Goal: Task Accomplishment & Management: Manage account settings

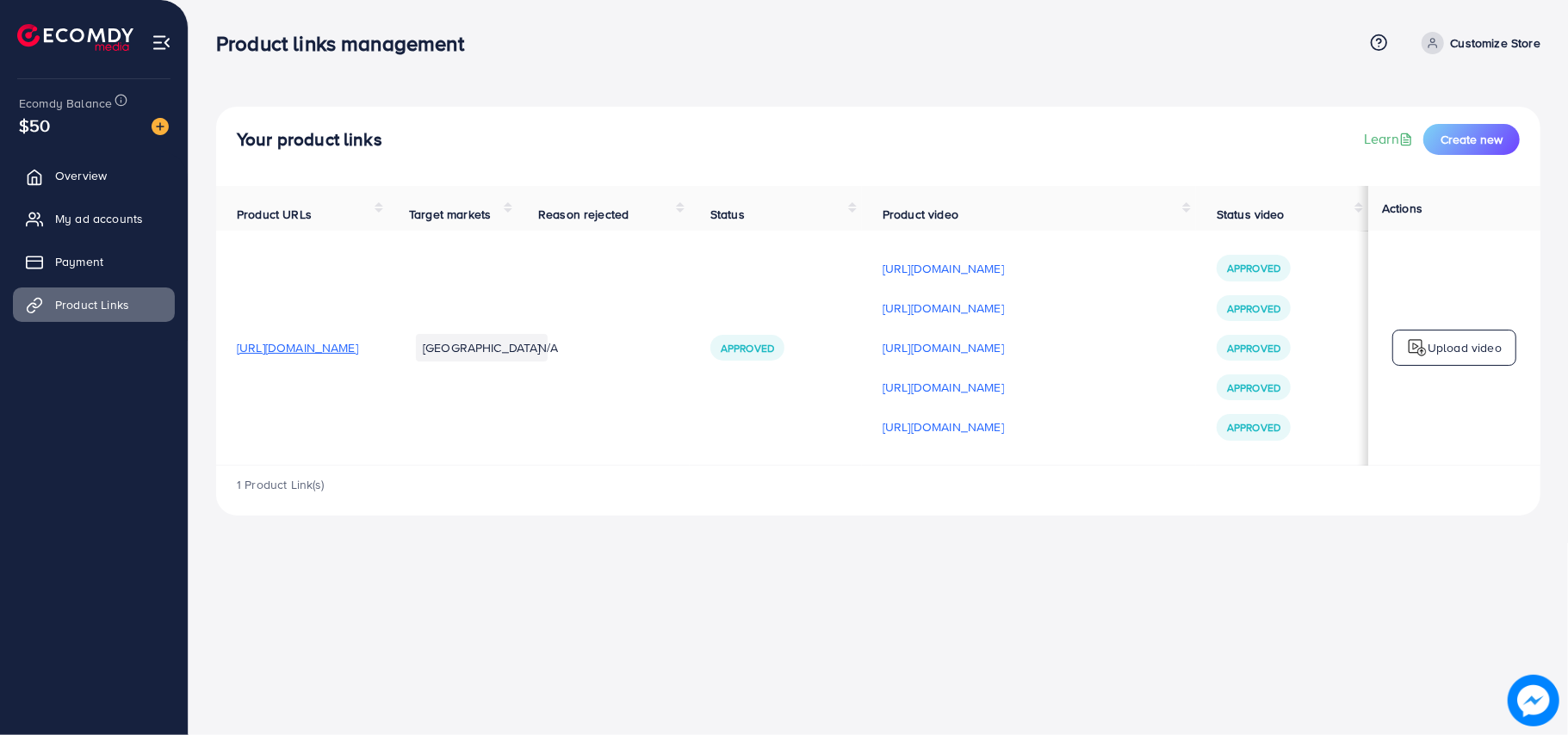
scroll to position [1, 43]
click at [299, 153] on div "Your product links Learn Create new" at bounding box center [878, 139] width 1283 height 31
click at [336, 187] on th "Product URLs" at bounding box center [302, 207] width 172 height 45
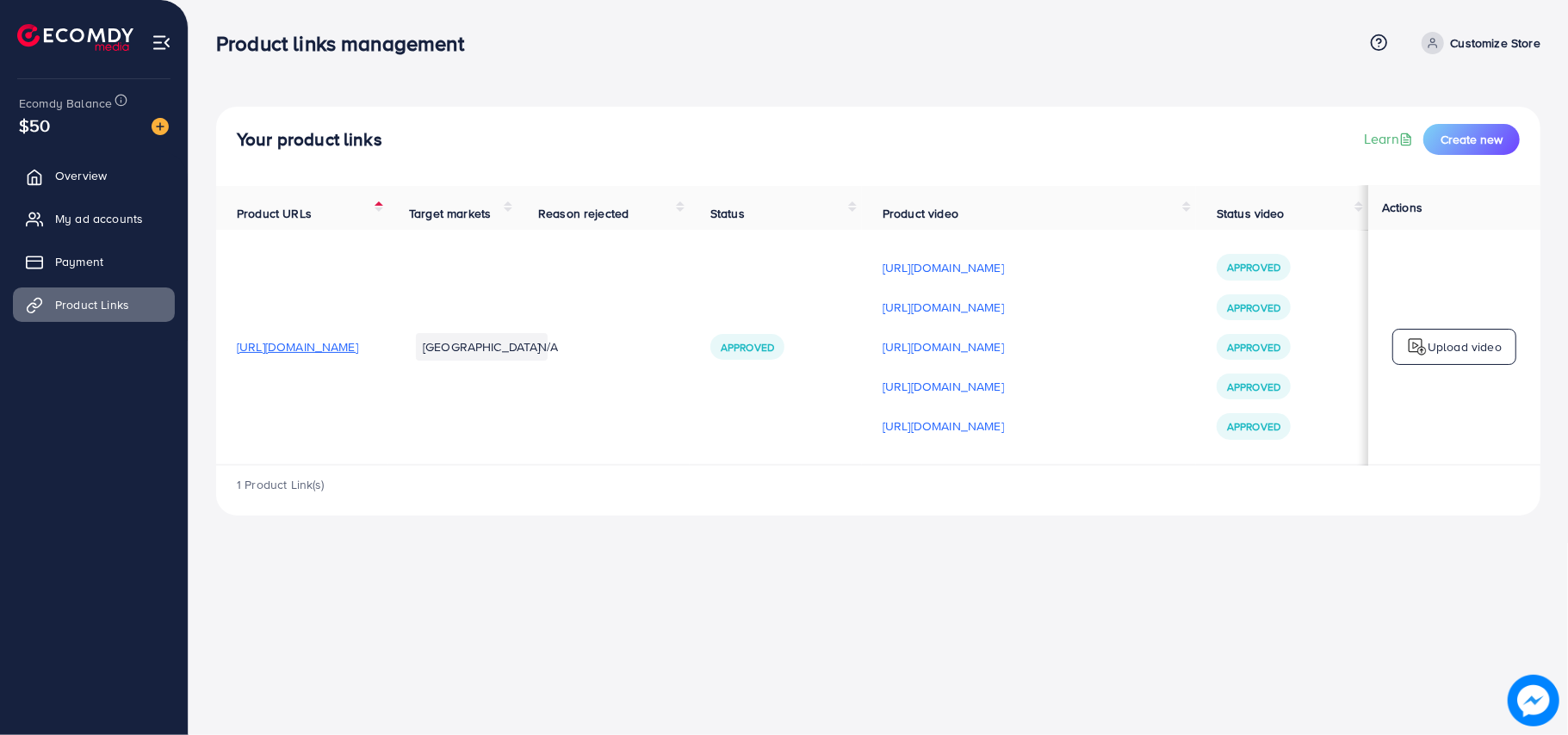
click at [1100, 614] on div "Product links management Help Center Contact Support Term and policy About Us C…" at bounding box center [784, 368] width 1568 height 735
click at [1299, 83] on div "Your product links Learn Create new Product URLs Target markets Reason rejected…" at bounding box center [878, 271] width 1380 height 543
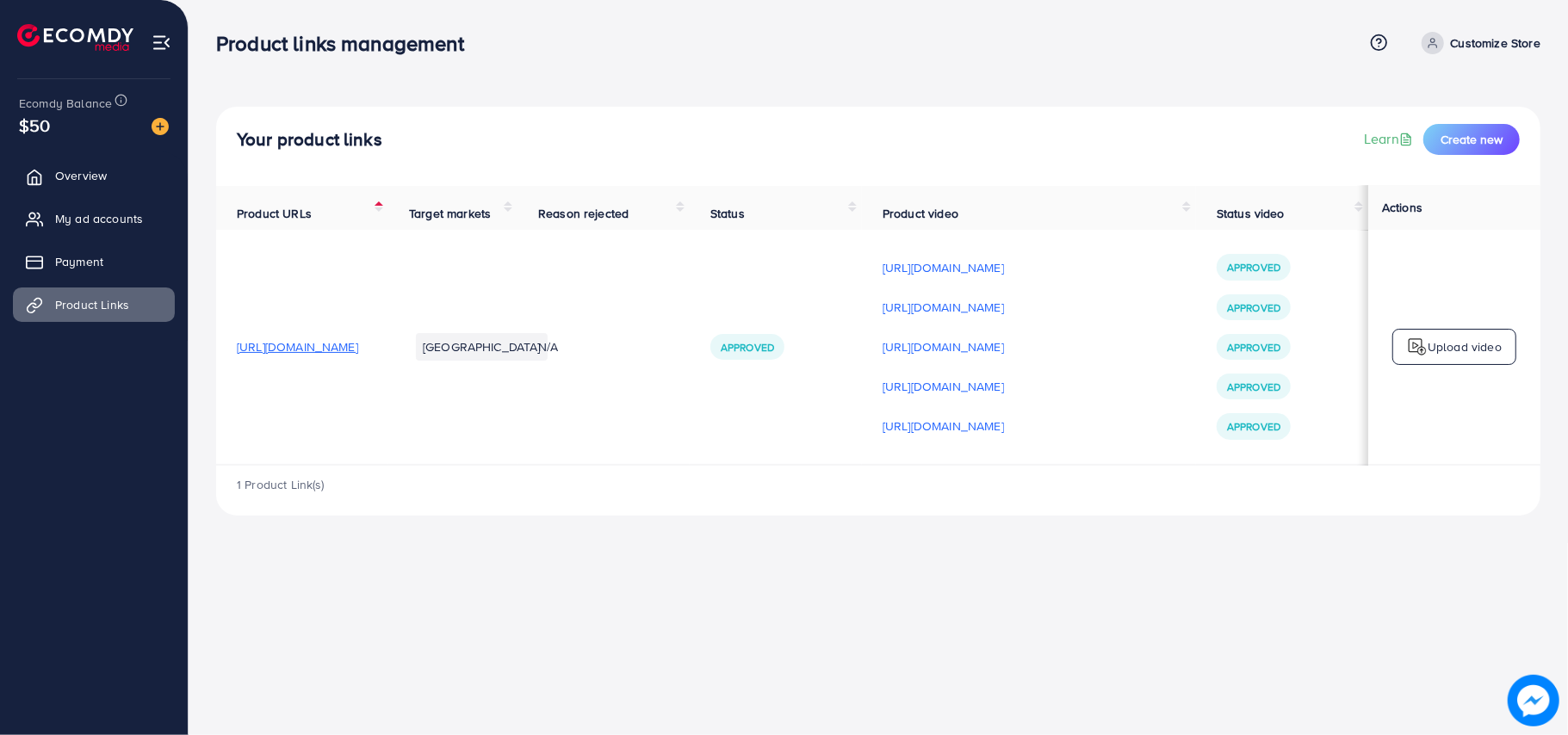
drag, startPoint x: 1299, startPoint y: 83, endPoint x: 1217, endPoint y: 74, distance: 82.5
click at [1217, 74] on div "Your product links Learn Create new Product URLs Target markets Reason rejected…" at bounding box center [878, 271] width 1380 height 543
click at [1214, 46] on div "Product links management" at bounding box center [789, 43] width 1147 height 25
click at [1282, 36] on div "Product links management" at bounding box center [789, 43] width 1147 height 25
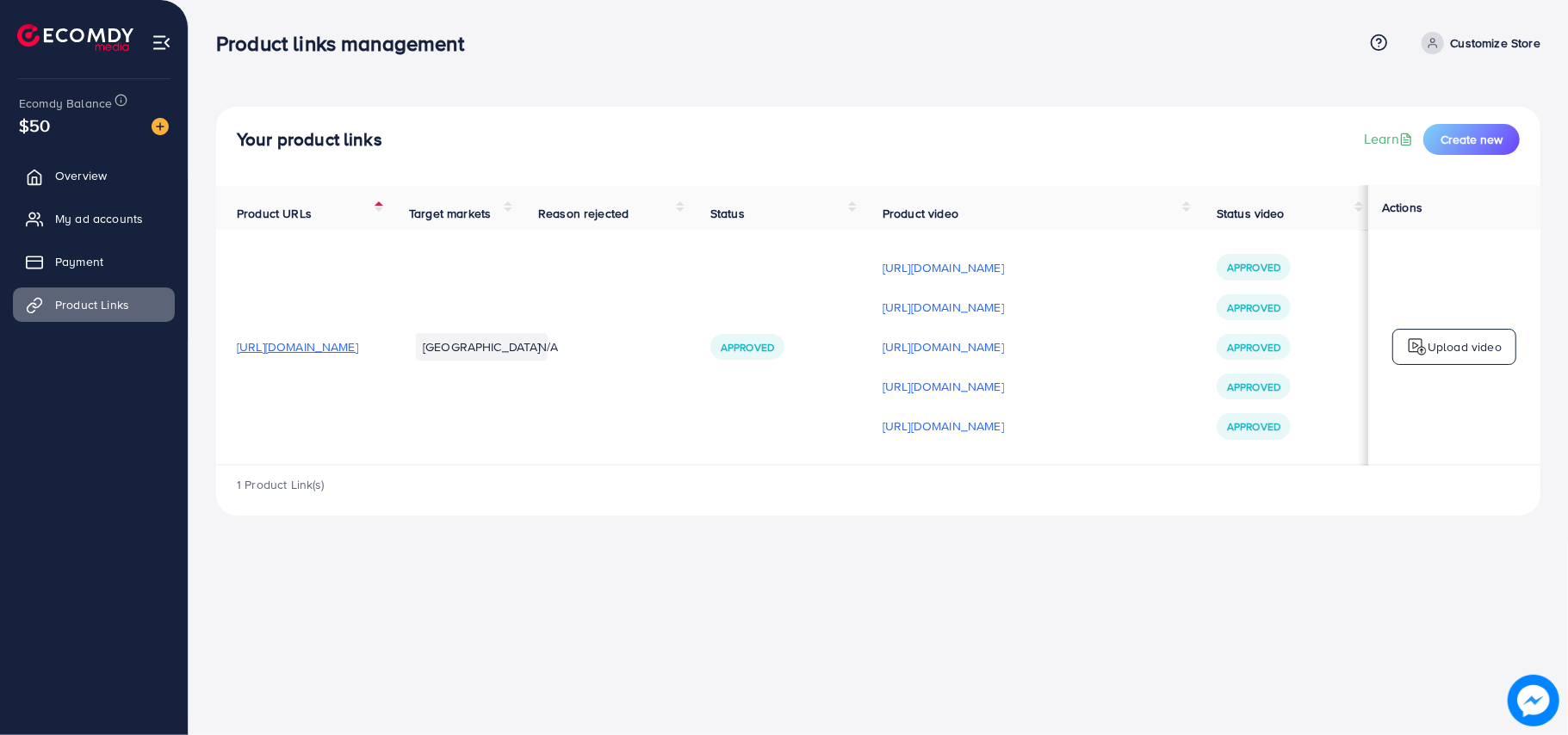
click at [1282, 36] on div "Product links management" at bounding box center [789, 43] width 1147 height 25
click at [389, 212] on th "Product URLs" at bounding box center [302, 207] width 172 height 45
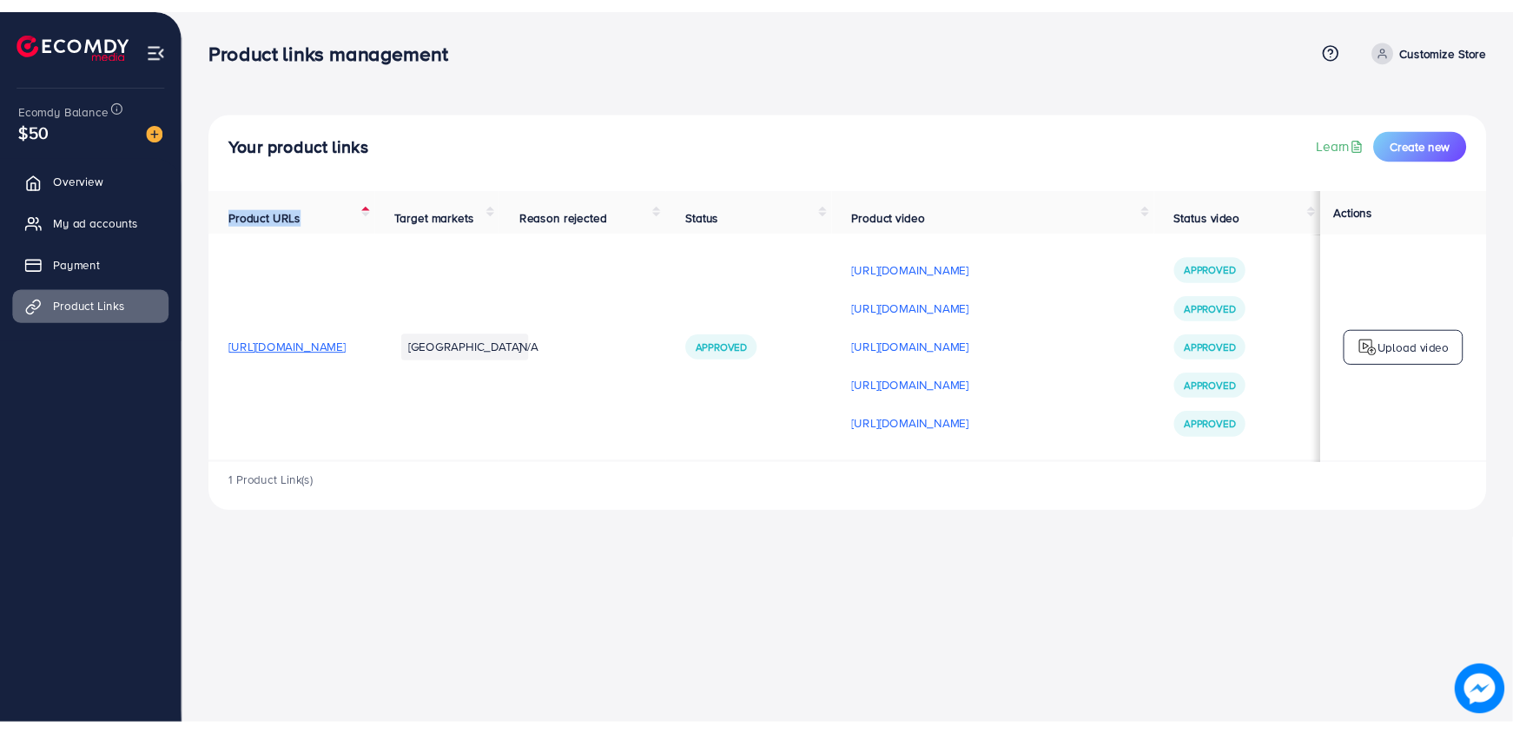
scroll to position [0, 4]
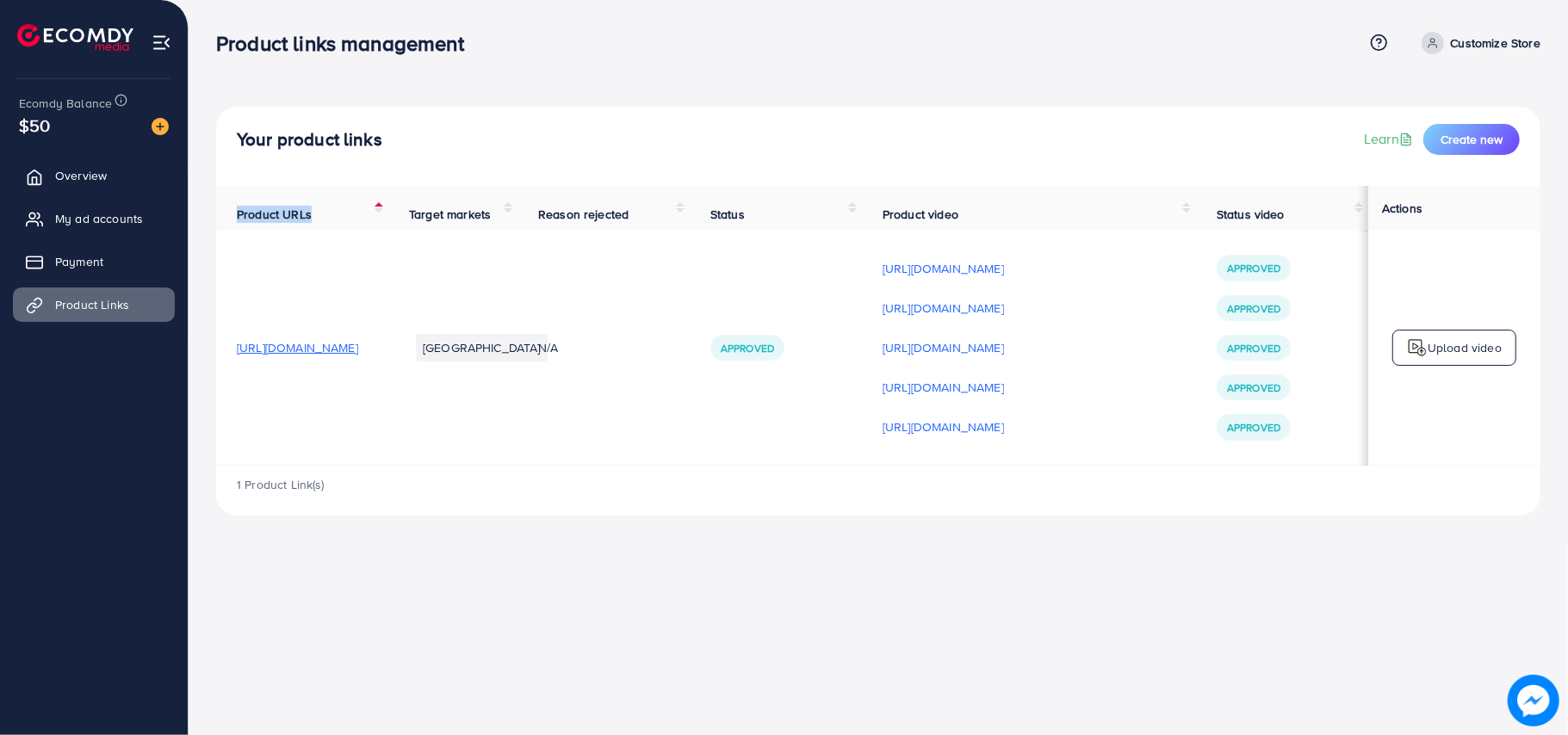
drag, startPoint x: 504, startPoint y: 212, endPoint x: 500, endPoint y: 204, distance: 8.9
click at [389, 204] on th "Product URLs" at bounding box center [302, 208] width 172 height 45
click at [248, 221] on span "Product URLs" at bounding box center [275, 214] width 75 height 17
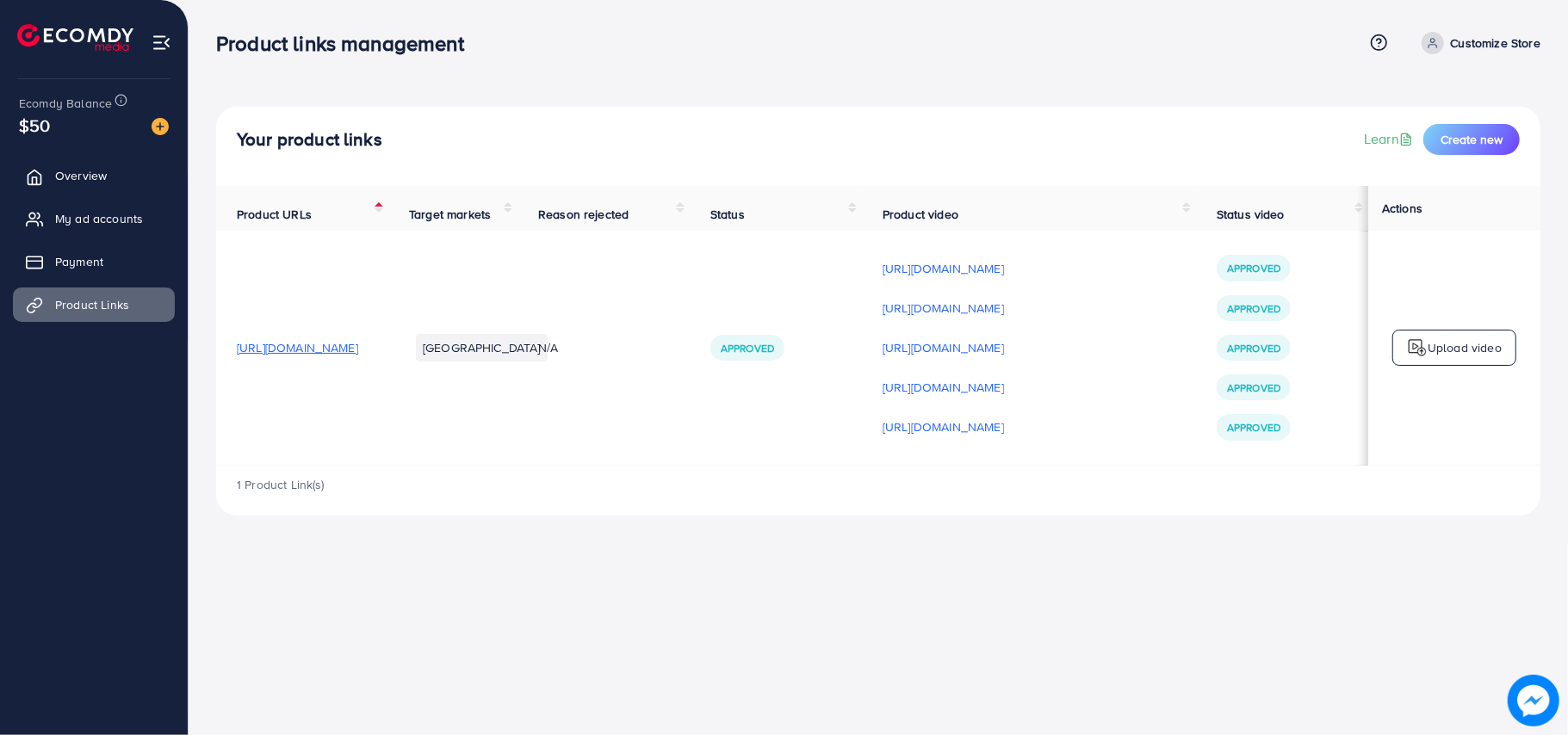
click at [301, 219] on span "Product URLs" at bounding box center [275, 214] width 75 height 17
click at [389, 210] on th "Product URLs" at bounding box center [302, 208] width 172 height 45
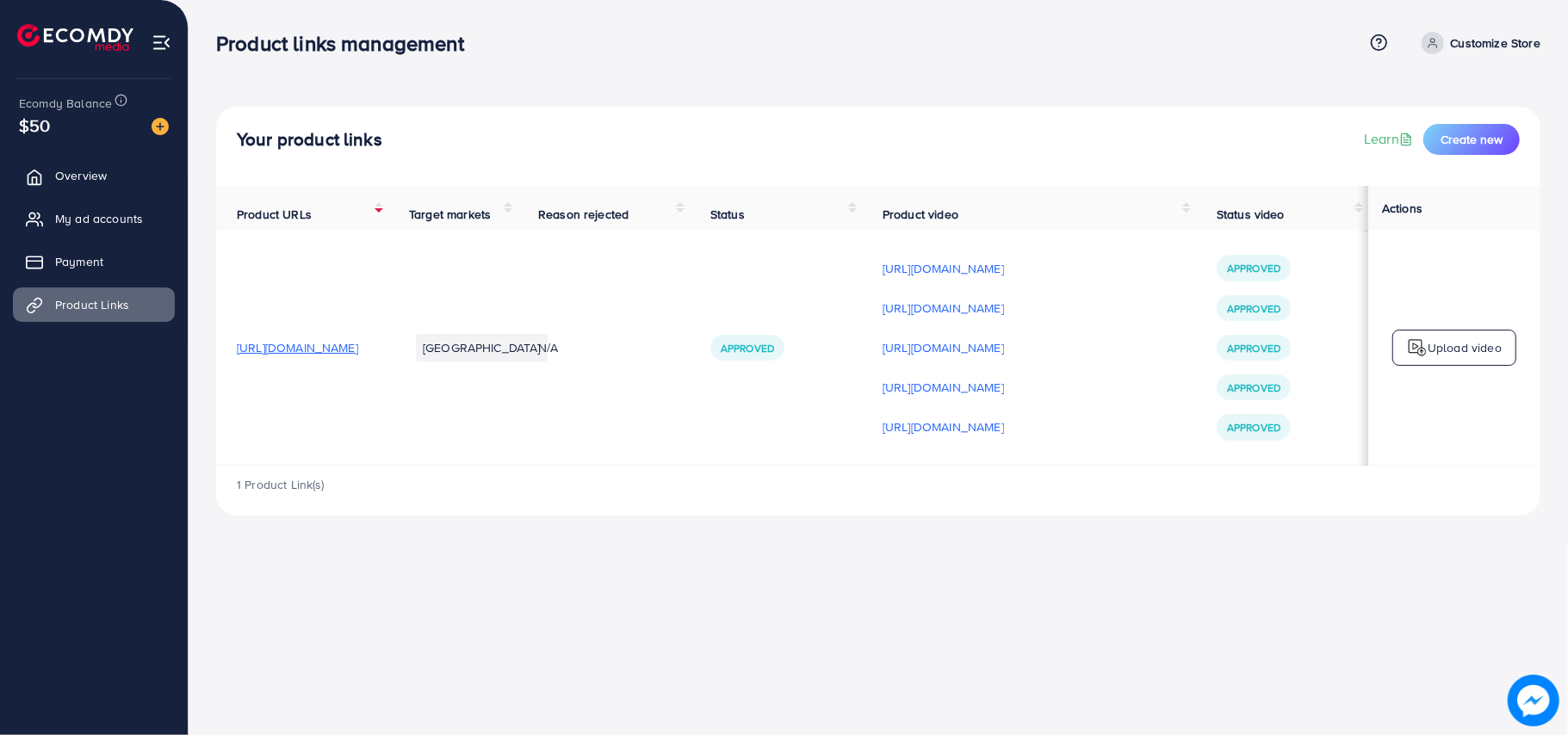
click at [389, 210] on th "Product URLs" at bounding box center [302, 208] width 172 height 45
click at [389, 213] on th "Product URLs" at bounding box center [302, 208] width 172 height 45
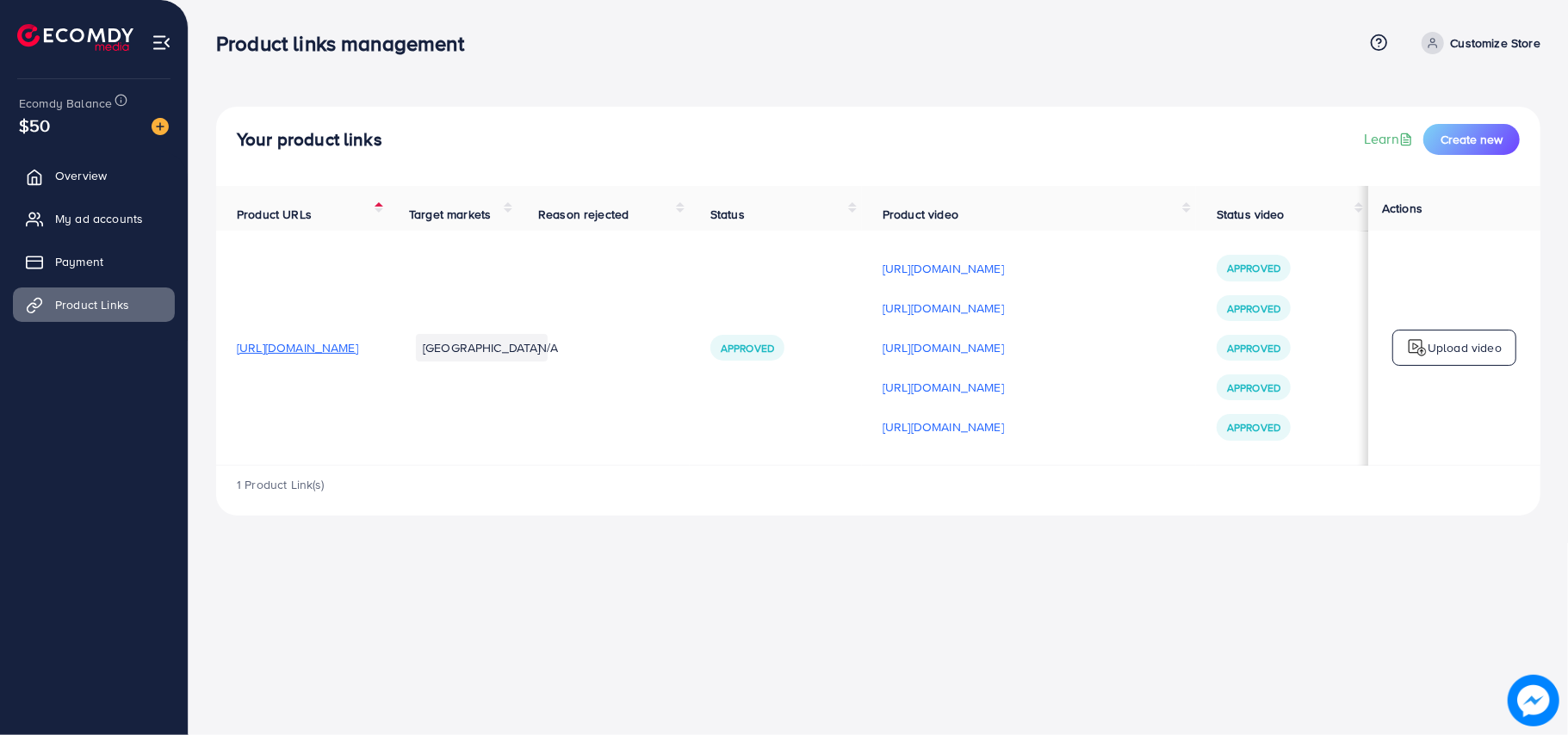
click at [389, 217] on th "Product URLs" at bounding box center [302, 208] width 172 height 45
click at [389, 218] on th "Product URLs" at bounding box center [302, 208] width 172 height 45
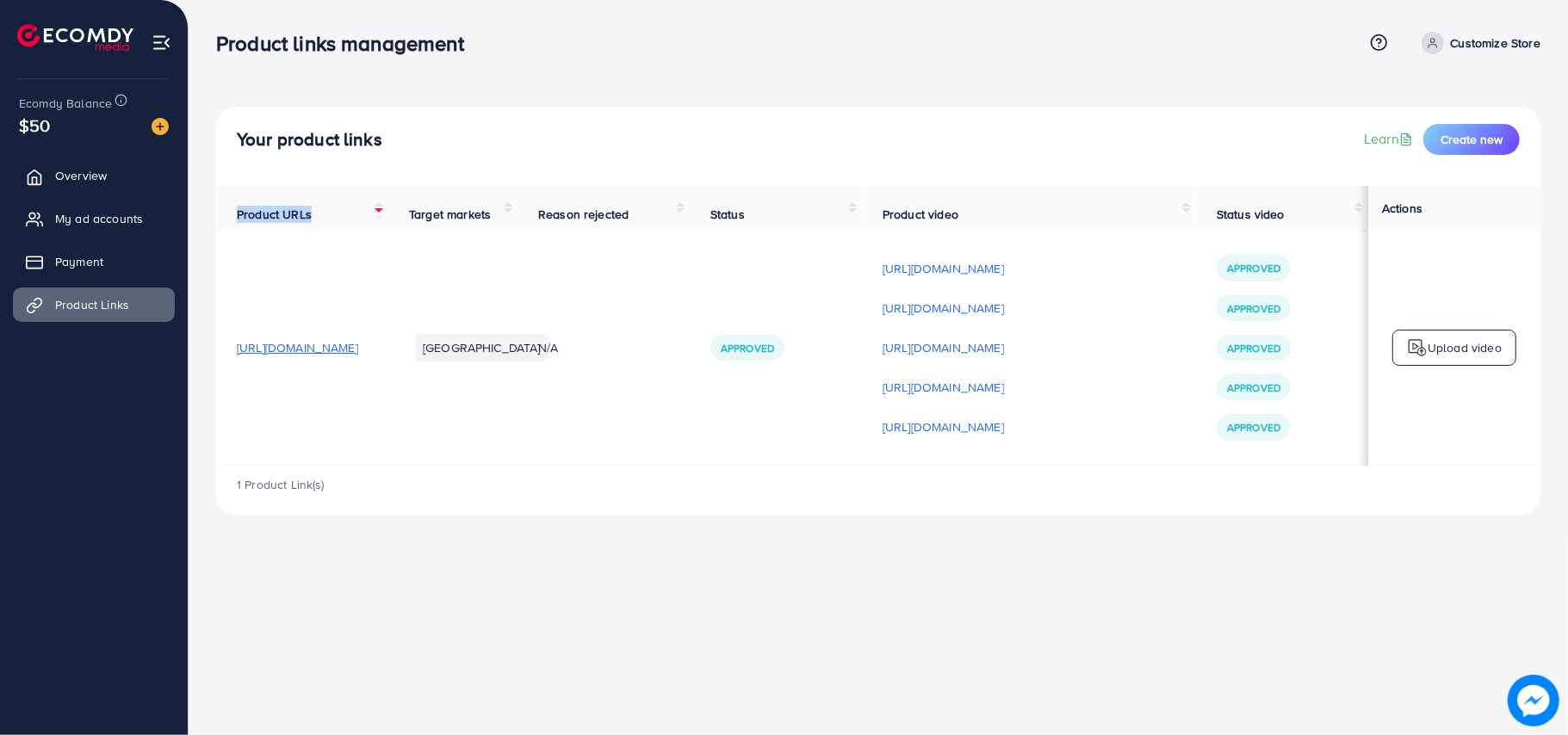
click at [389, 218] on th "Product URLs" at bounding box center [302, 208] width 172 height 45
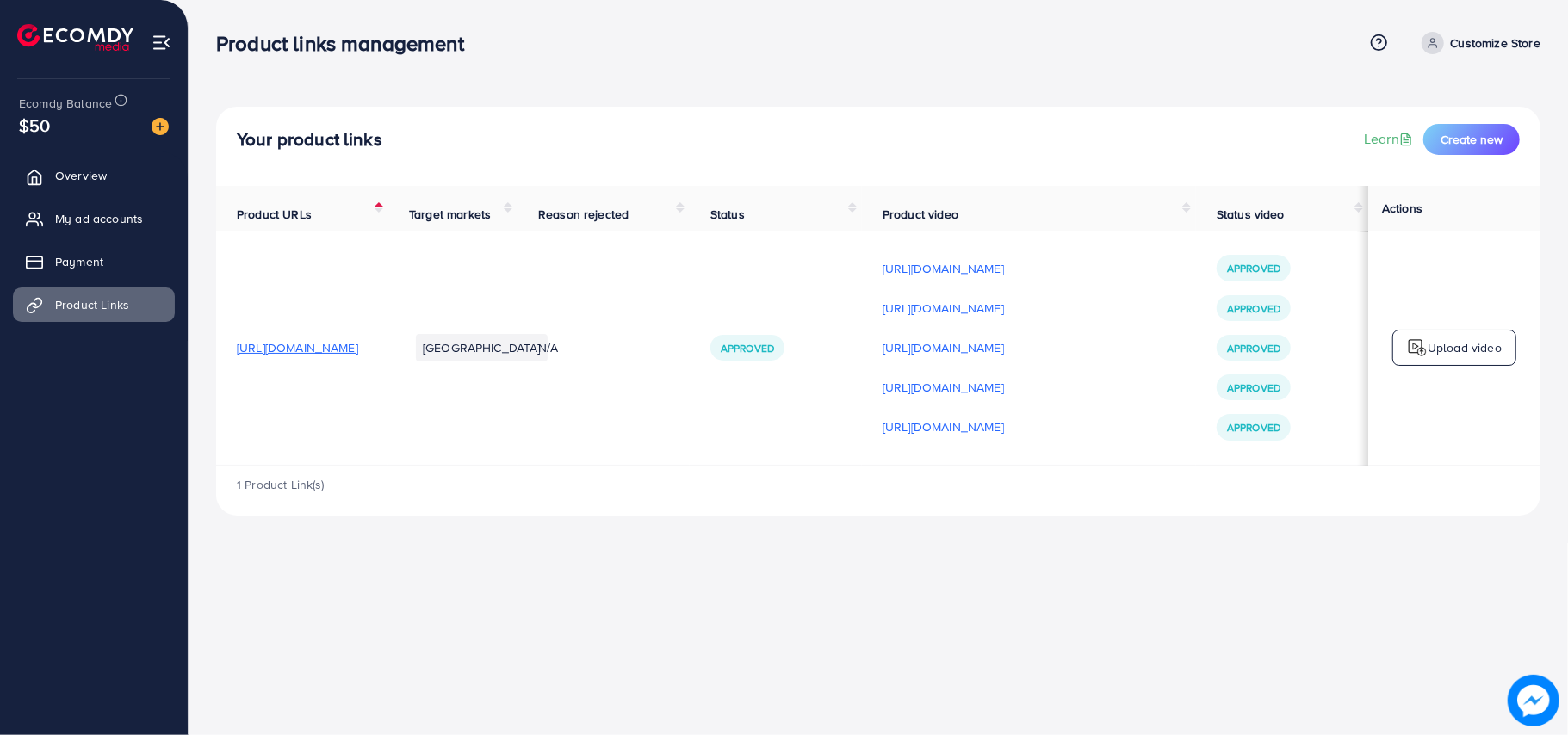
click at [389, 218] on th "Product URLs" at bounding box center [302, 208] width 172 height 45
click at [997, 679] on div "Product links management Help Center Contact Support Term and policy About Us C…" at bounding box center [784, 368] width 1568 height 735
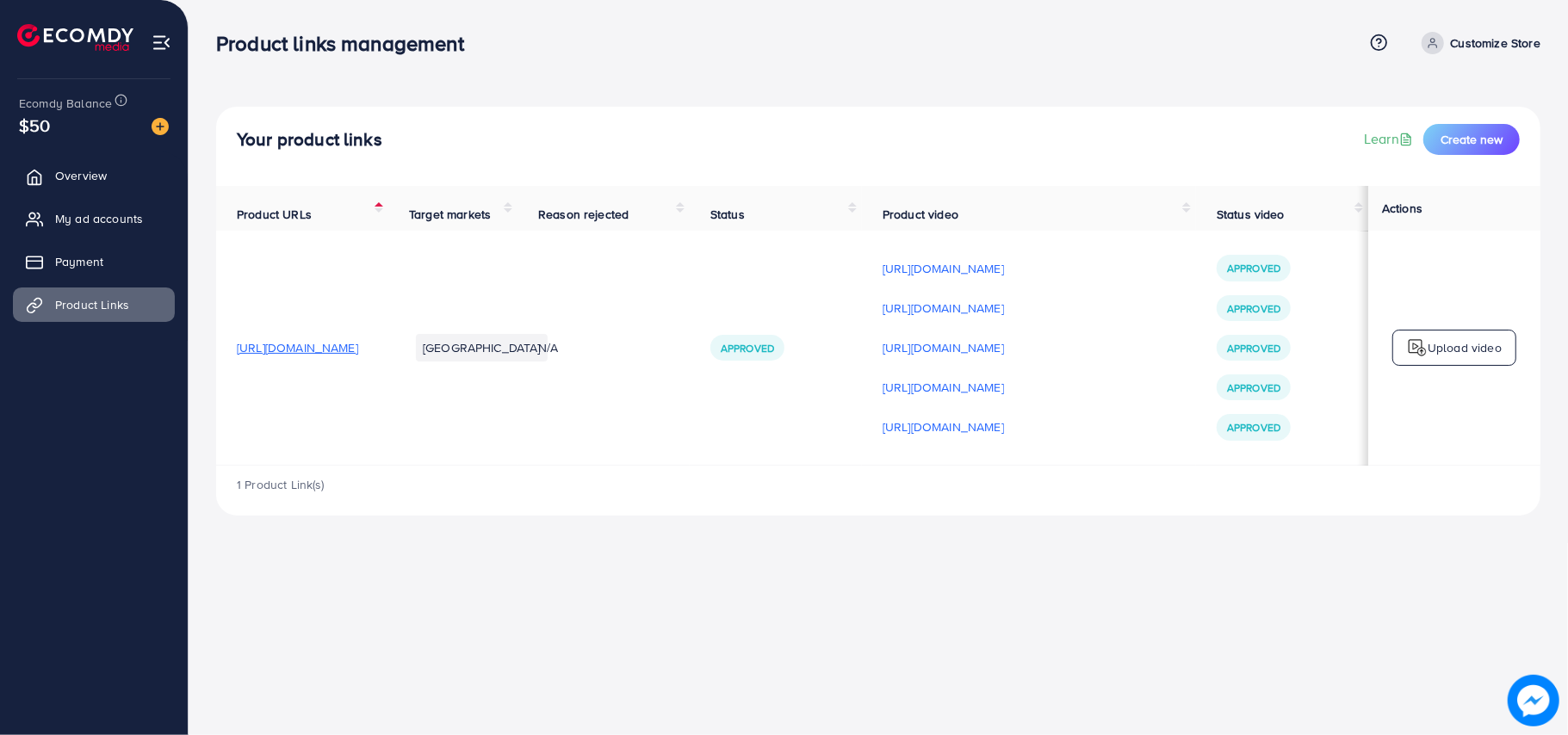
drag, startPoint x: 110, startPoint y: 423, endPoint x: 583, endPoint y: 502, distance: 479.6
click at [583, 502] on div "1 Product Link(s)" at bounding box center [878, 490] width 1324 height 50
click at [752, 588] on div "Product links management Help Center Contact Support Term and policy About Us C…" at bounding box center [784, 368] width 1568 height 735
click at [1078, 96] on div "Your product links Learn Create new Product URLs Target markets Reason rejected…" at bounding box center [878, 271] width 1380 height 543
click at [831, 543] on div "Your product links Learn Create new Product URLs Target markets Reason rejected…" at bounding box center [878, 271] width 1380 height 543
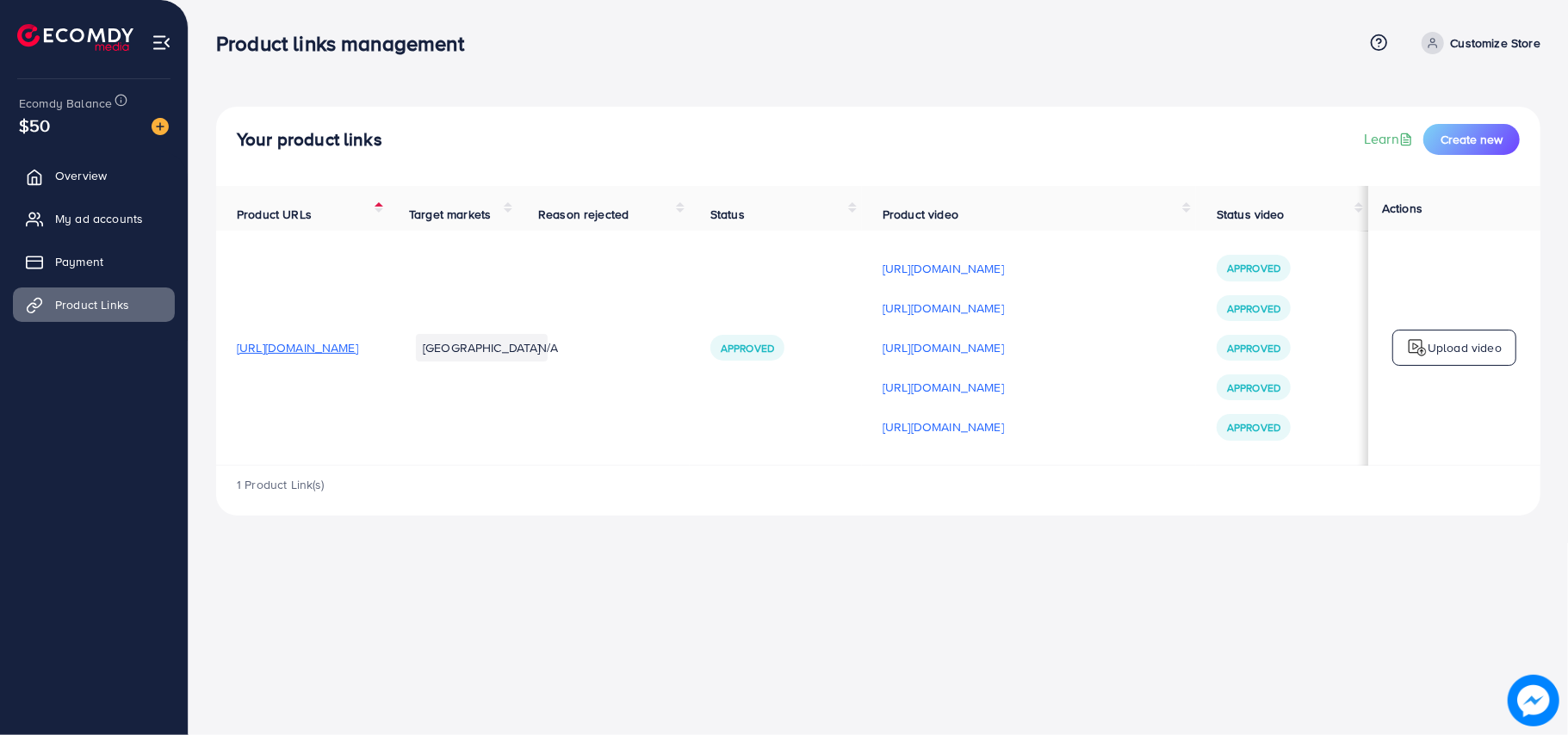
click at [831, 543] on div "Your product links Learn Create new Product URLs Target markets Reason rejected…" at bounding box center [878, 271] width 1380 height 543
click at [591, 511] on div "1 Product Link(s)" at bounding box center [878, 490] width 1324 height 50
click at [634, 543] on div "Your product links Learn Create new Product URLs Target markets Reason rejected…" at bounding box center [878, 271] width 1380 height 543
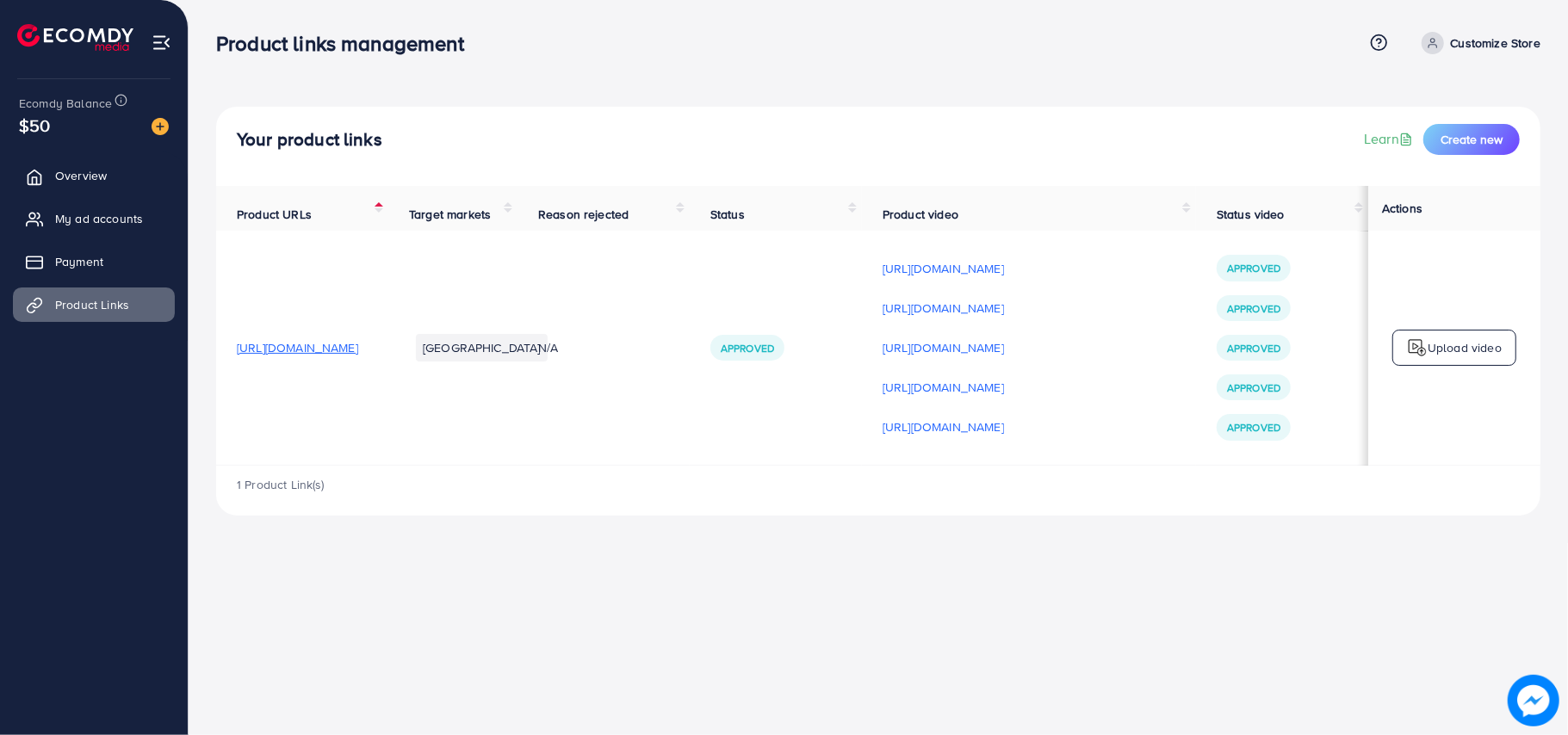
click at [634, 543] on div "Your product links Learn Create new Product URLs Target markets Reason rejected…" at bounding box center [878, 271] width 1380 height 543
click at [689, 554] on div "Product links management Help Center Contact Support Term and policy About Us C…" at bounding box center [784, 368] width 1568 height 735
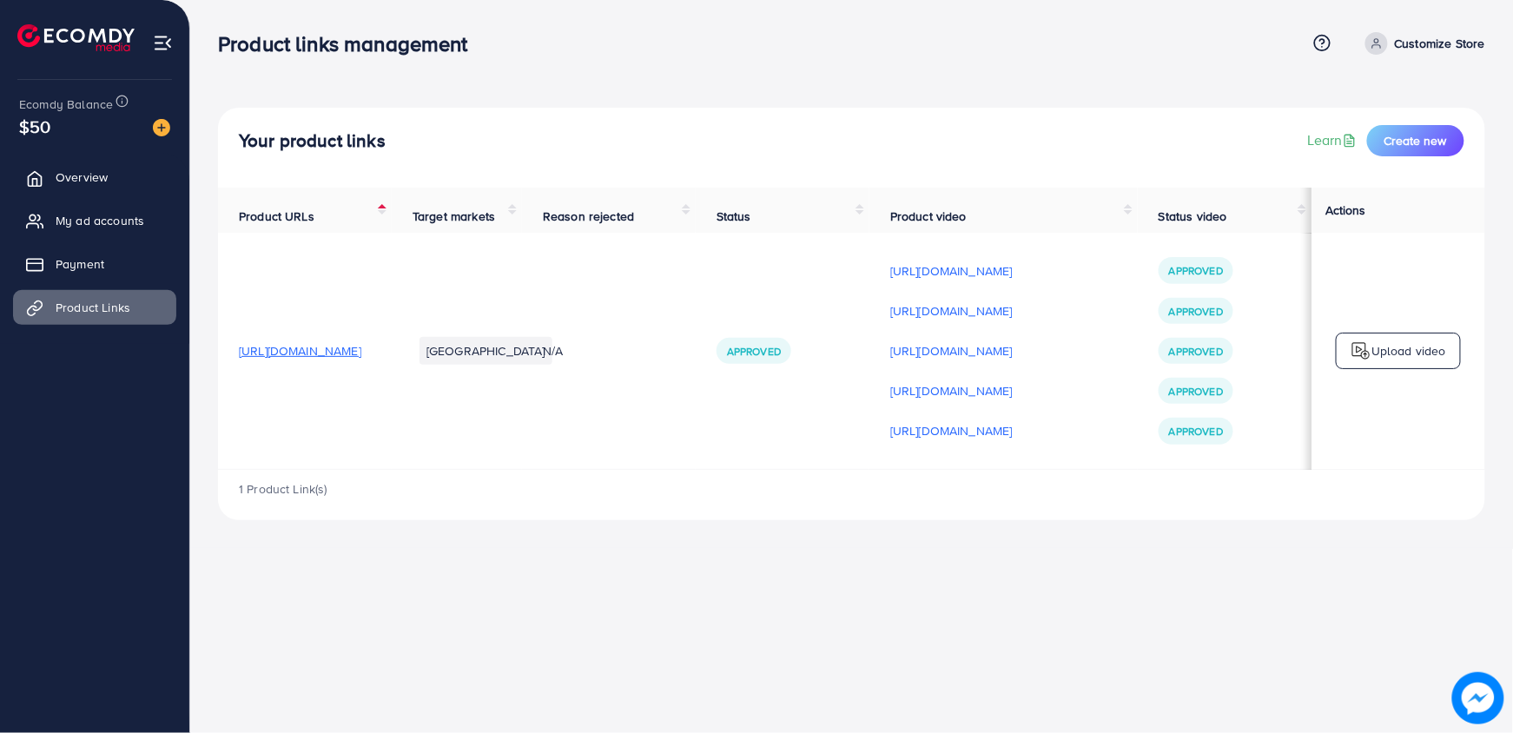
click at [865, 603] on div "Product links management Help Center Contact Support Term and policy About Us C…" at bounding box center [756, 366] width 1513 height 733
click at [849, 520] on div "1 Product Link(s)" at bounding box center [851, 495] width 1267 height 50
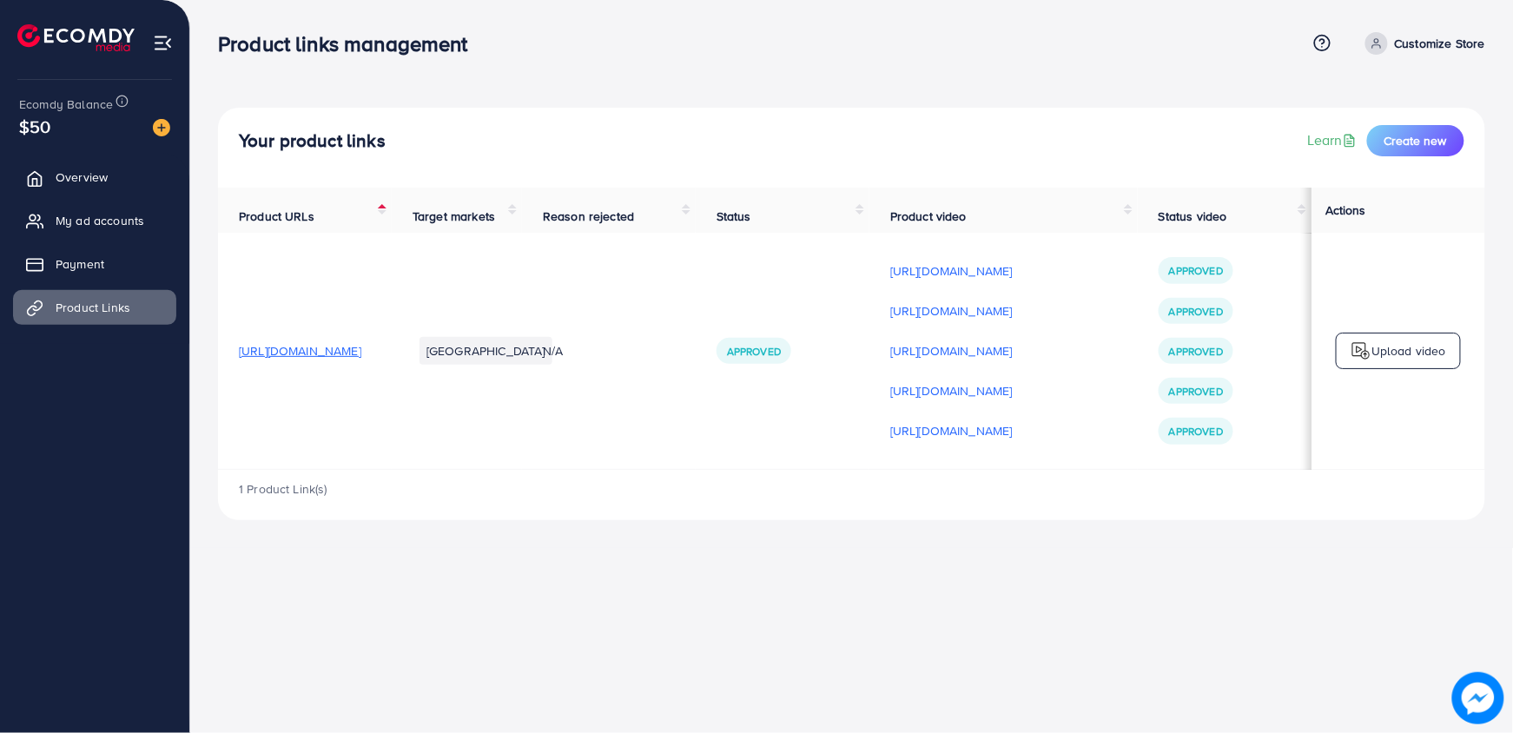
click at [849, 520] on div "1 Product Link(s)" at bounding box center [851, 495] width 1267 height 50
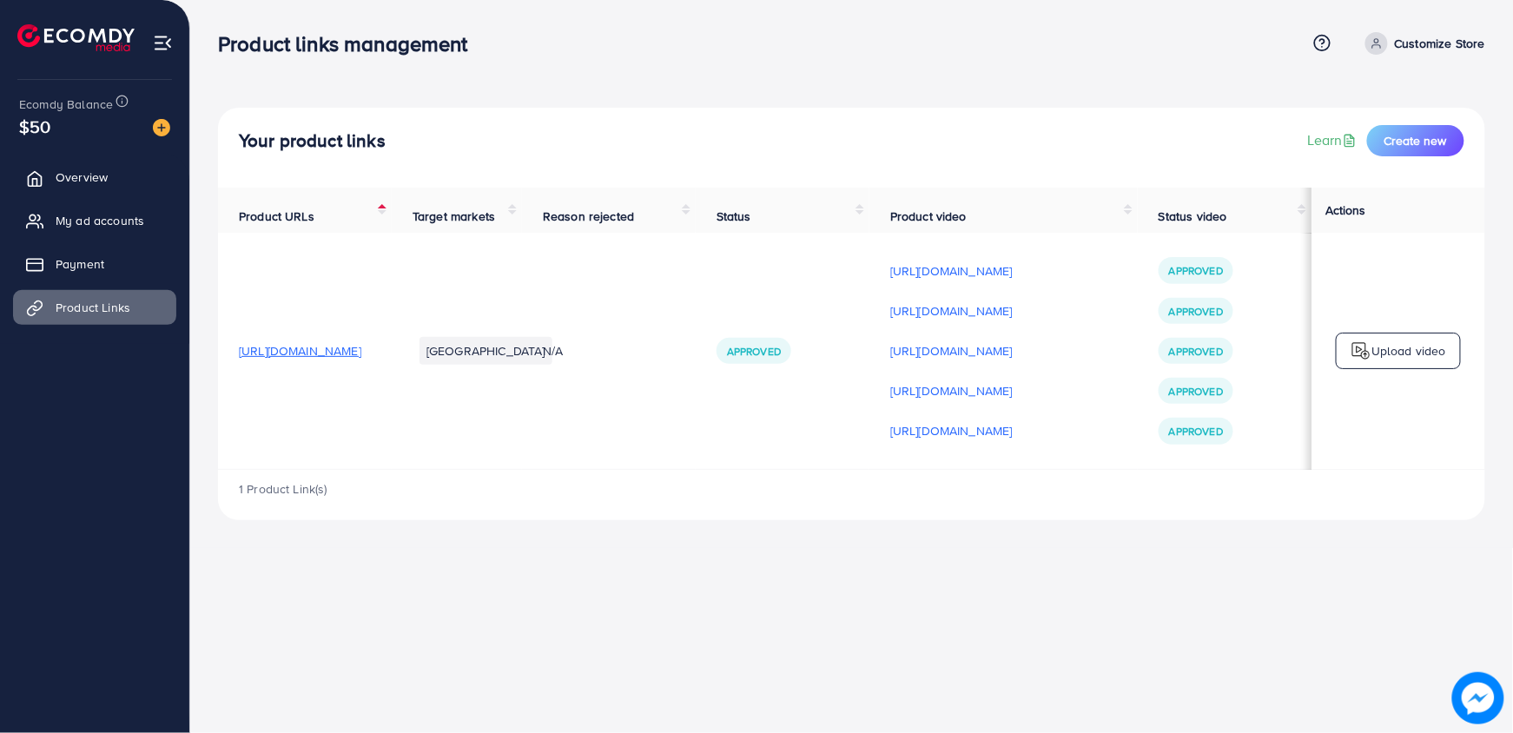
drag, startPoint x: 849, startPoint y: 523, endPoint x: 879, endPoint y: 579, distance: 63.4
click at [879, 579] on div "Product links management Help Center Contact Support Term and policy About Us C…" at bounding box center [756, 366] width 1513 height 733
click at [911, 578] on div "Product links management Help Center Contact Support Term and policy About Us C…" at bounding box center [756, 366] width 1513 height 733
drag, startPoint x: 911, startPoint y: 578, endPoint x: 984, endPoint y: 563, distance: 74.5
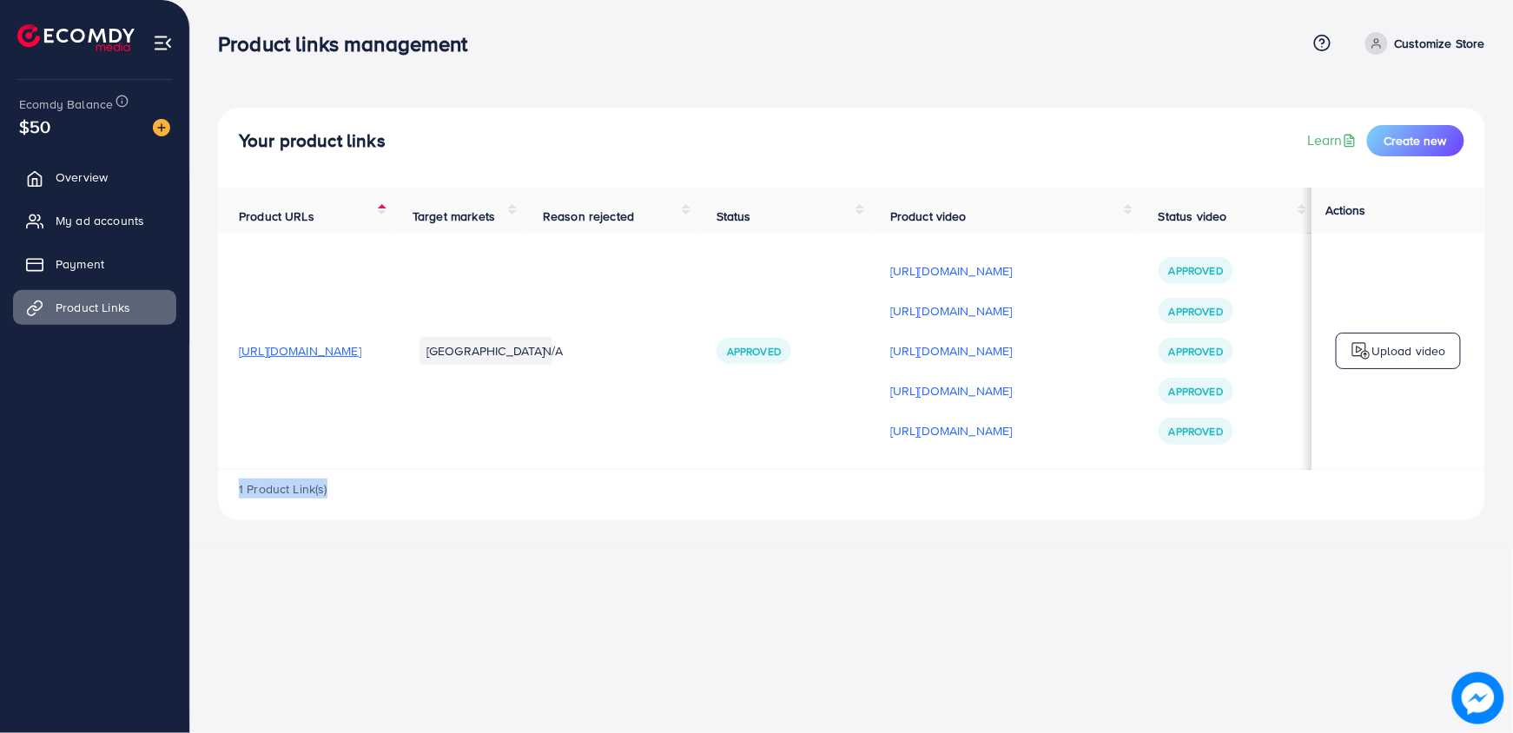
click at [984, 563] on div "Product links management Help Center Contact Support Term and policy About Us C…" at bounding box center [756, 366] width 1513 height 733
click at [925, 575] on div "Product links management Help Center Contact Support Term and policy About Us C…" at bounding box center [756, 366] width 1513 height 733
click at [792, 564] on div "Product links management Help Center Contact Support Term and policy About Us C…" at bounding box center [756, 366] width 1513 height 733
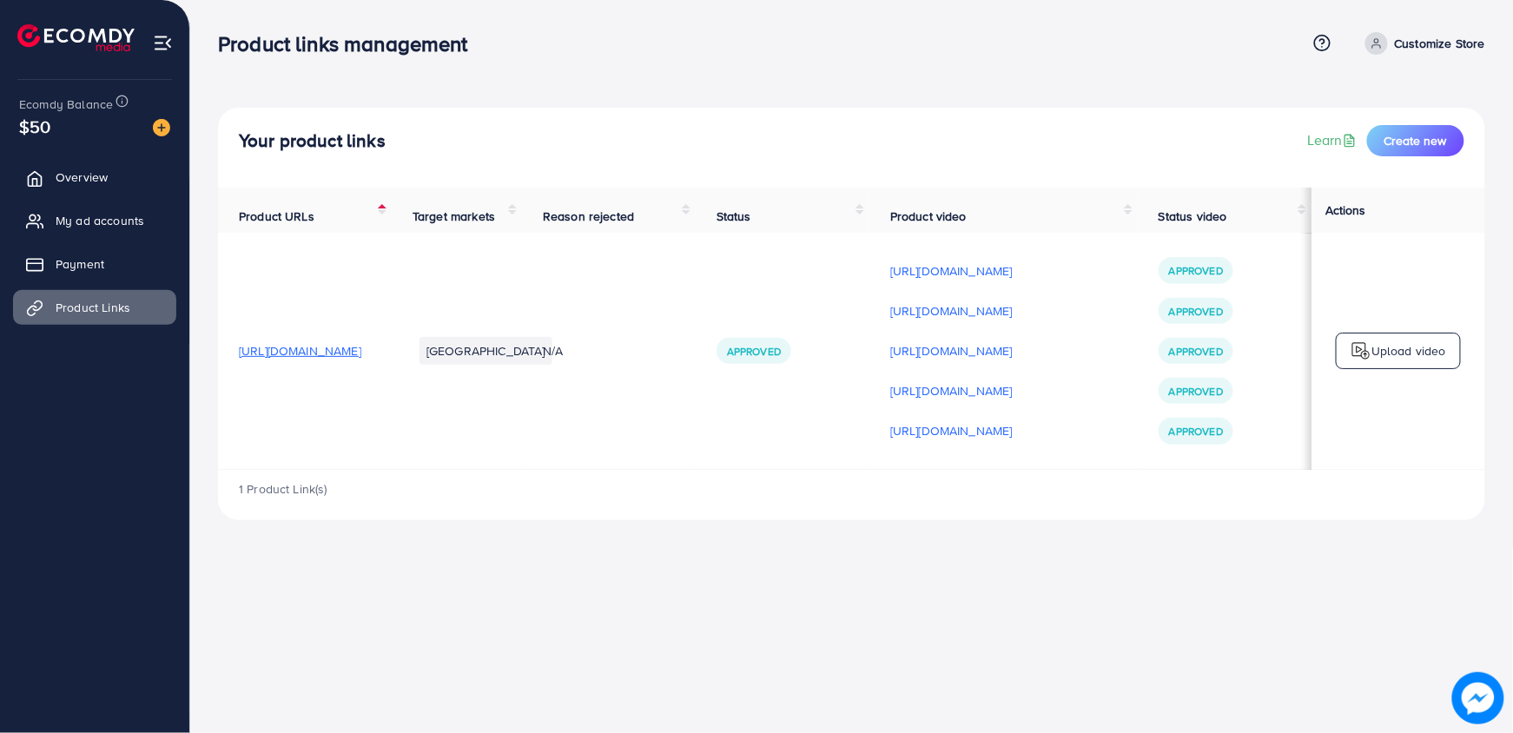
click at [806, 582] on div "Product links management Help Center Contact Support Term and policy About Us C…" at bounding box center [756, 366] width 1513 height 733
click at [682, 599] on div "Product links management Help Center Contact Support Term and policy About Us C…" at bounding box center [756, 366] width 1513 height 733
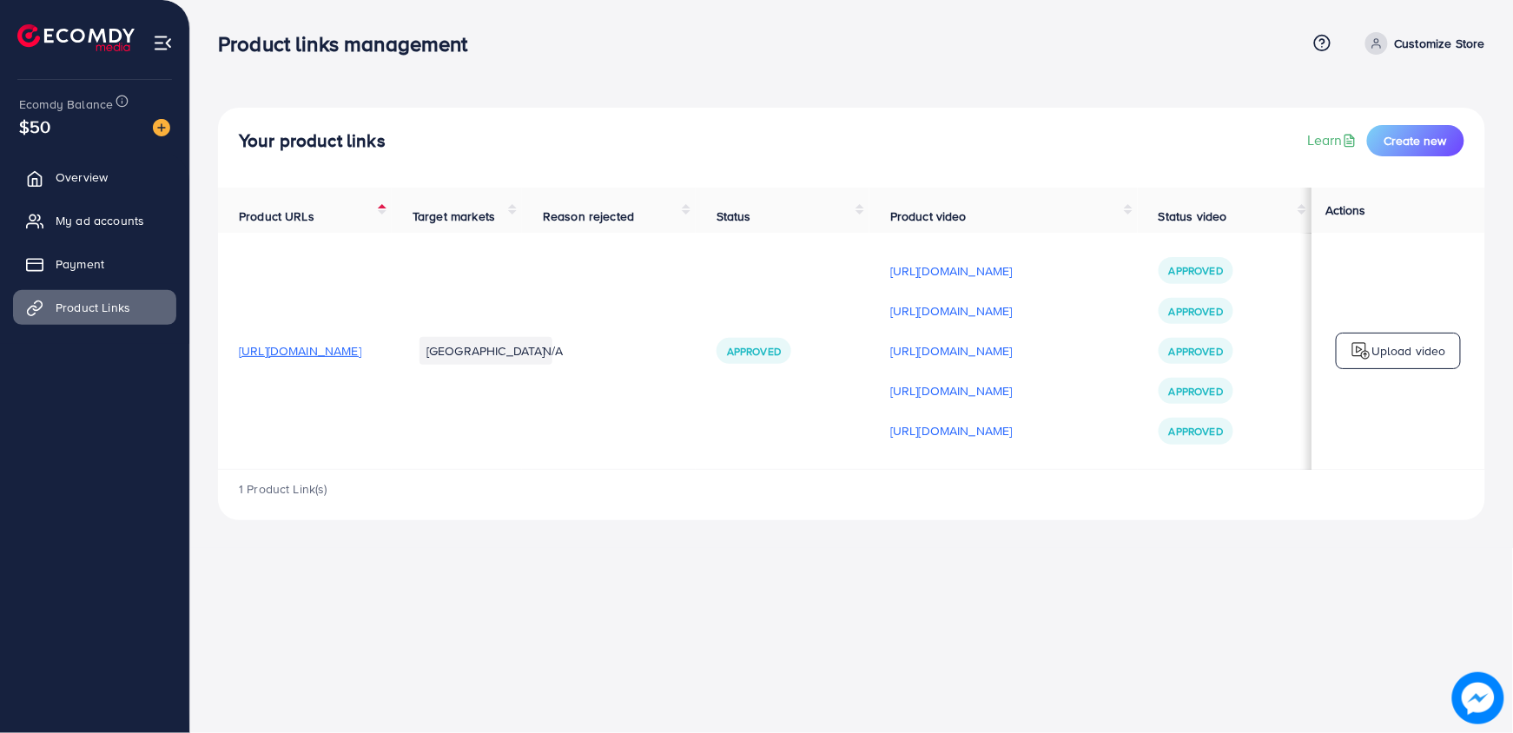
click at [682, 599] on div "Product links management Help Center Contact Support Term and policy About Us C…" at bounding box center [756, 366] width 1513 height 733
click at [1069, 466] on td "[URL][DOMAIN_NAME] [URL][DOMAIN_NAME] [URL][DOMAIN_NAME] [URL][DOMAIN_NAME] [UR…" at bounding box center [1004, 351] width 268 height 236
click at [198, 474] on div "Your product links Learn Create new Product URLs Target markets Reason rejected…" at bounding box center [851, 274] width 1323 height 548
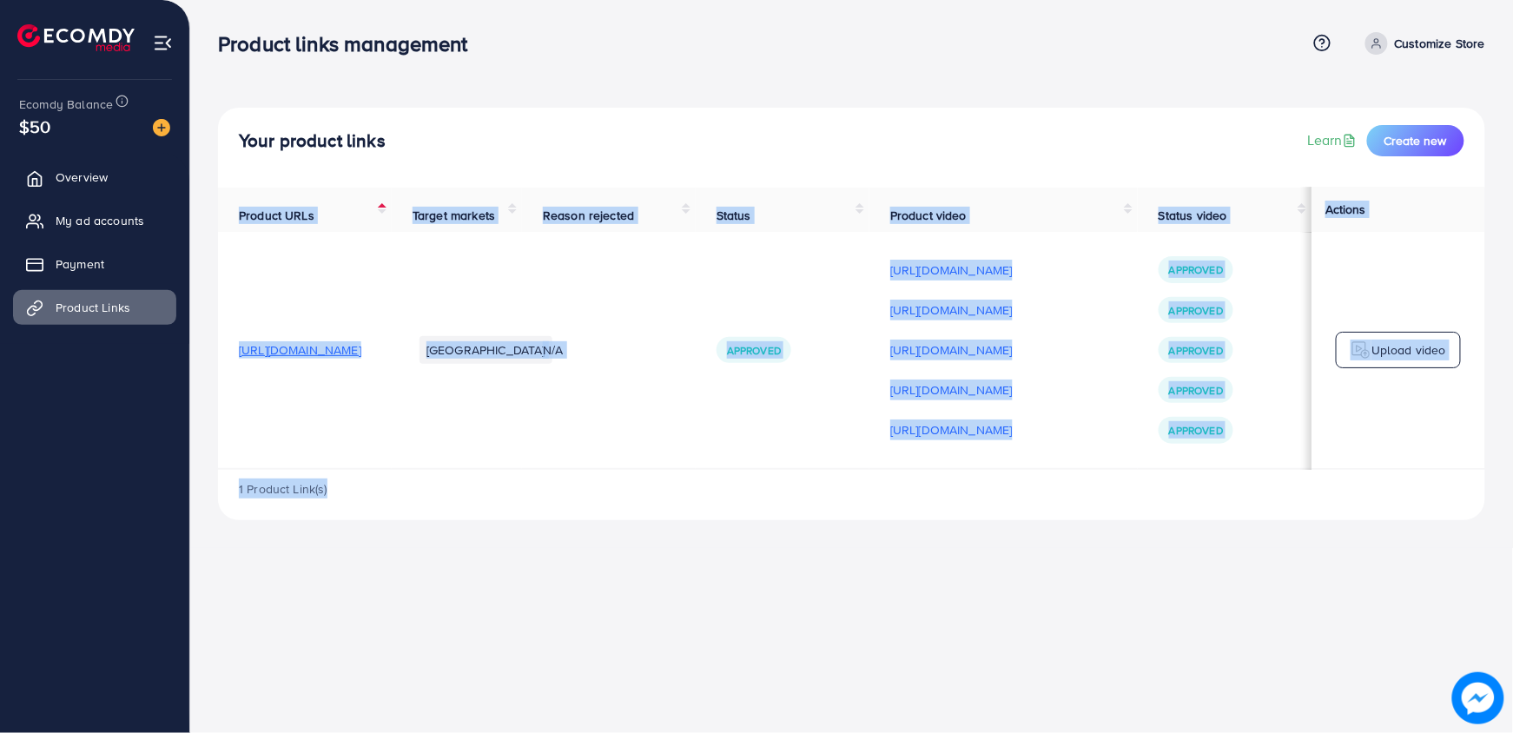
drag, startPoint x: 198, startPoint y: 474, endPoint x: 429, endPoint y: 481, distance: 231.2
click at [429, 481] on div "Your product links Learn Create new Product URLs Target markets Reason rejected…" at bounding box center [851, 274] width 1323 height 548
click at [429, 481] on div "1 Product Link(s)" at bounding box center [851, 495] width 1267 height 50
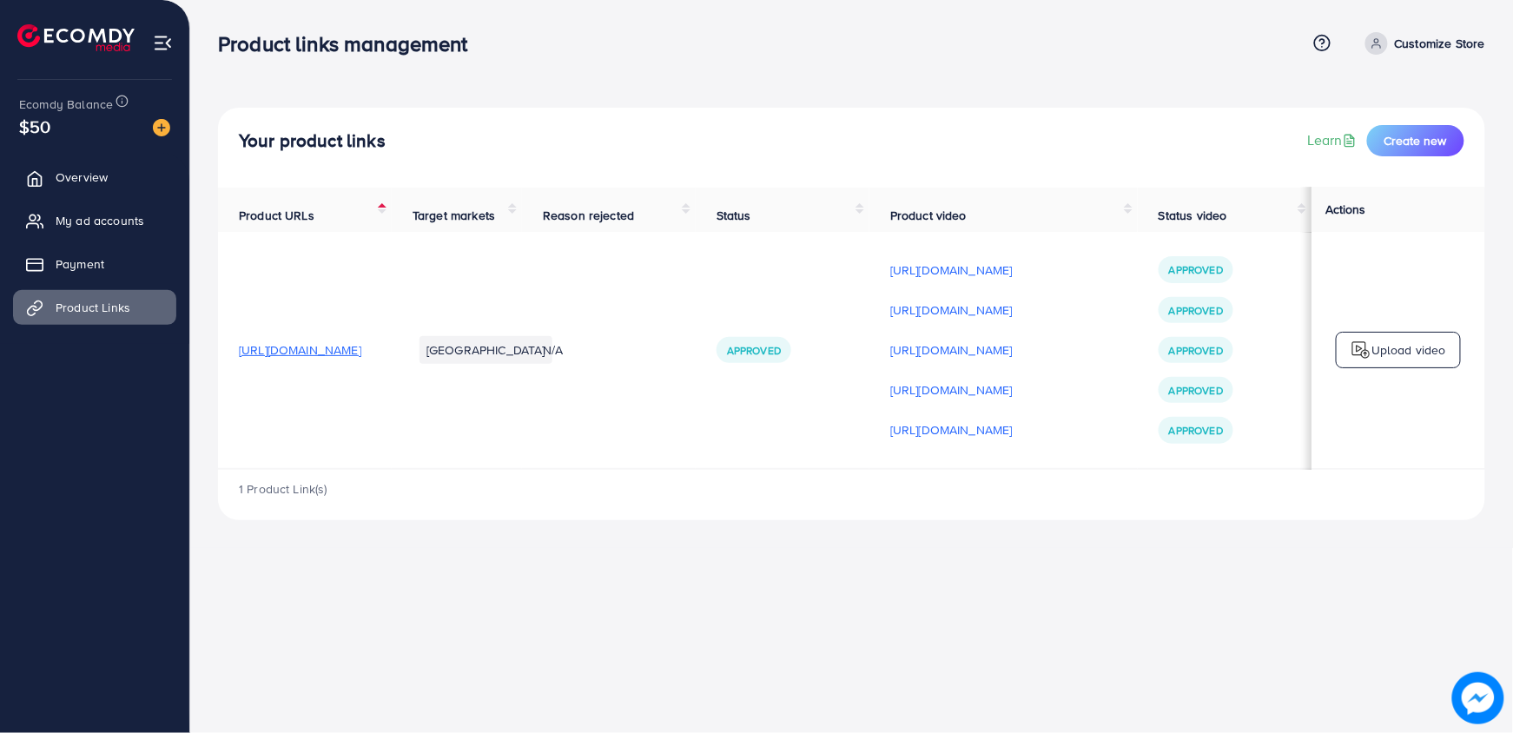
click at [924, 80] on div "Your product links Learn Create new Product URLs Target markets Reason rejected…" at bounding box center [851, 274] width 1323 height 548
click at [881, 548] on div "Your product links Learn Create new Product URLs Target markets Reason rejected…" at bounding box center [851, 274] width 1323 height 548
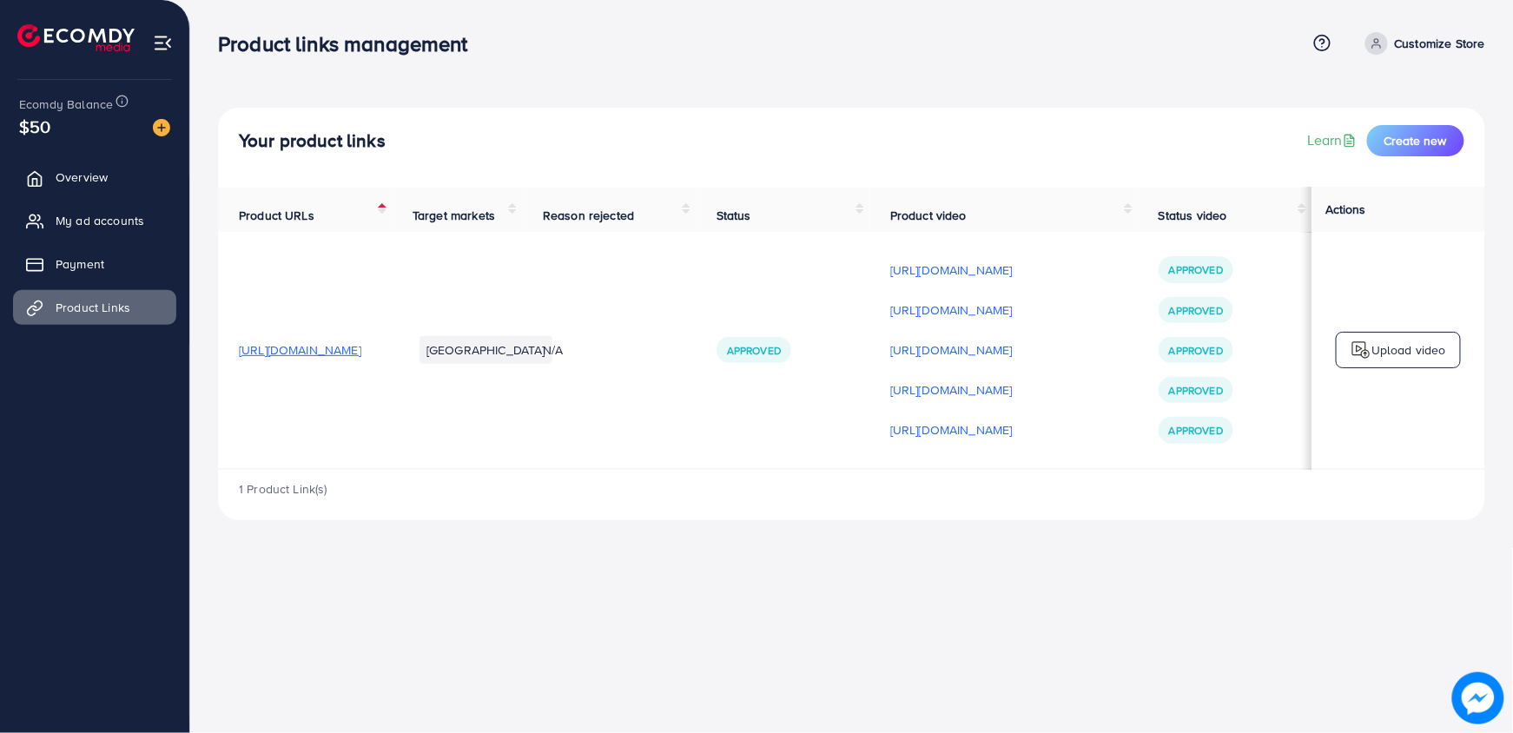
drag, startPoint x: 881, startPoint y: 553, endPoint x: 829, endPoint y: 553, distance: 52.1
click at [829, 548] on div "Your product links Learn Create new Product URLs Target markets Reason rejected…" at bounding box center [851, 274] width 1323 height 548
click at [1437, 467] on td "Upload video" at bounding box center [1399, 350] width 174 height 236
drag, startPoint x: 1437, startPoint y: 467, endPoint x: 1444, endPoint y: 477, distance: 12.5
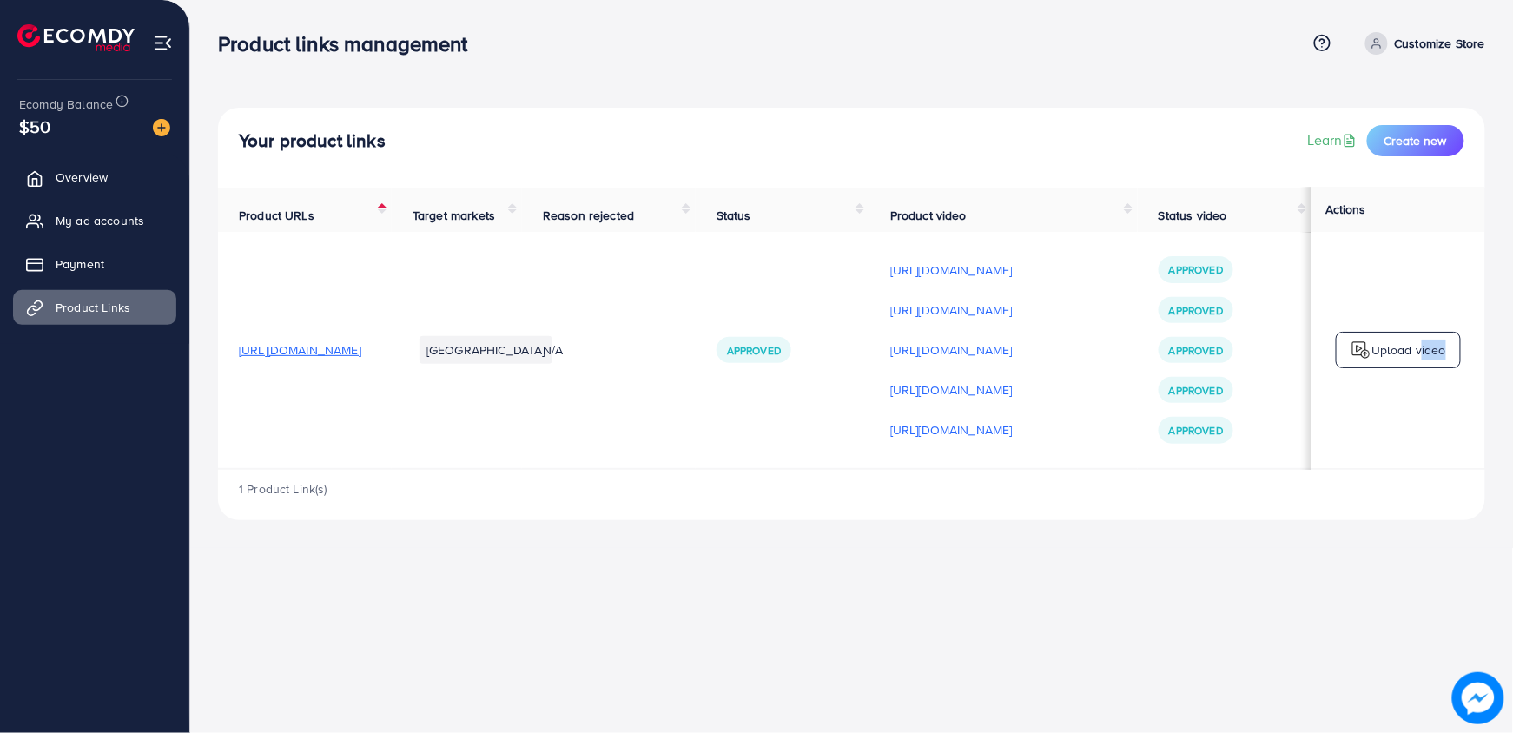
click at [1444, 470] on div "Product URLs Target markets Reason rejected Status Product video Status video A…" at bounding box center [851, 329] width 1267 height 282
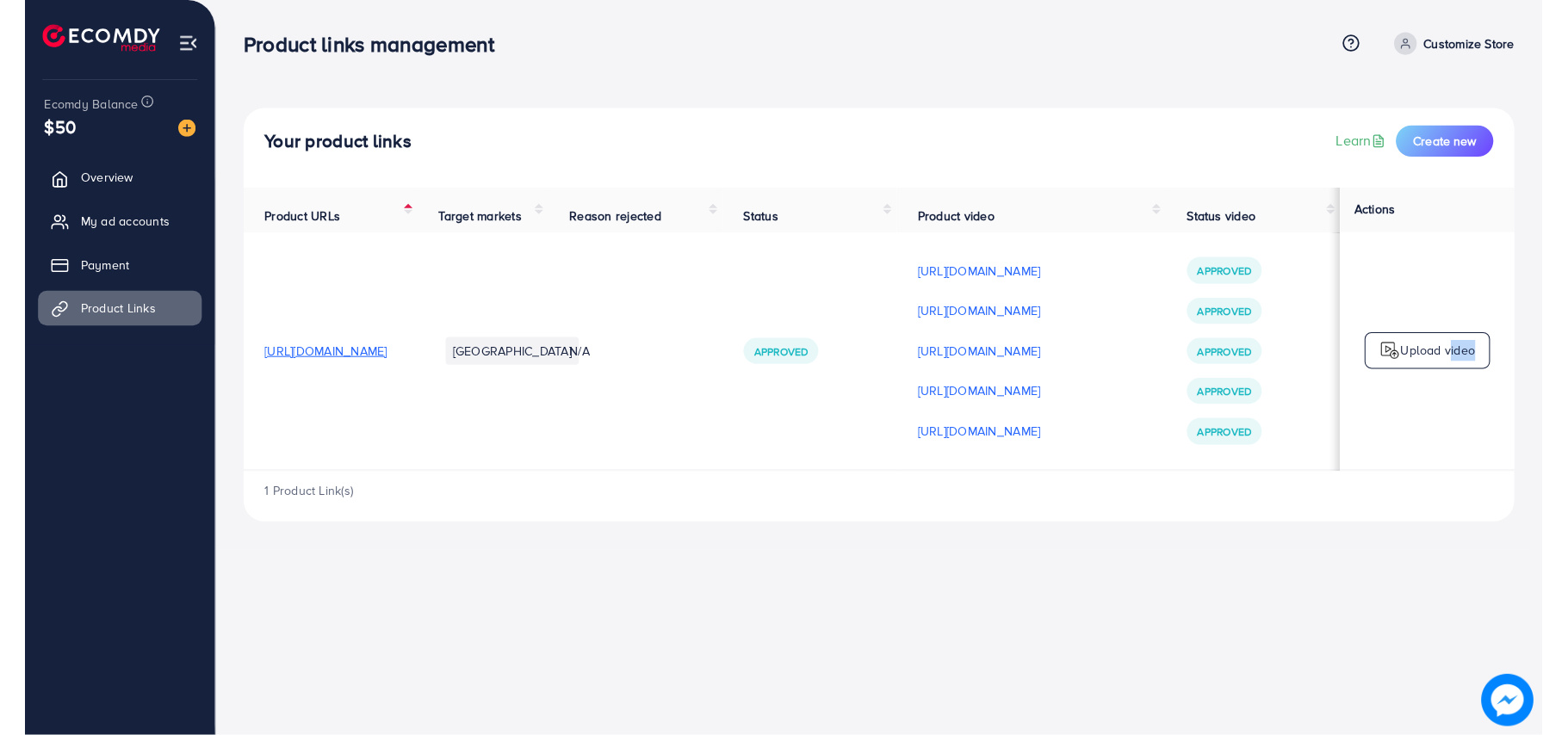
scroll to position [0, 107]
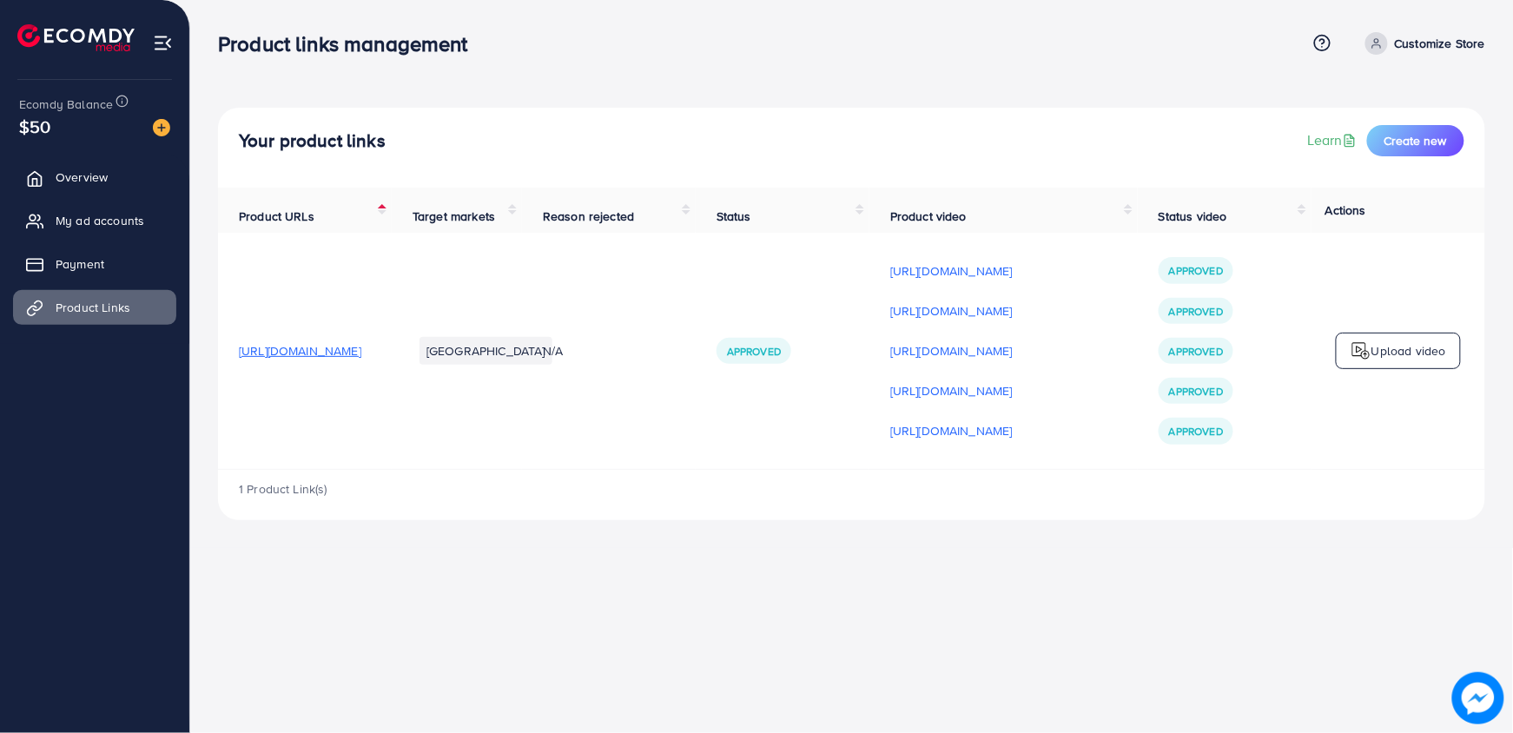
click at [1249, 572] on div "Product links management Help Center Contact Support Term and policy About Us C…" at bounding box center [756, 366] width 1513 height 733
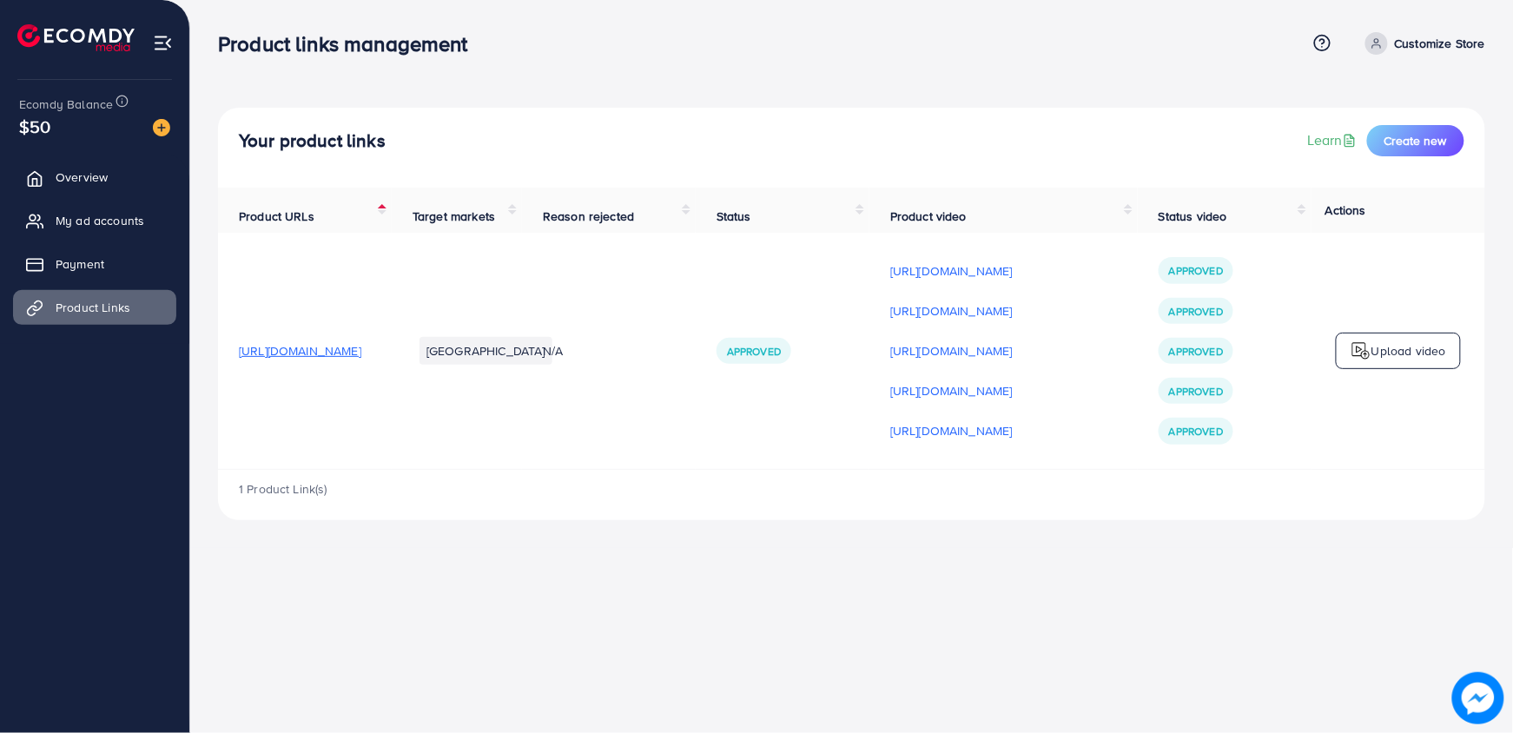
click at [1363, 464] on td "Upload video" at bounding box center [1399, 351] width 174 height 236
click at [1489, 470] on div "Your product links Learn Create new Product URLs Target markets Reason rejected…" at bounding box center [851, 274] width 1323 height 548
click at [208, 476] on div "Your product links Learn Create new Product URLs Target markets Reason rejected…" at bounding box center [851, 274] width 1323 height 548
click at [991, 168] on div "Your product links Learn Create new" at bounding box center [851, 148] width 1267 height 80
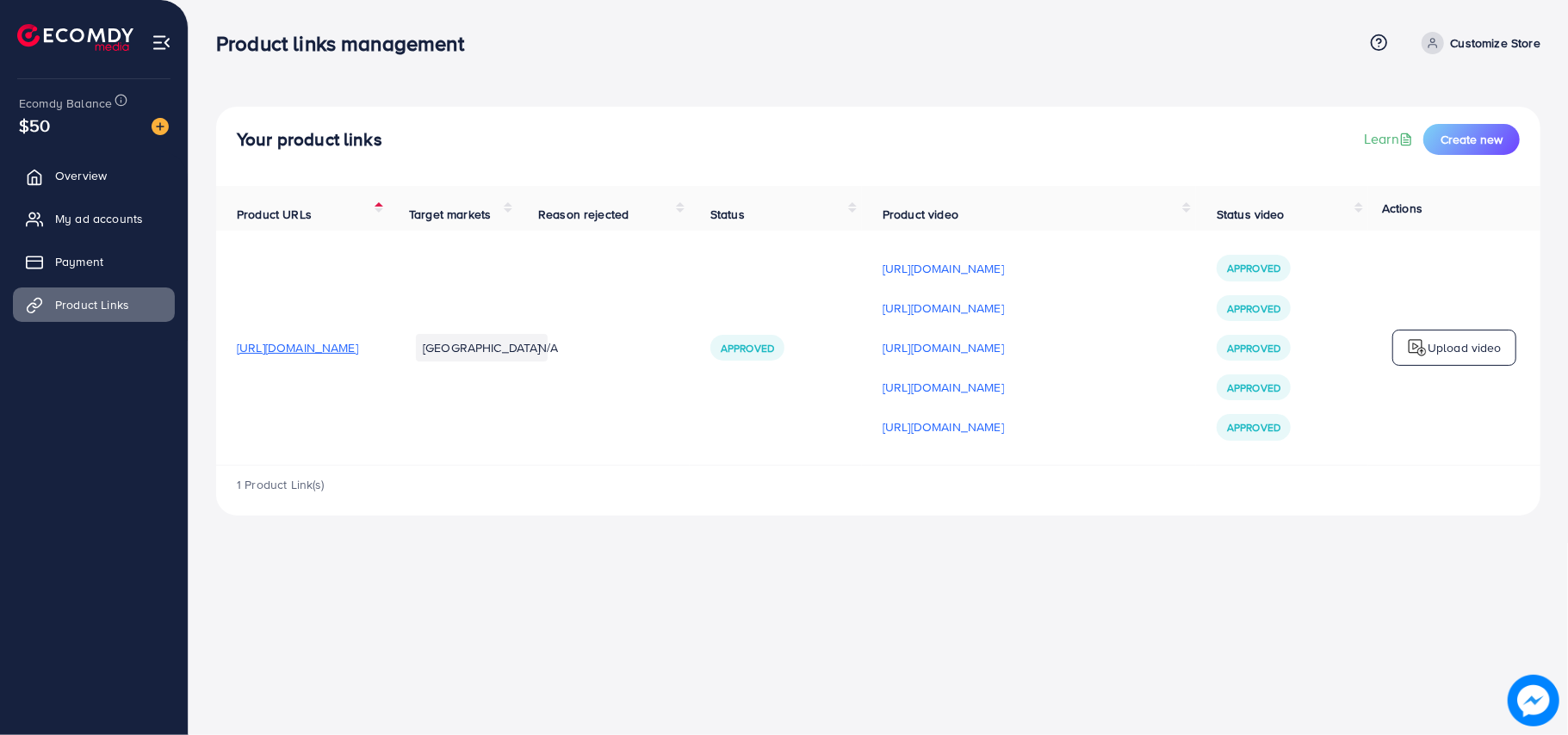
scroll to position [0, 39]
click at [208, 467] on div "Your product links Learn Create new Product URLs Target markets Reason rejected…" at bounding box center [878, 271] width 1380 height 543
click at [241, 465] on td "[URL][DOMAIN_NAME]" at bounding box center [302, 348] width 172 height 234
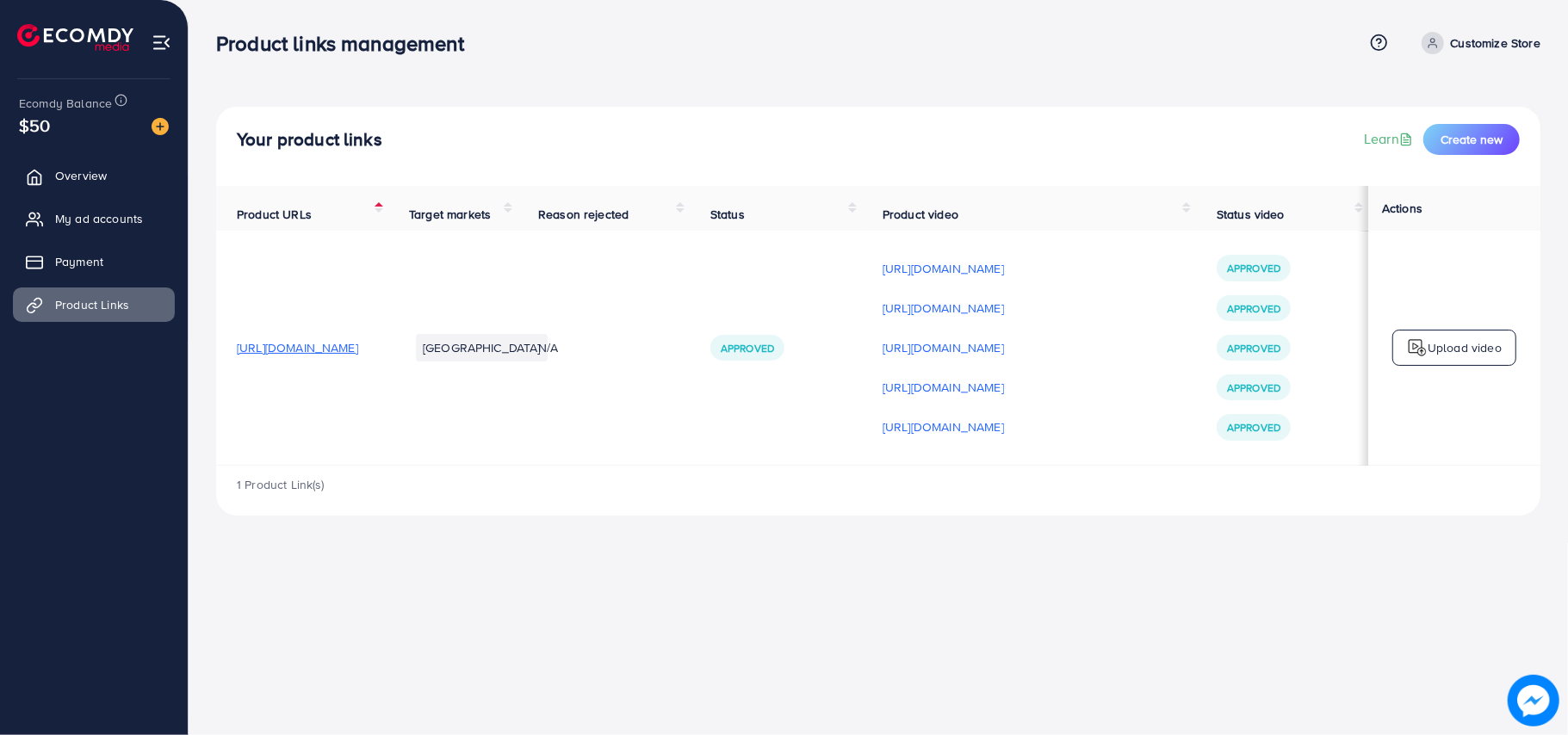
click at [214, 473] on div "Your product links Learn Create new Product URLs Target markets Reason rejected…" at bounding box center [878, 271] width 1380 height 543
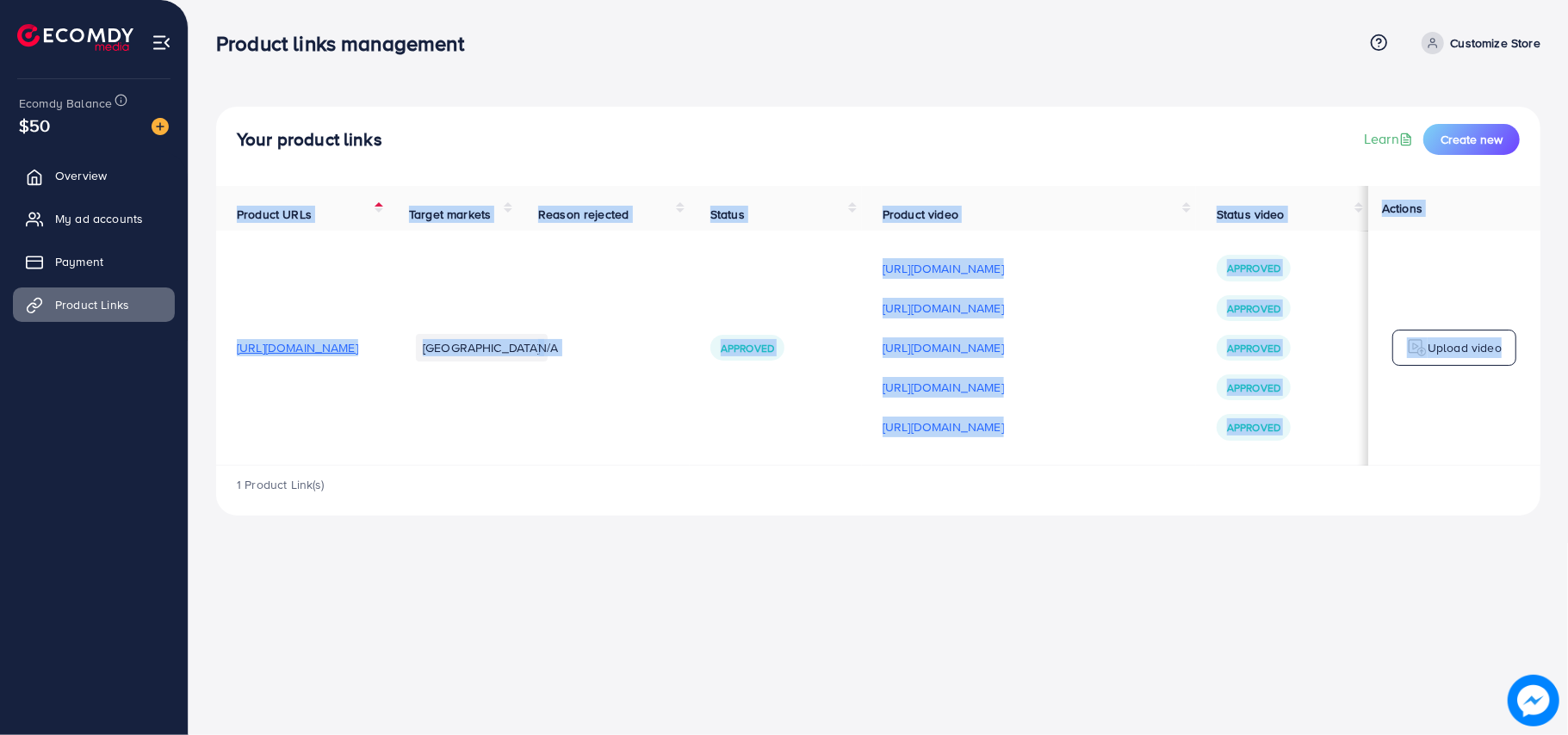
click at [214, 473] on div "Your product links Learn Create new Product URLs Target markets Reason rejected…" at bounding box center [878, 271] width 1380 height 543
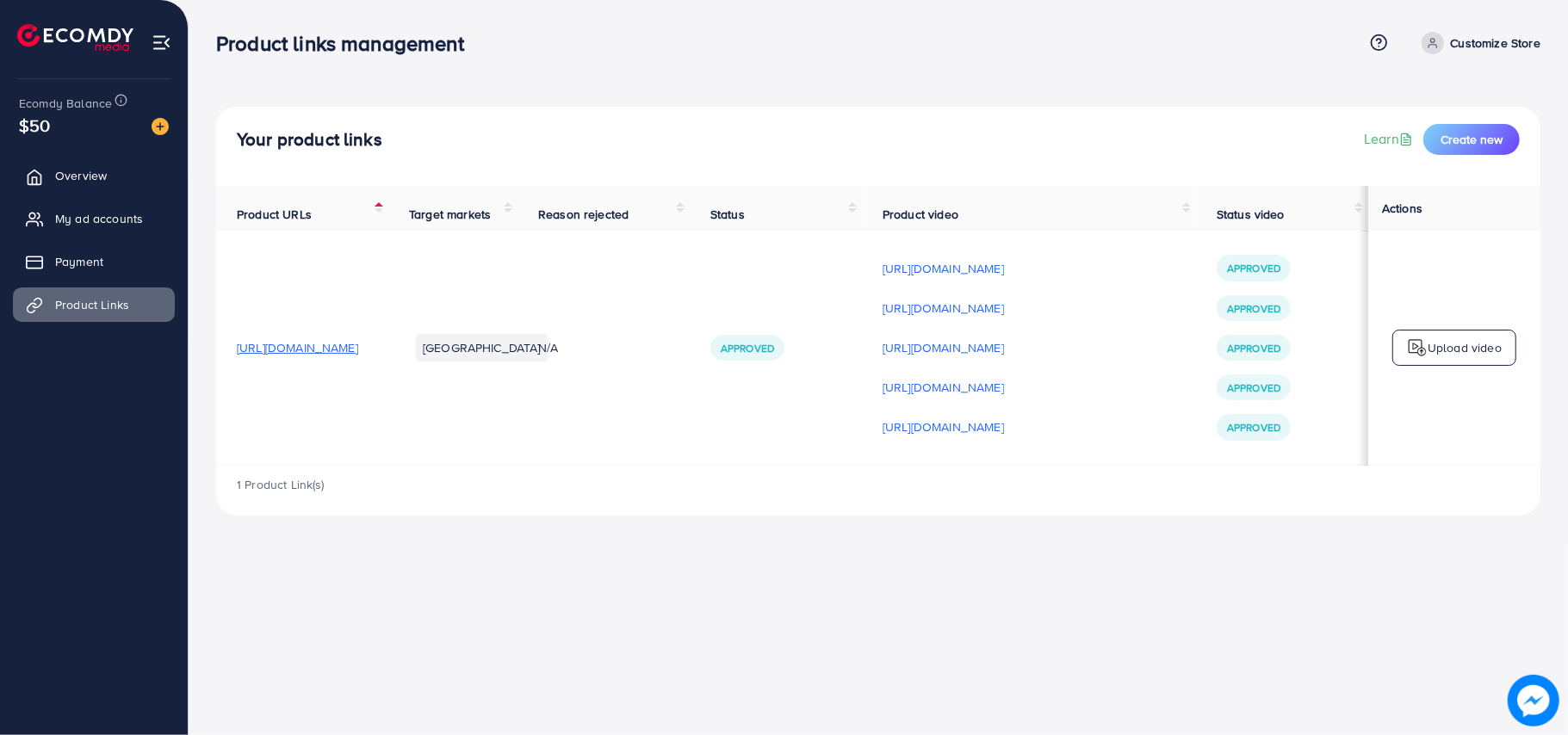
click at [821, 100] on div "Your product links Learn Create new Product URLs Target markets Reason rejected…" at bounding box center [878, 271] width 1380 height 543
click at [163, 50] on img at bounding box center [162, 43] width 20 height 20
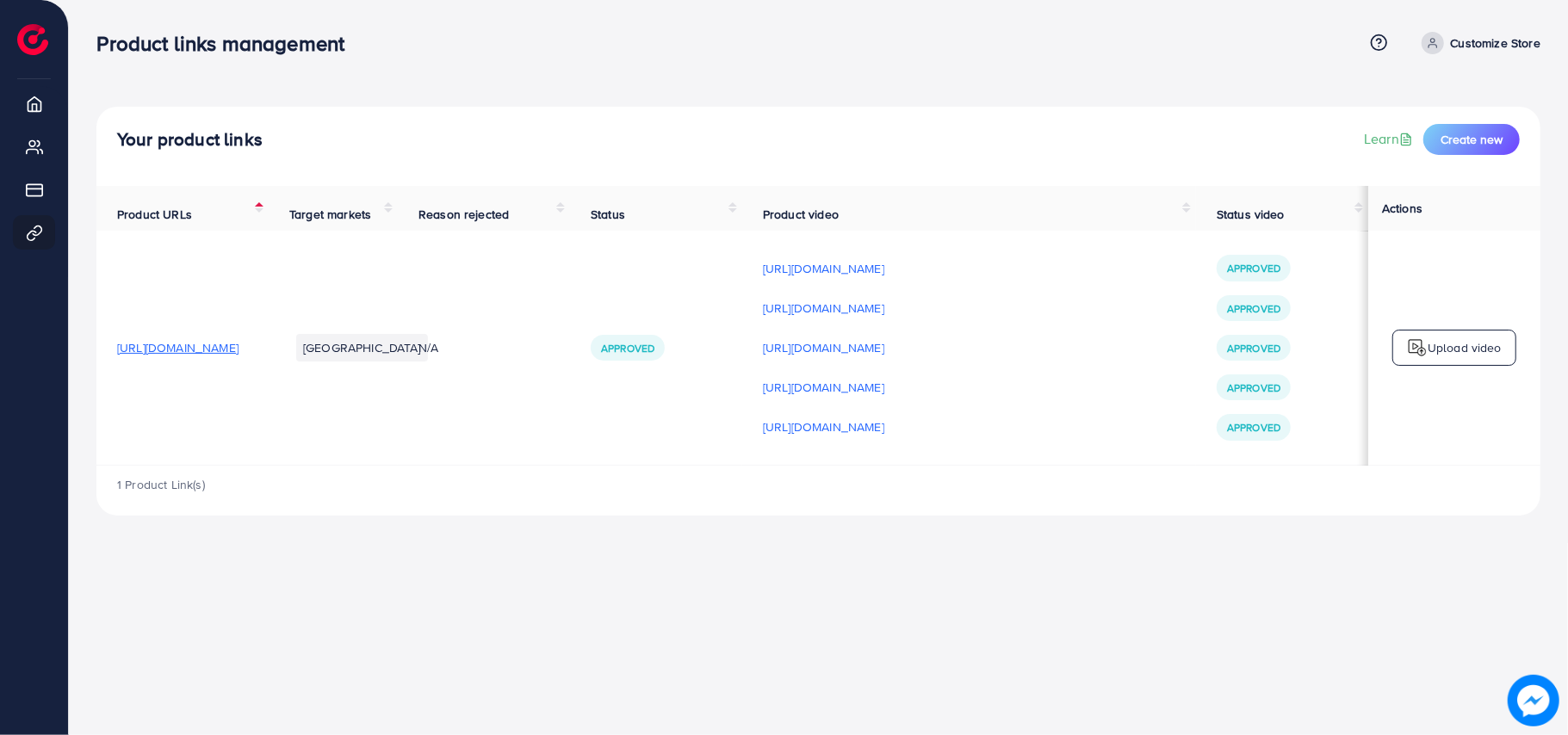
scroll to position [0, 0]
click at [163, 50] on h3 "Product links management" at bounding box center [227, 43] width 262 height 25
click at [129, 60] on div "Product links management Help Center Contact Support Term and policy About Us C…" at bounding box center [818, 43] width 1444 height 47
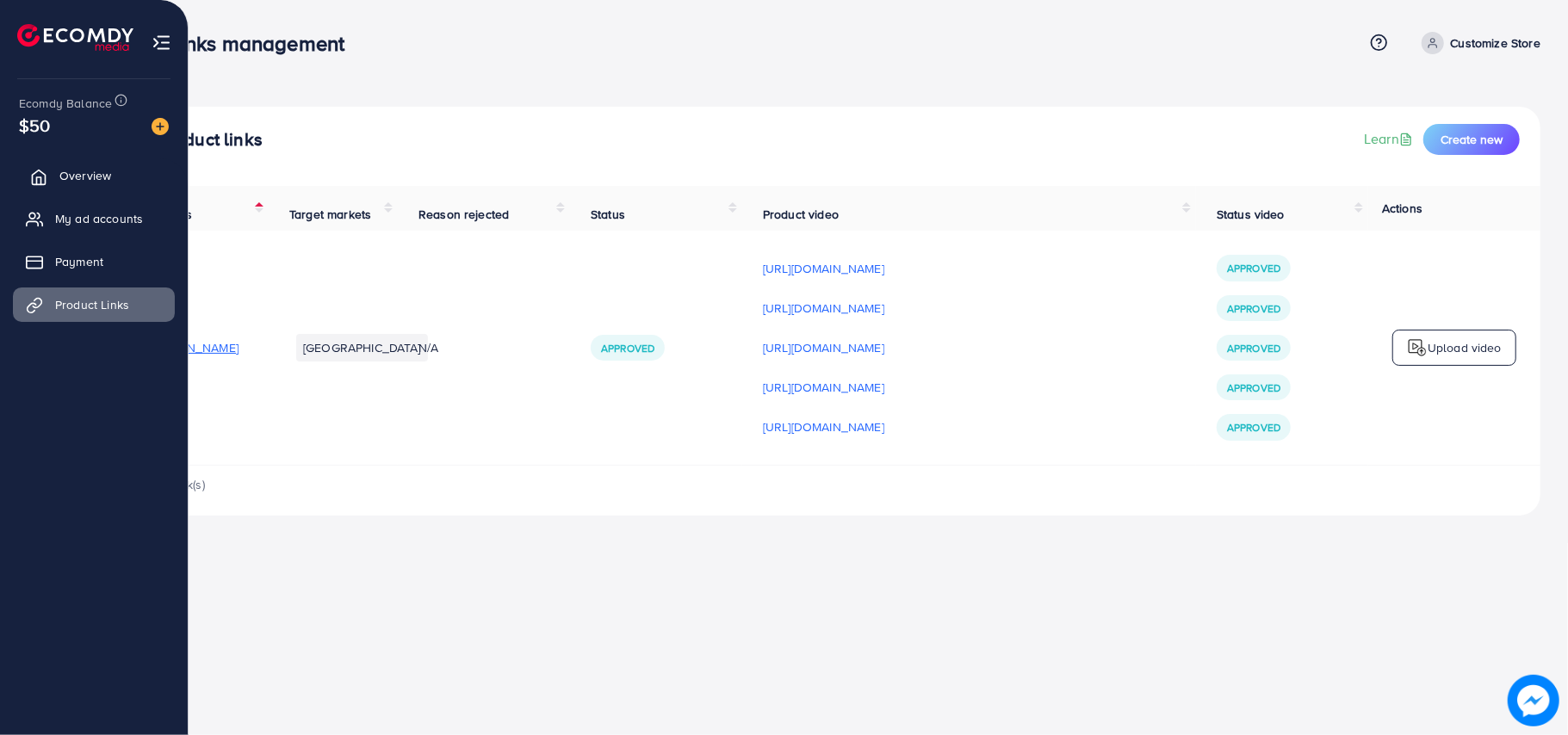
click at [60, 169] on span "Overview" at bounding box center [85, 175] width 52 height 17
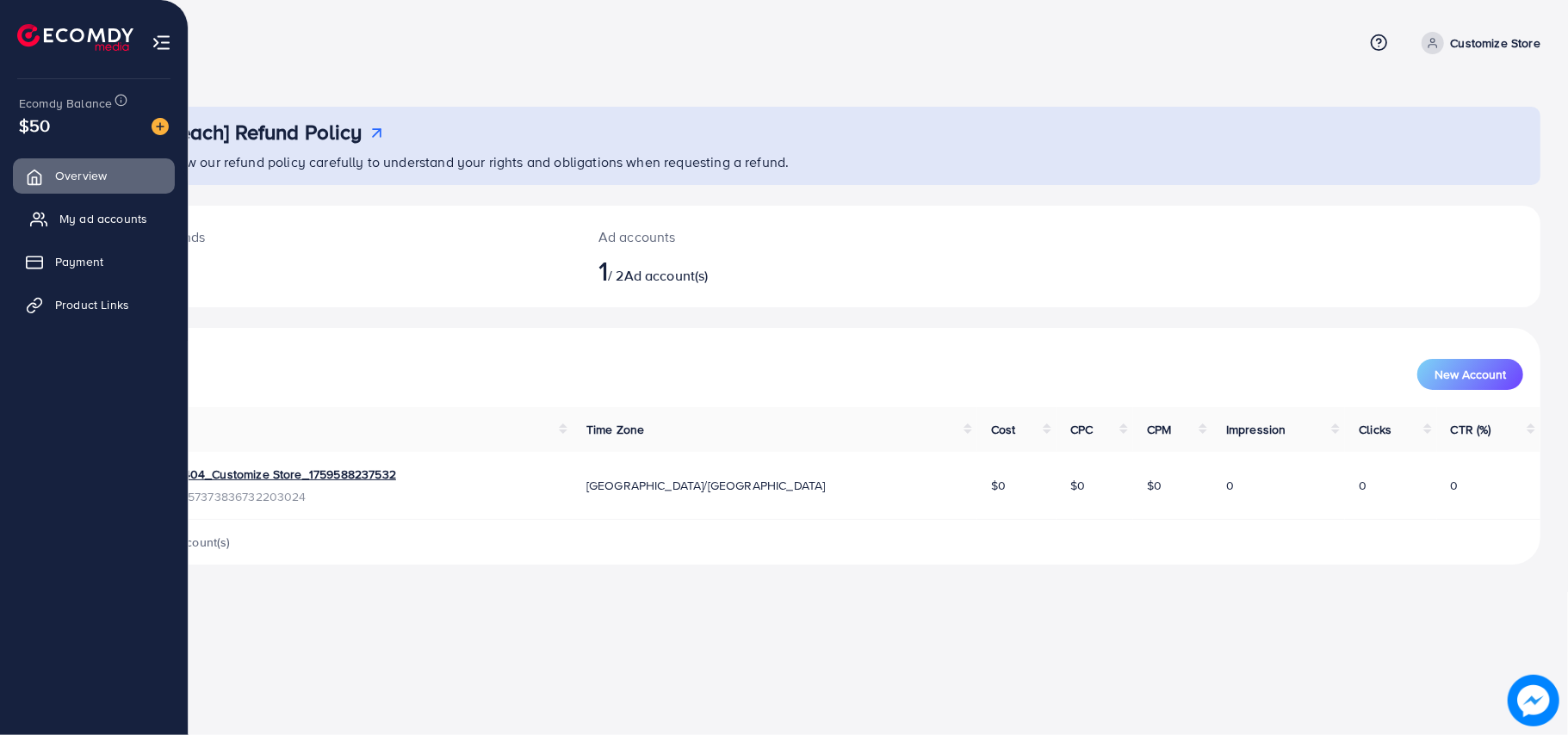
click at [56, 213] on link "My ad accounts" at bounding box center [93, 218] width 162 height 35
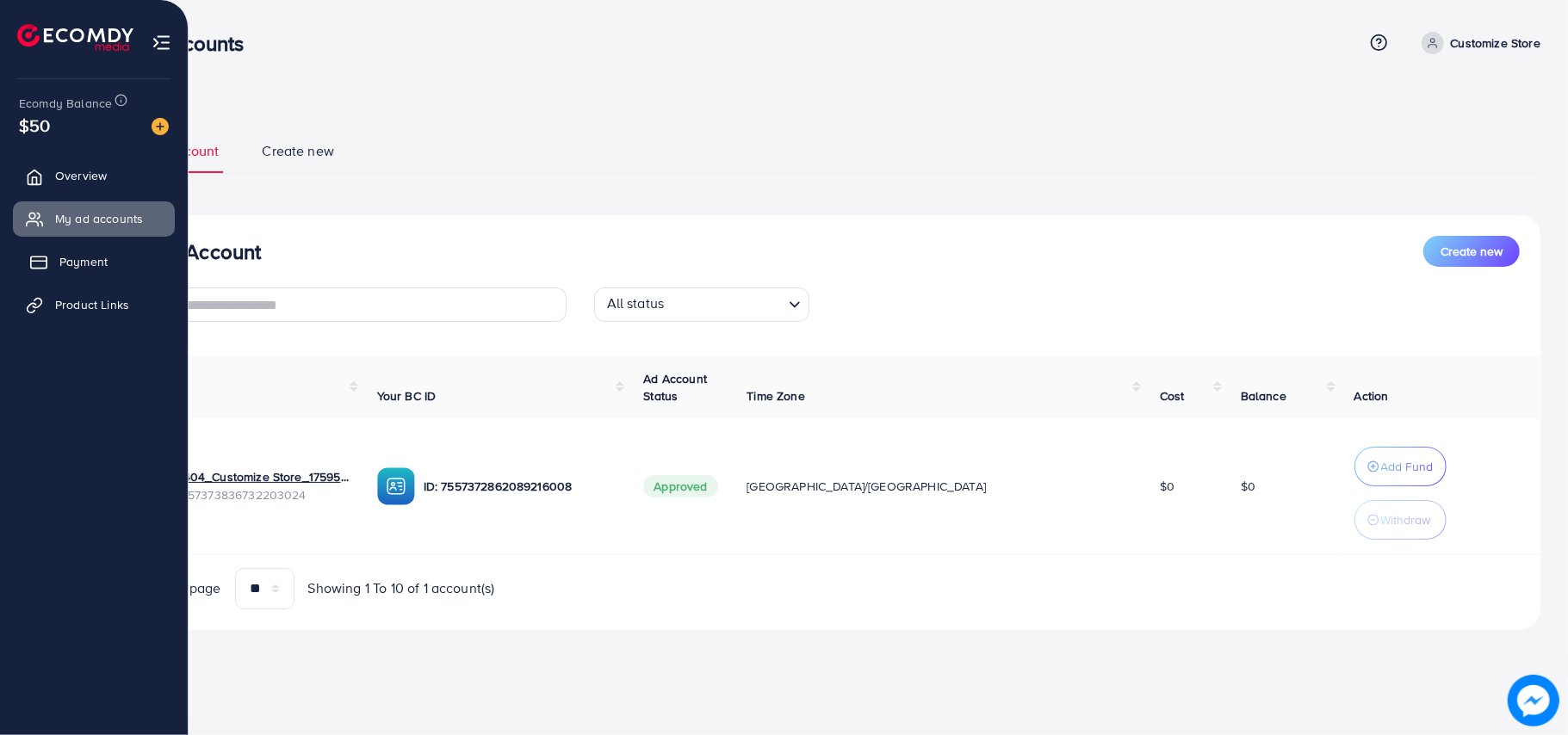
click at [53, 262] on link "Payment" at bounding box center [93, 262] width 162 height 35
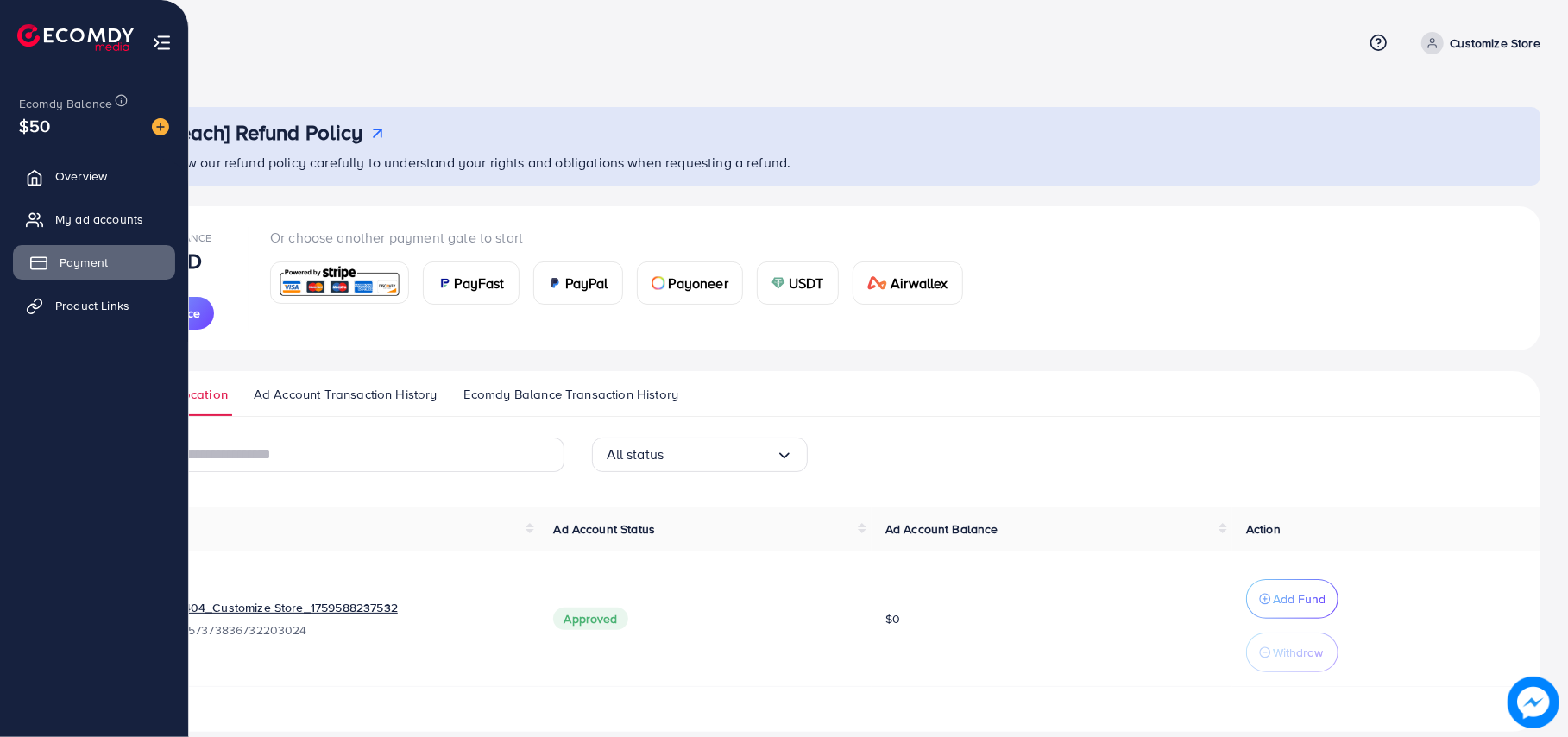
click at [53, 263] on link "Payment" at bounding box center [93, 262] width 162 height 35
click at [114, 307] on span "Product Links" at bounding box center [96, 305] width 75 height 17
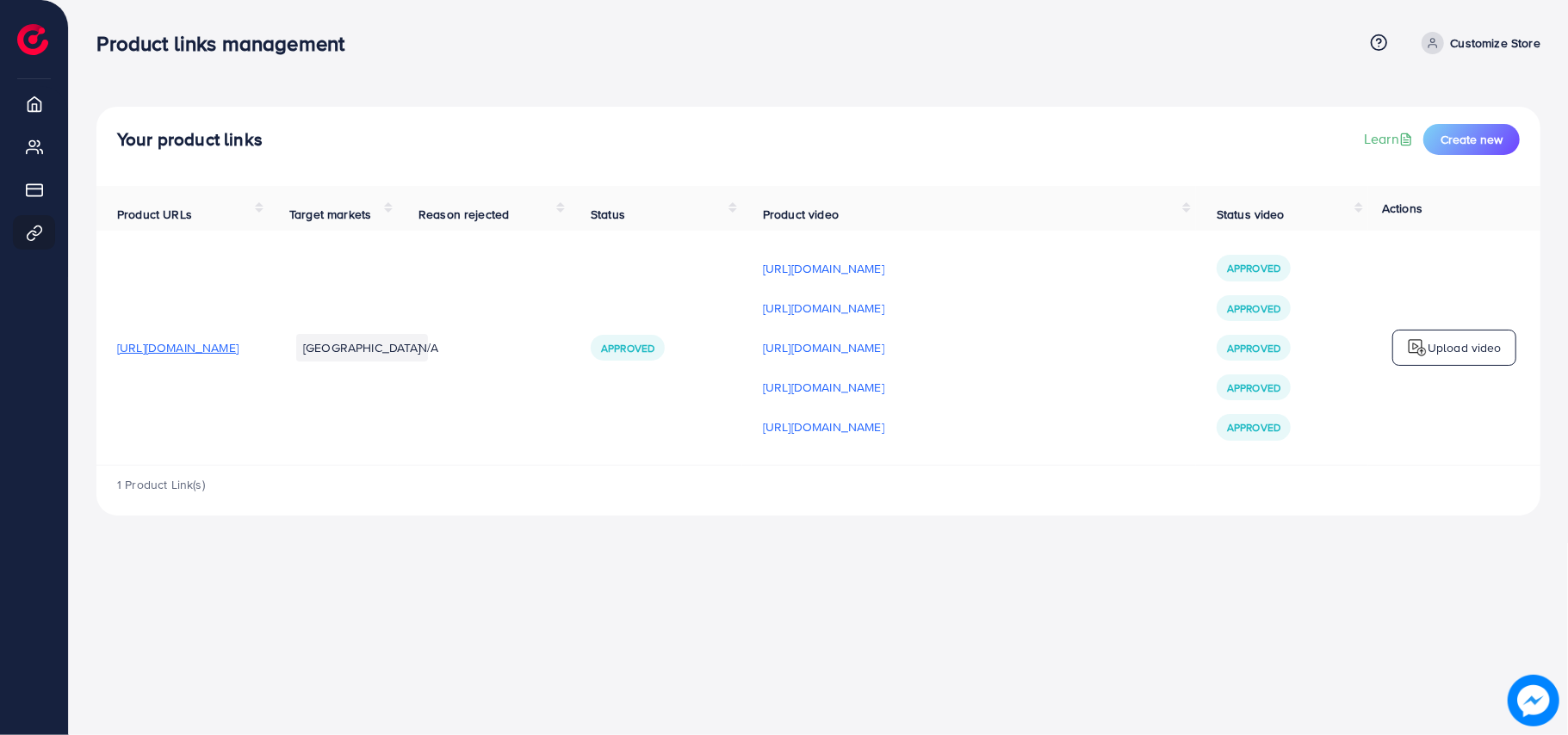
click at [942, 645] on div "Product links management Help Center Contact Support Term and policy About Us C…" at bounding box center [784, 368] width 1568 height 735
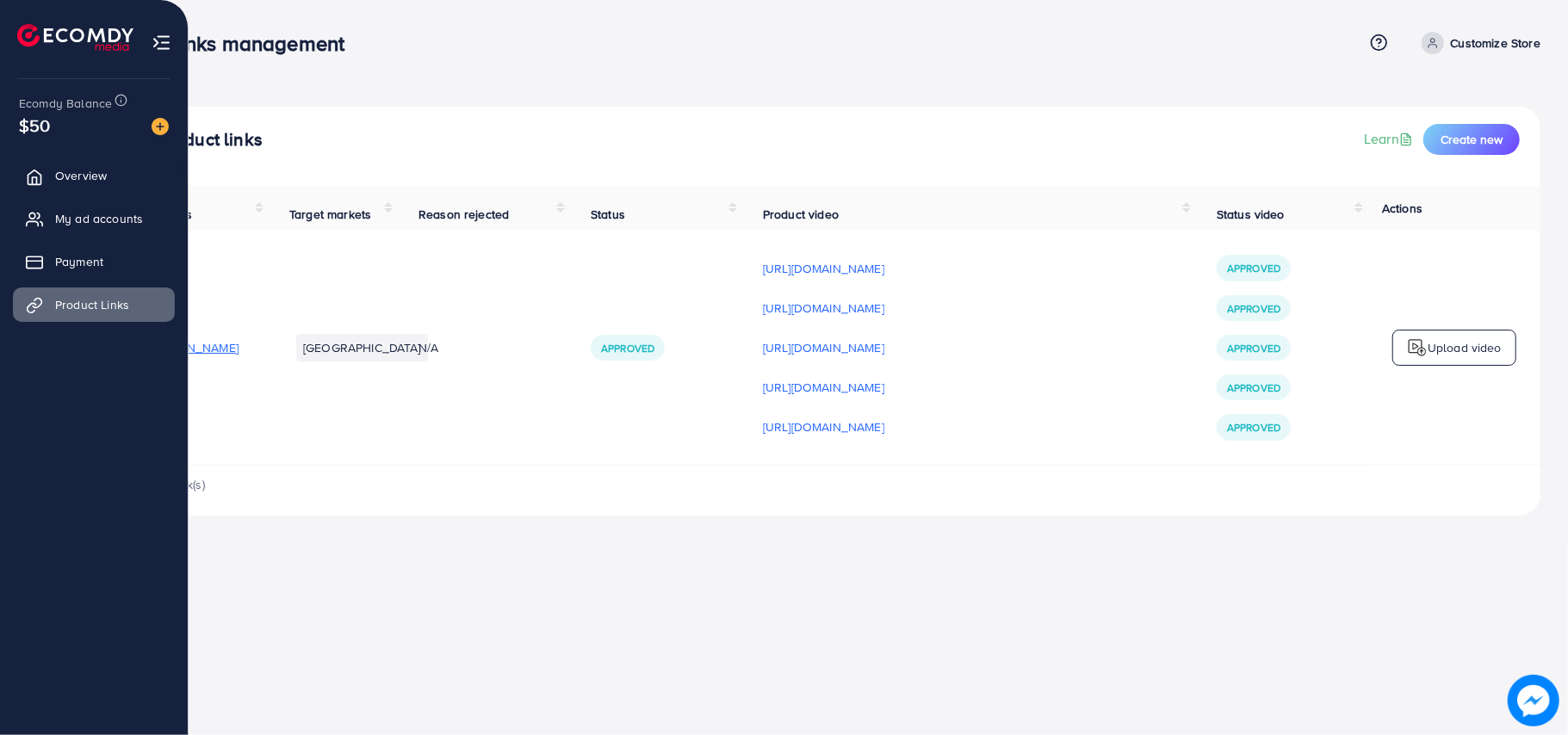
click at [56, 26] on img at bounding box center [74, 37] width 116 height 27
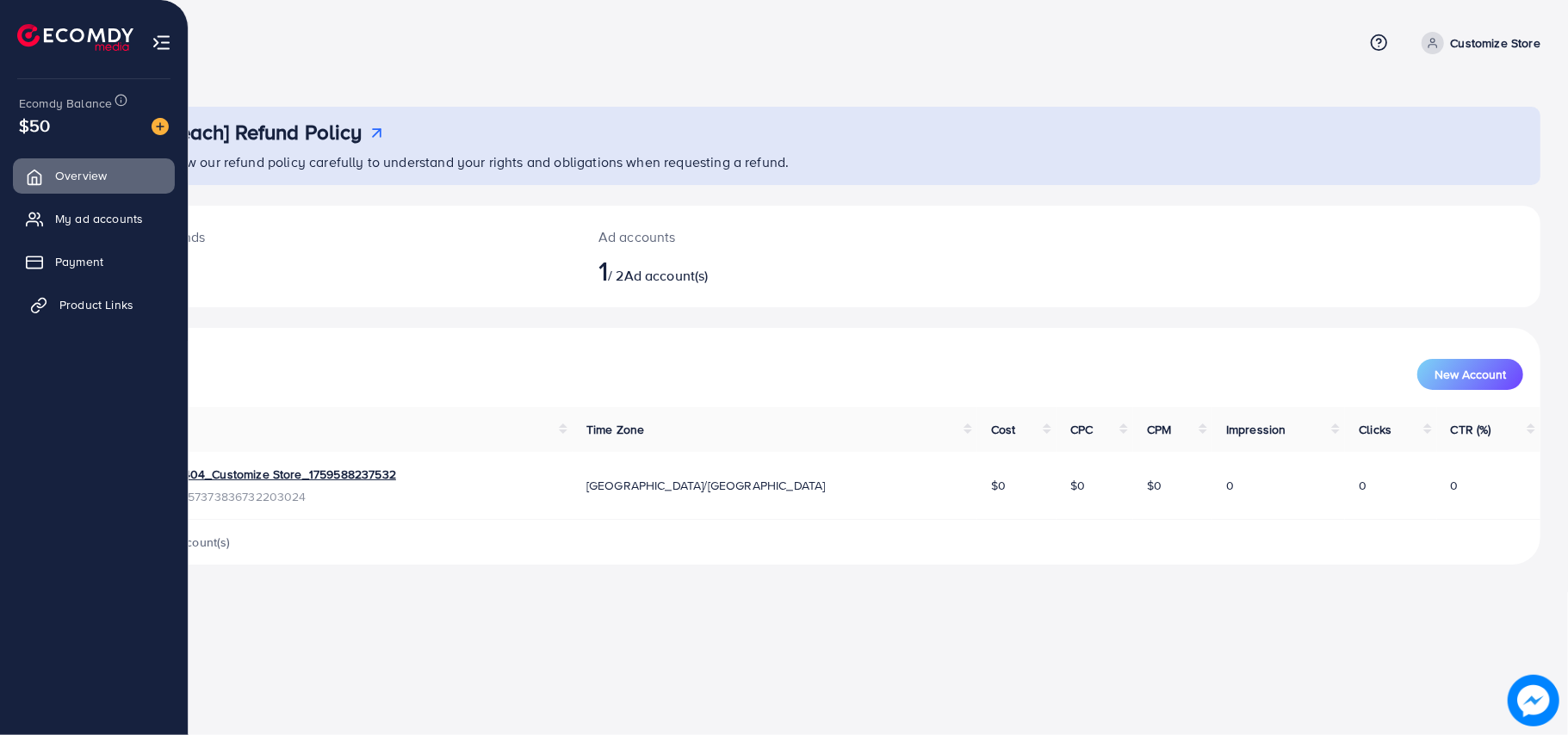
click at [60, 300] on span "Product Links" at bounding box center [96, 304] width 74 height 17
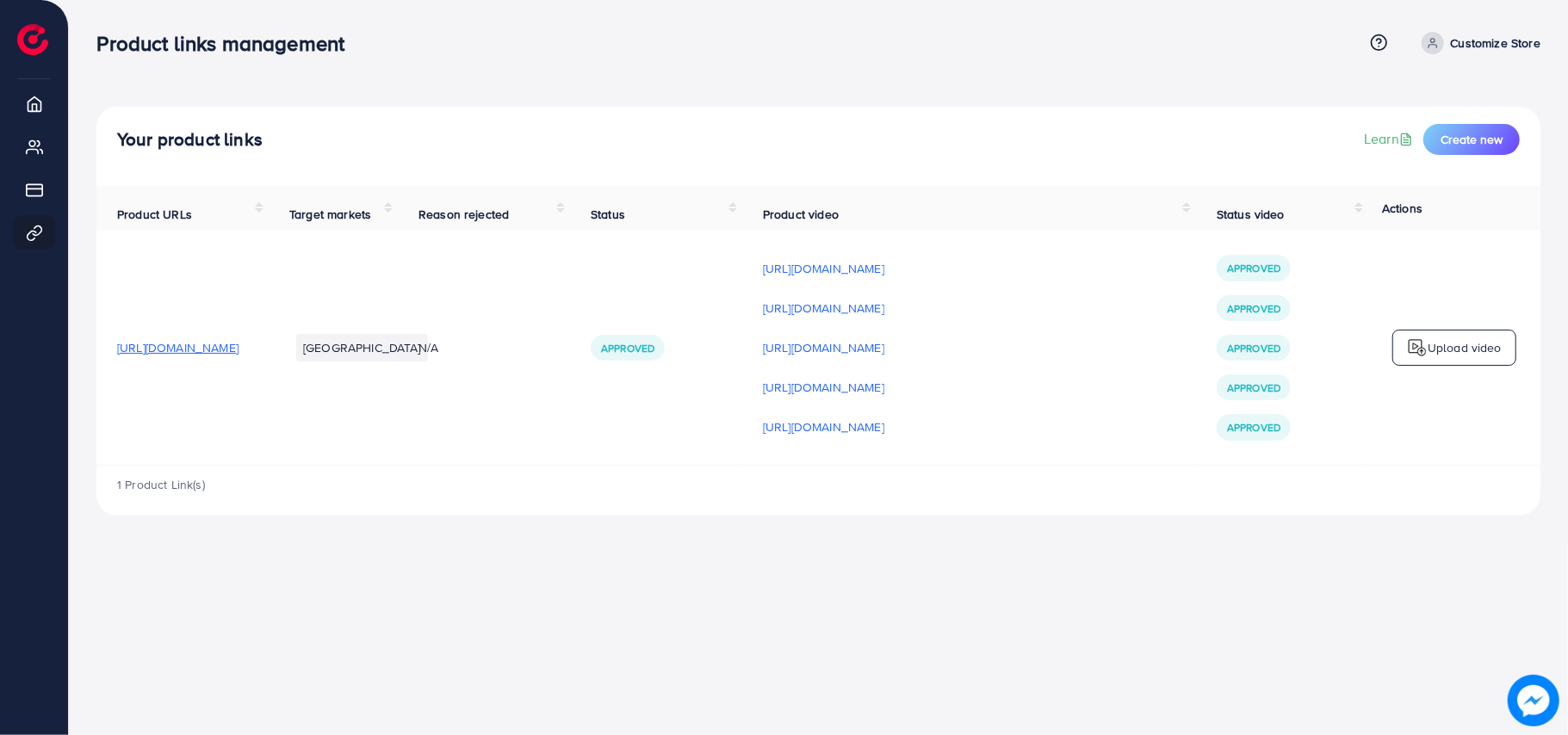
click at [701, 552] on div "Product links management Help Center Contact Support Term and policy About Us C…" at bounding box center [784, 368] width 1568 height 735
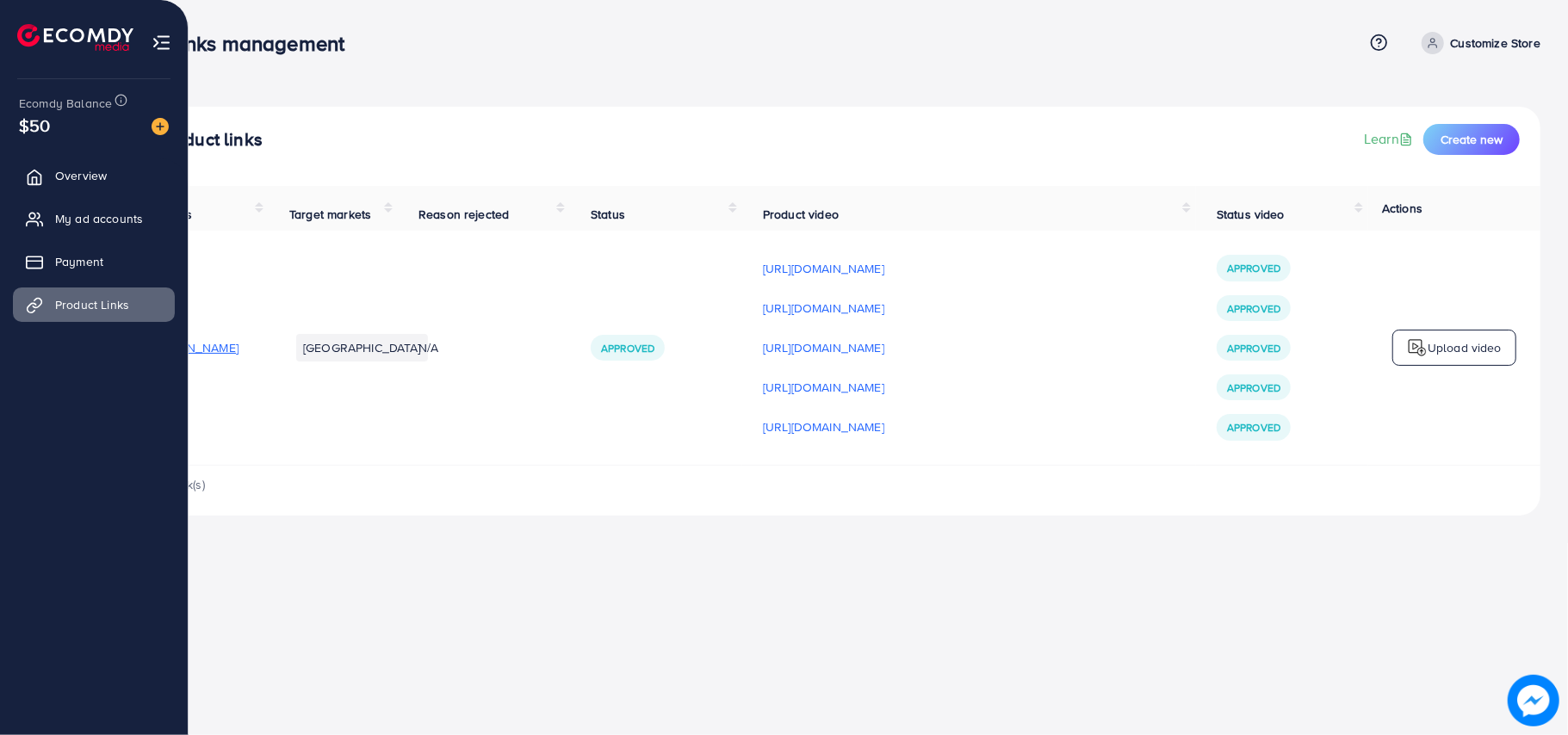
click at [153, 46] on img at bounding box center [162, 43] width 20 height 20
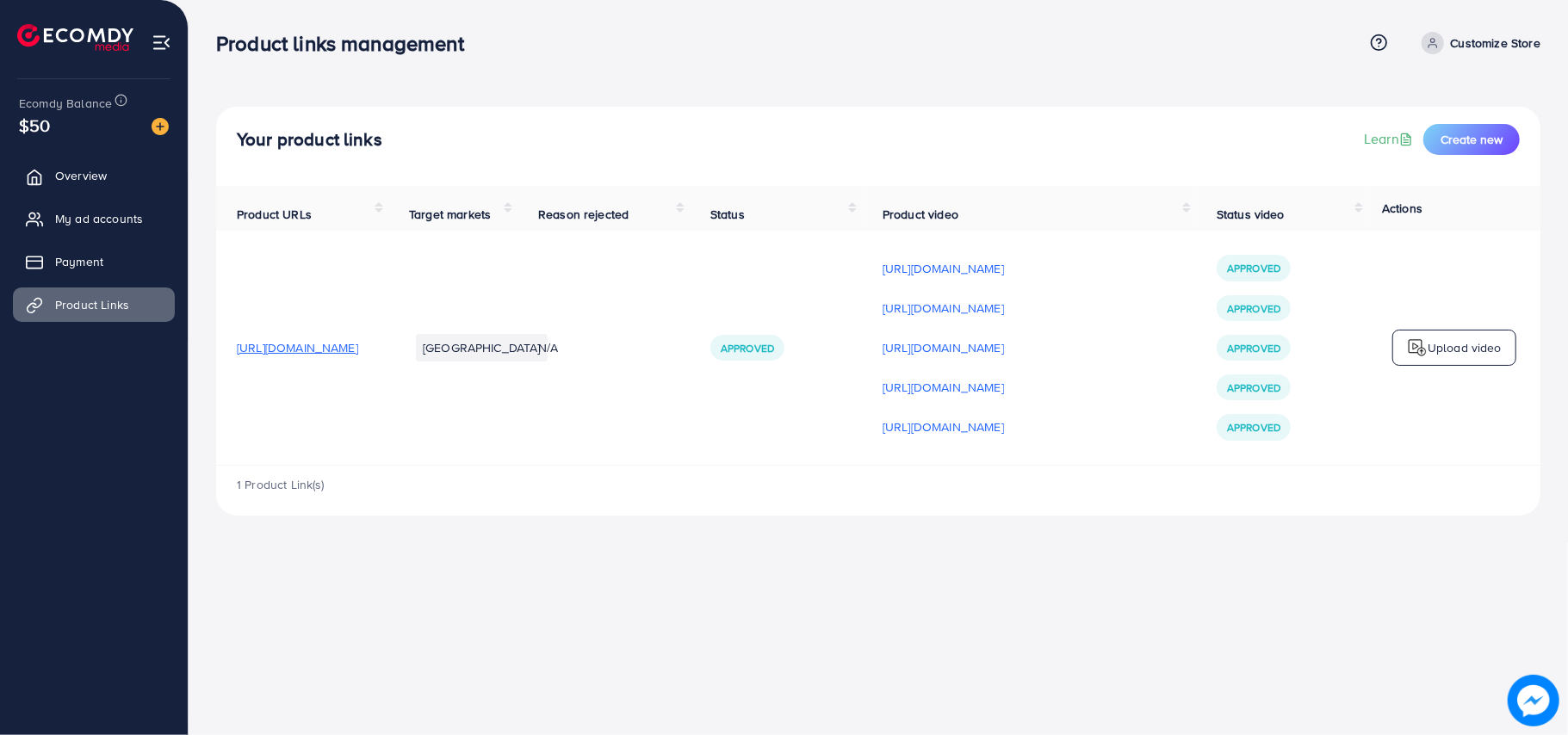
click at [707, 501] on div "1 Product Link(s)" at bounding box center [878, 490] width 1324 height 50
click at [757, 515] on div "1 Product Link(s)" at bounding box center [878, 490] width 1324 height 50
drag, startPoint x: 757, startPoint y: 521, endPoint x: 815, endPoint y: 525, distance: 58.1
click at [815, 525] on div "Your product links Learn Create new Product URLs Target markets Reason rejected…" at bounding box center [878, 271] width 1380 height 543
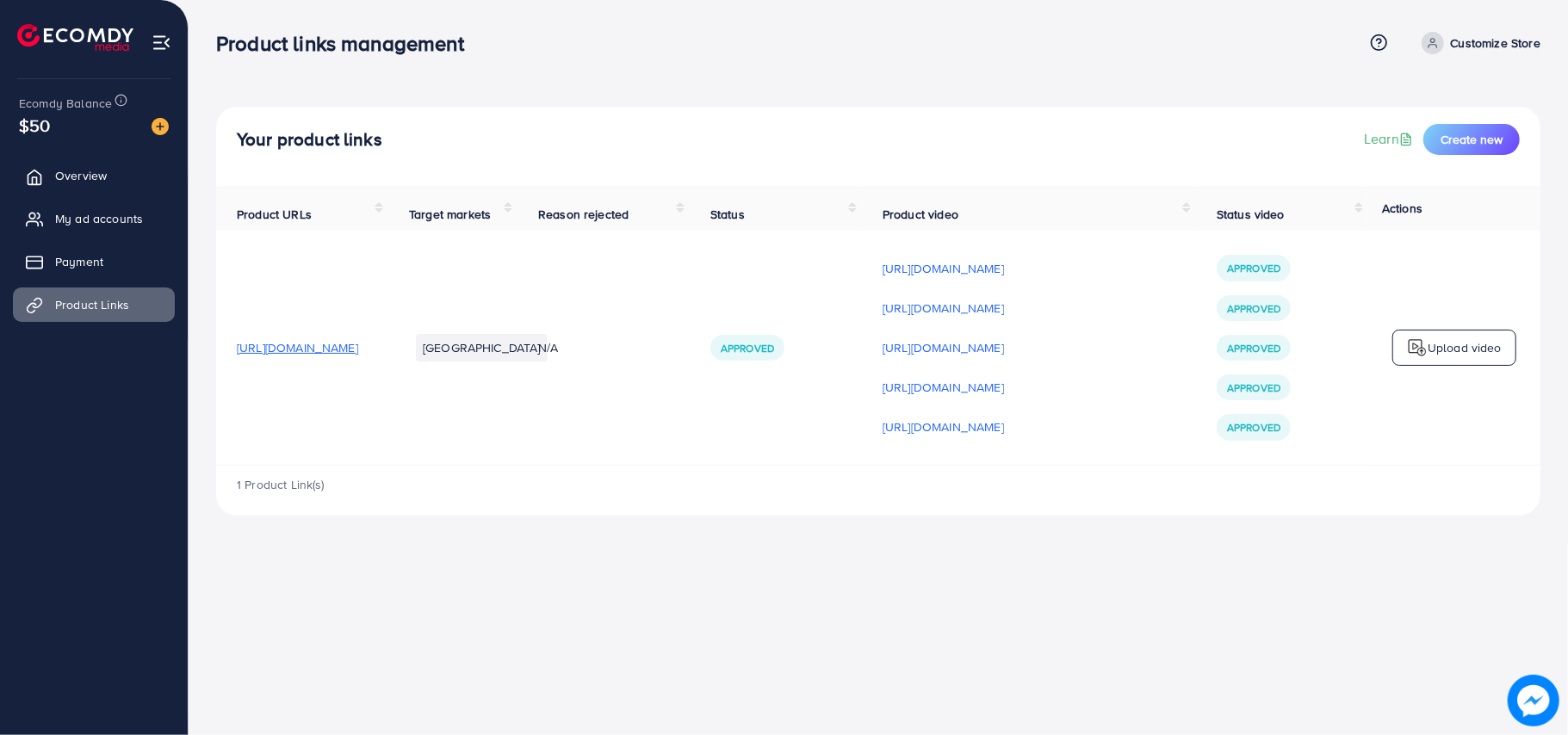
click at [815, 525] on div "Your product links Learn Create new Product URLs Target markets Reason rejected…" at bounding box center [878, 271] width 1380 height 543
click at [1433, 47] on icon at bounding box center [1432, 43] width 12 height 12
click at [1326, 65] on div "Product links management Help Center Contact Support Term and policy About Us C…" at bounding box center [878, 43] width 1324 height 47
click at [824, 653] on div "Product links management Help Center Contact Support Term and policy About Us C…" at bounding box center [784, 368] width 1568 height 735
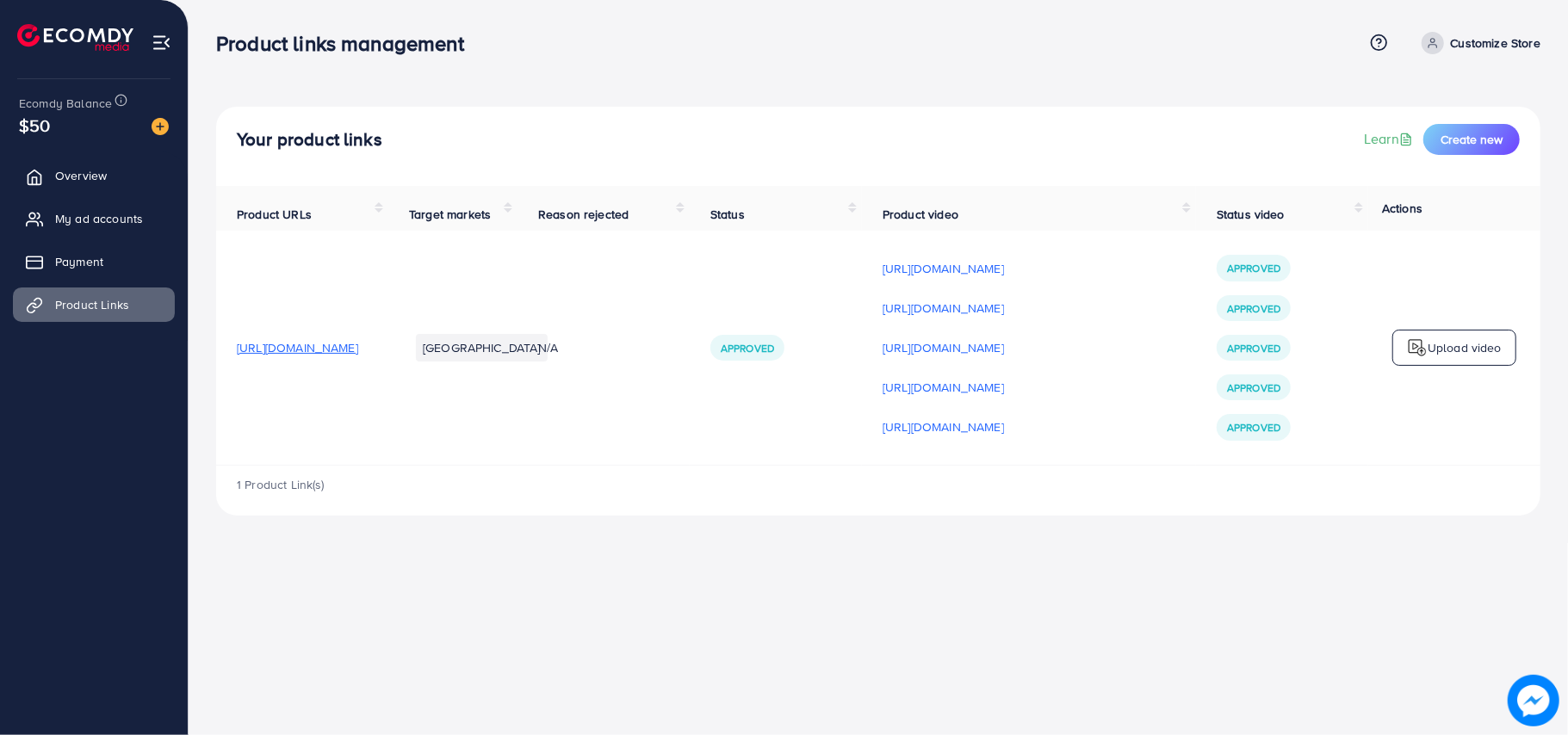
click at [1305, 648] on div "Product links management Help Center Contact Support Term and policy About Us C…" at bounding box center [784, 368] width 1568 height 735
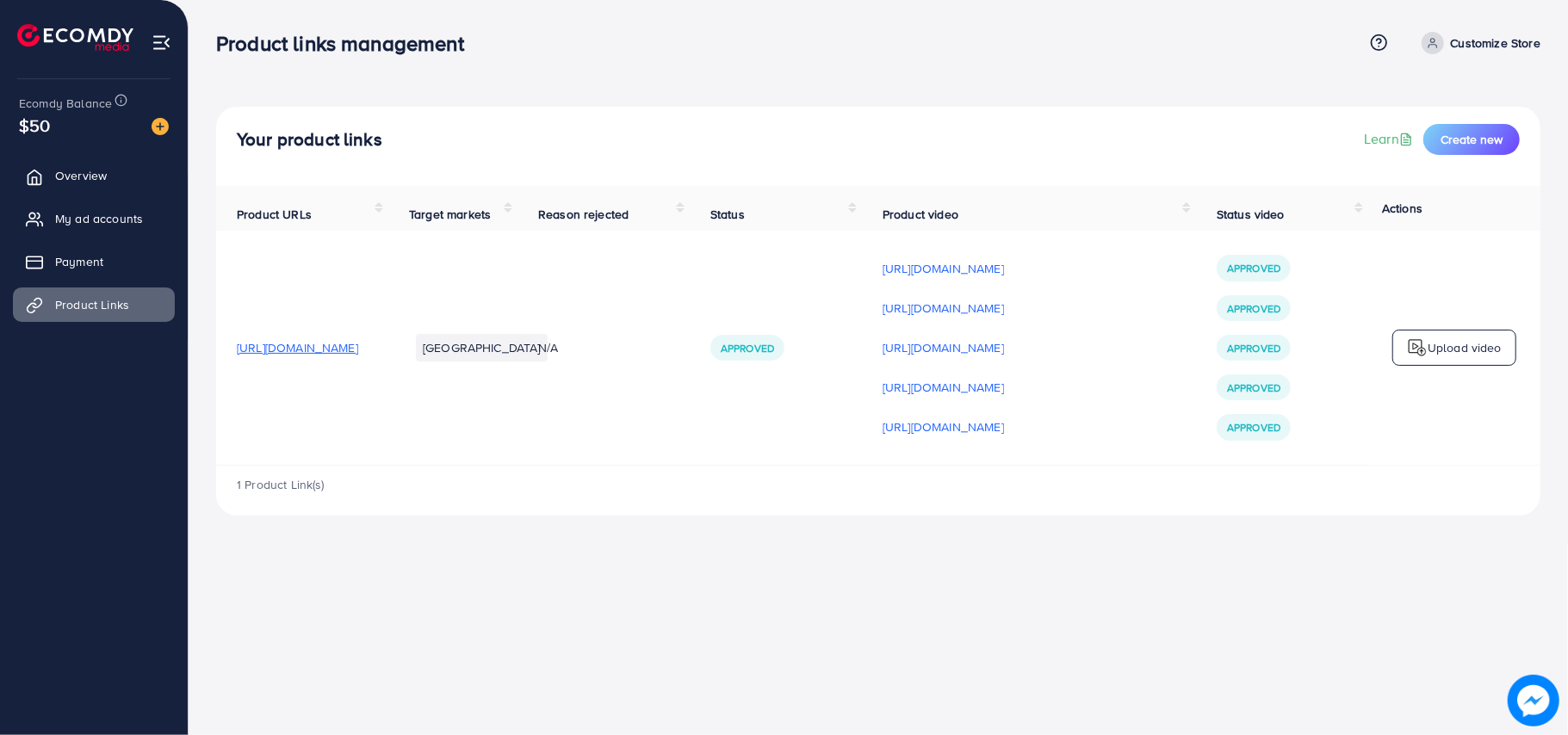
click at [1305, 648] on div "Product links management Help Center Contact Support Term and policy About Us C…" at bounding box center [784, 368] width 1568 height 735
click at [1220, 606] on div "Product links management Help Center Contact Support Term and policy About Us C…" at bounding box center [784, 368] width 1568 height 735
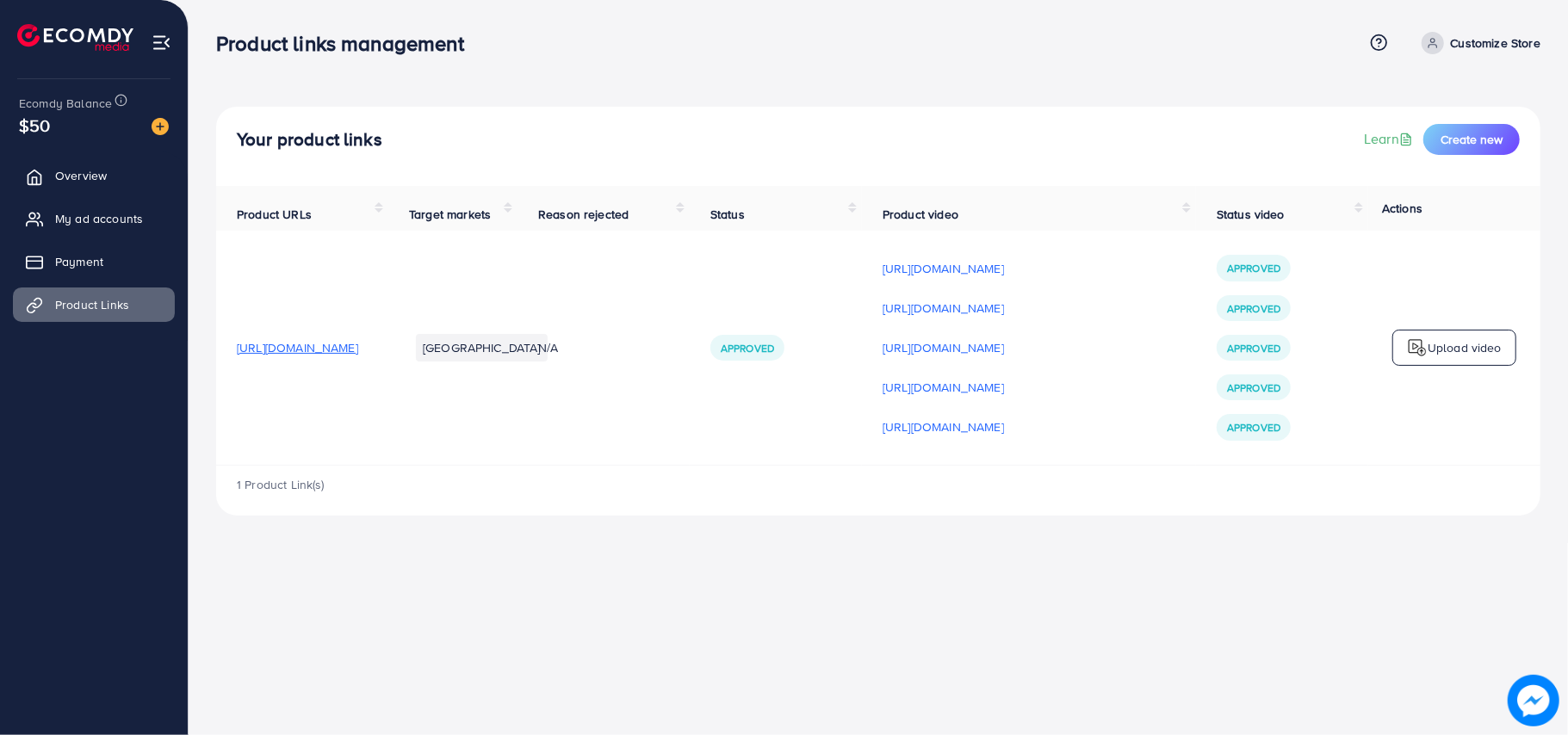
click at [1049, 580] on div "Product links management Help Center Contact Support Term and policy About Us C…" at bounding box center [784, 368] width 1568 height 735
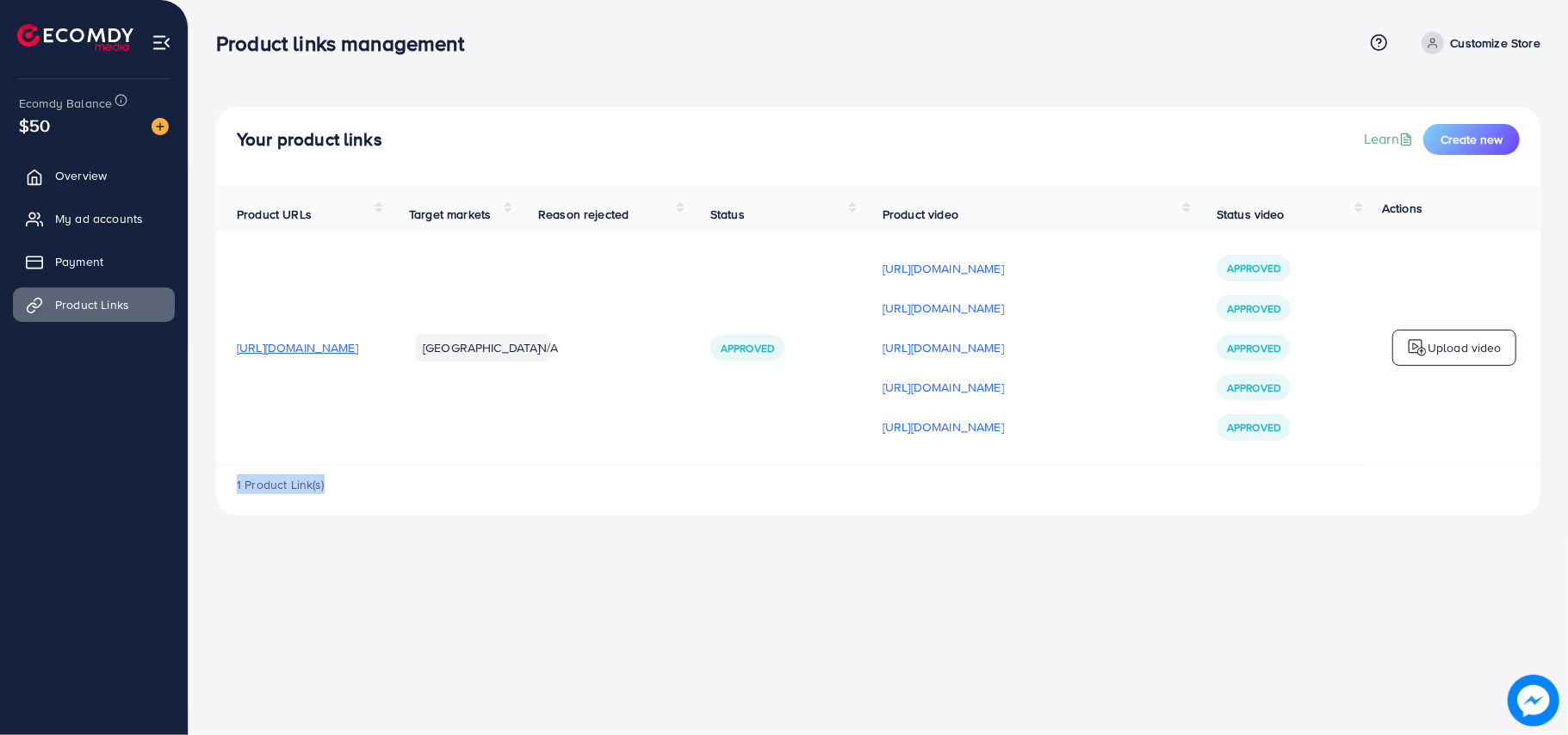
click at [1049, 580] on div "Product links management Help Center Contact Support Term and policy About Us C…" at bounding box center [784, 368] width 1568 height 735
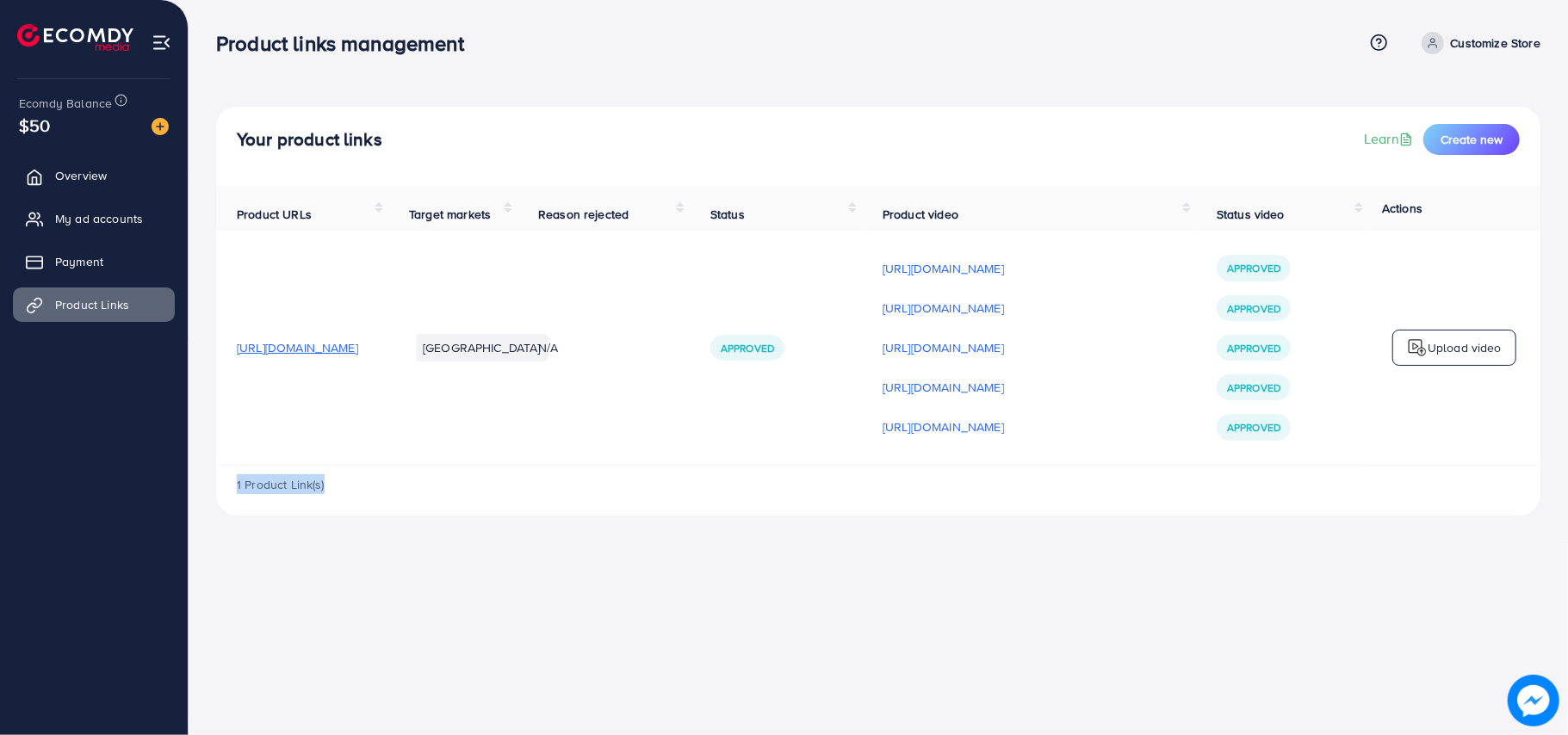
click at [1049, 580] on div "Product links management Help Center Contact Support Term and policy About Us C…" at bounding box center [784, 368] width 1568 height 735
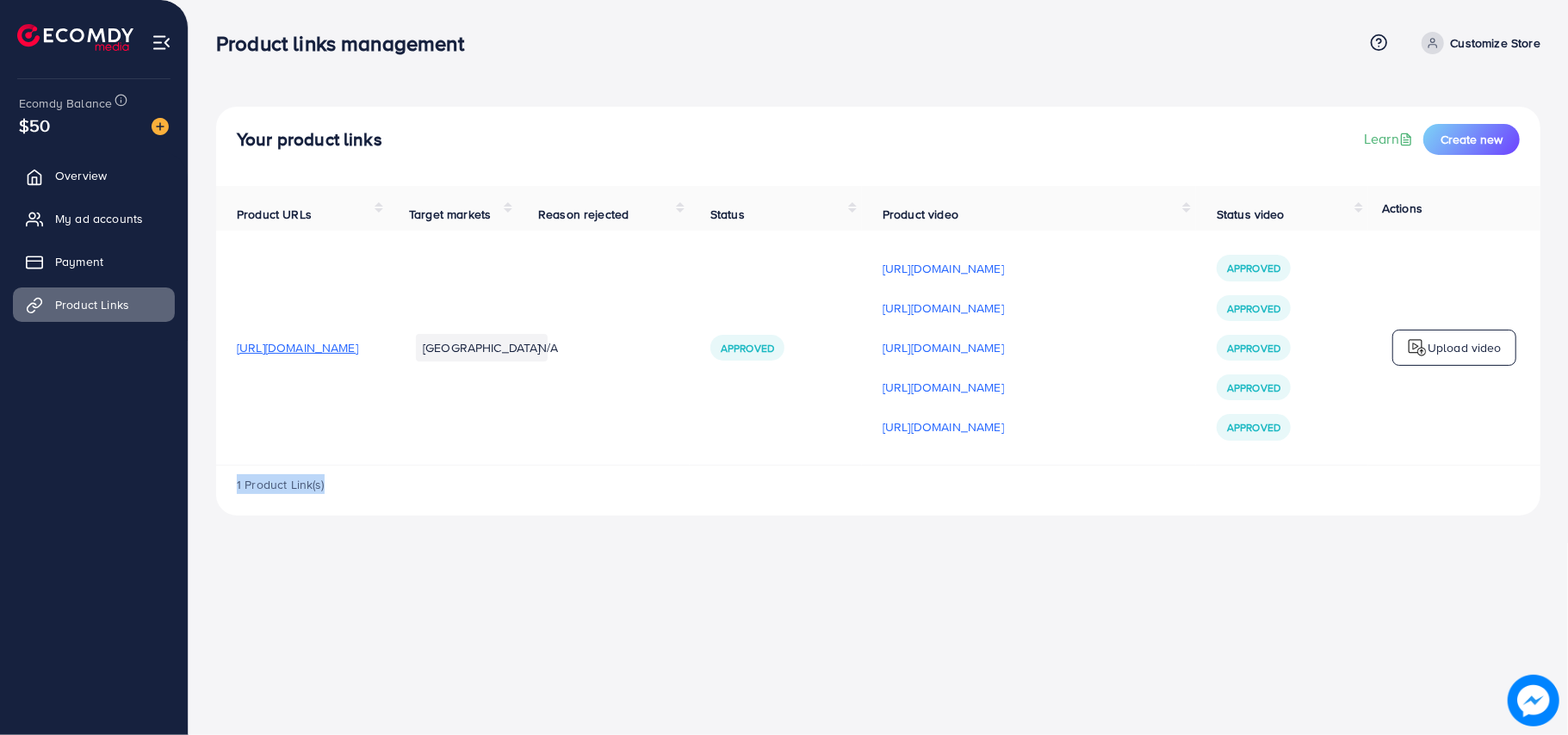
click at [1049, 580] on div "Product links management Help Center Contact Support Term and policy About Us C…" at bounding box center [784, 368] width 1568 height 735
click at [386, 621] on div "Product links management Help Center Contact Support Term and policy About Us C…" at bounding box center [784, 368] width 1568 height 735
click at [1137, 709] on div "Product links management Help Center Contact Support Term and policy About Us C…" at bounding box center [784, 368] width 1568 height 735
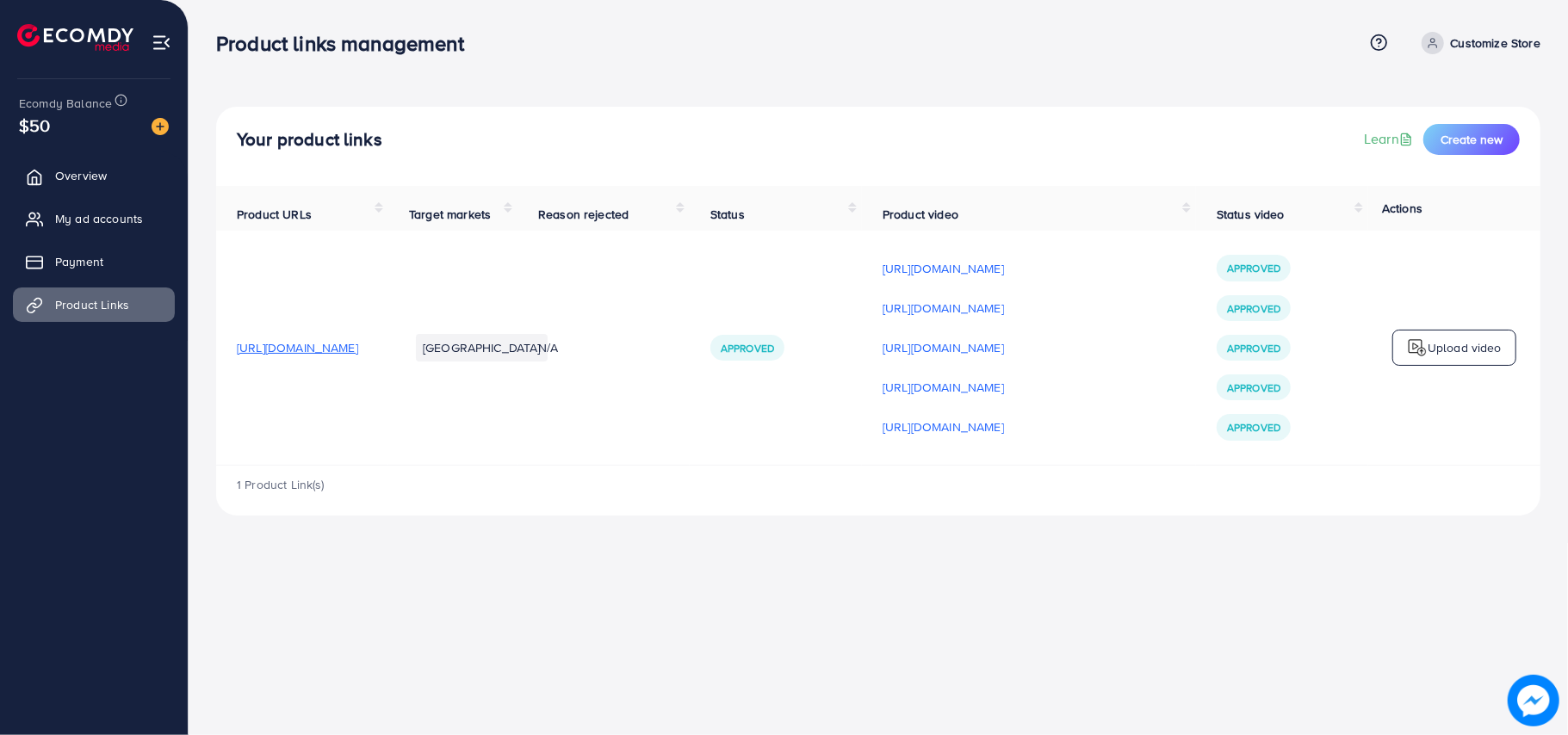
click at [1137, 709] on div "Product links management Help Center Contact Support Term and policy About Us C…" at bounding box center [784, 368] width 1568 height 735
drag, startPoint x: 1137, startPoint y: 709, endPoint x: 1109, endPoint y: 634, distance: 80.1
click at [1109, 634] on div "Product links management Help Center Contact Support Term and policy About Us C…" at bounding box center [784, 368] width 1568 height 735
click at [945, 515] on div "1 Product Link(s)" at bounding box center [878, 490] width 1324 height 50
click at [727, 558] on div "Product links management Help Center Contact Support Term and policy About Us C…" at bounding box center [784, 368] width 1568 height 735
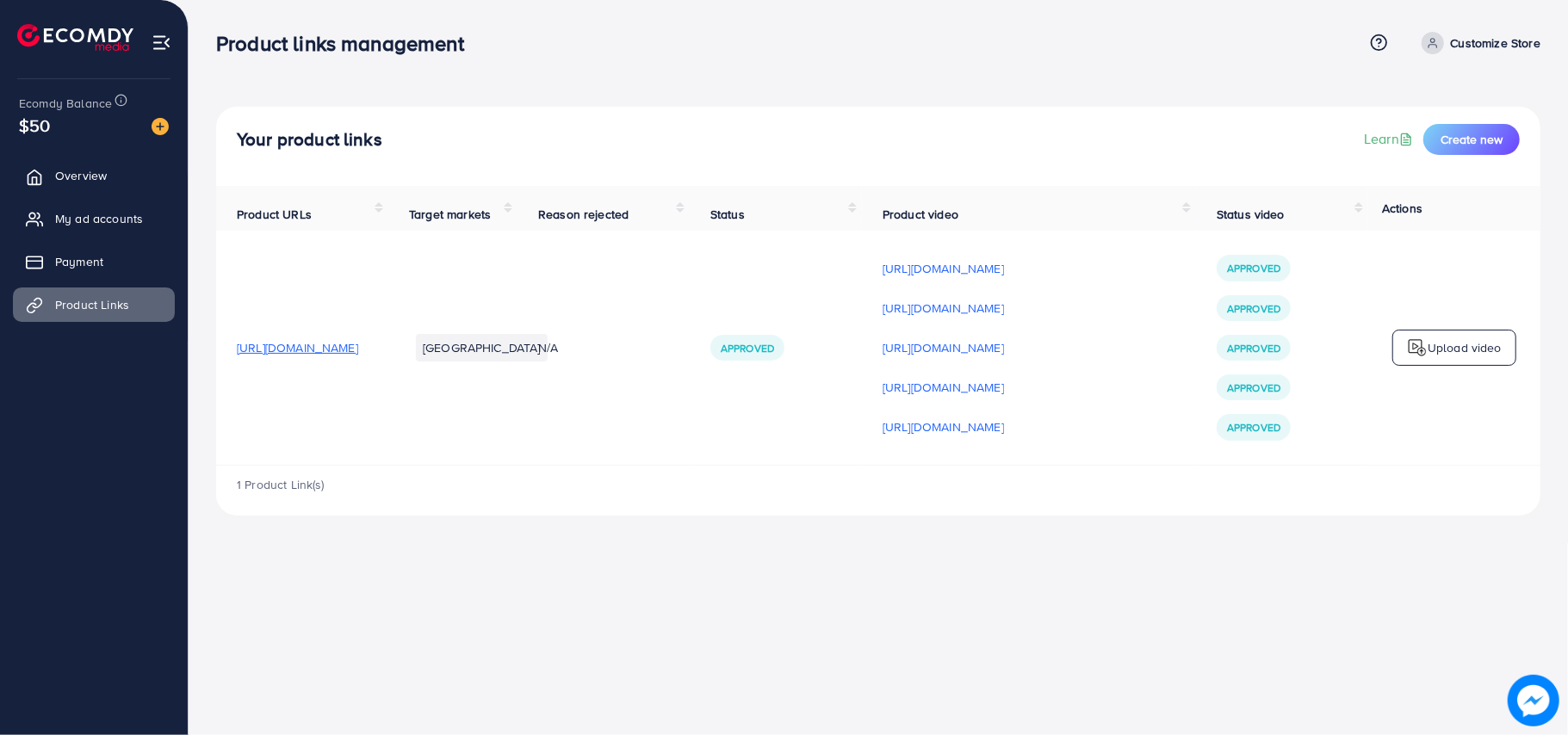
click at [679, 659] on div "Product links management Help Center Contact Support Term and policy About Us C…" at bounding box center [784, 368] width 1568 height 735
click at [670, 614] on div "Product links management Help Center Contact Support Term and policy About Us C…" at bounding box center [784, 368] width 1568 height 735
click at [794, 634] on div "Product links management Help Center Contact Support Term and policy About Us C…" at bounding box center [784, 368] width 1568 height 735
click at [882, 640] on div "Product links management Help Center Contact Support Term and policy About Us C…" at bounding box center [784, 368] width 1568 height 735
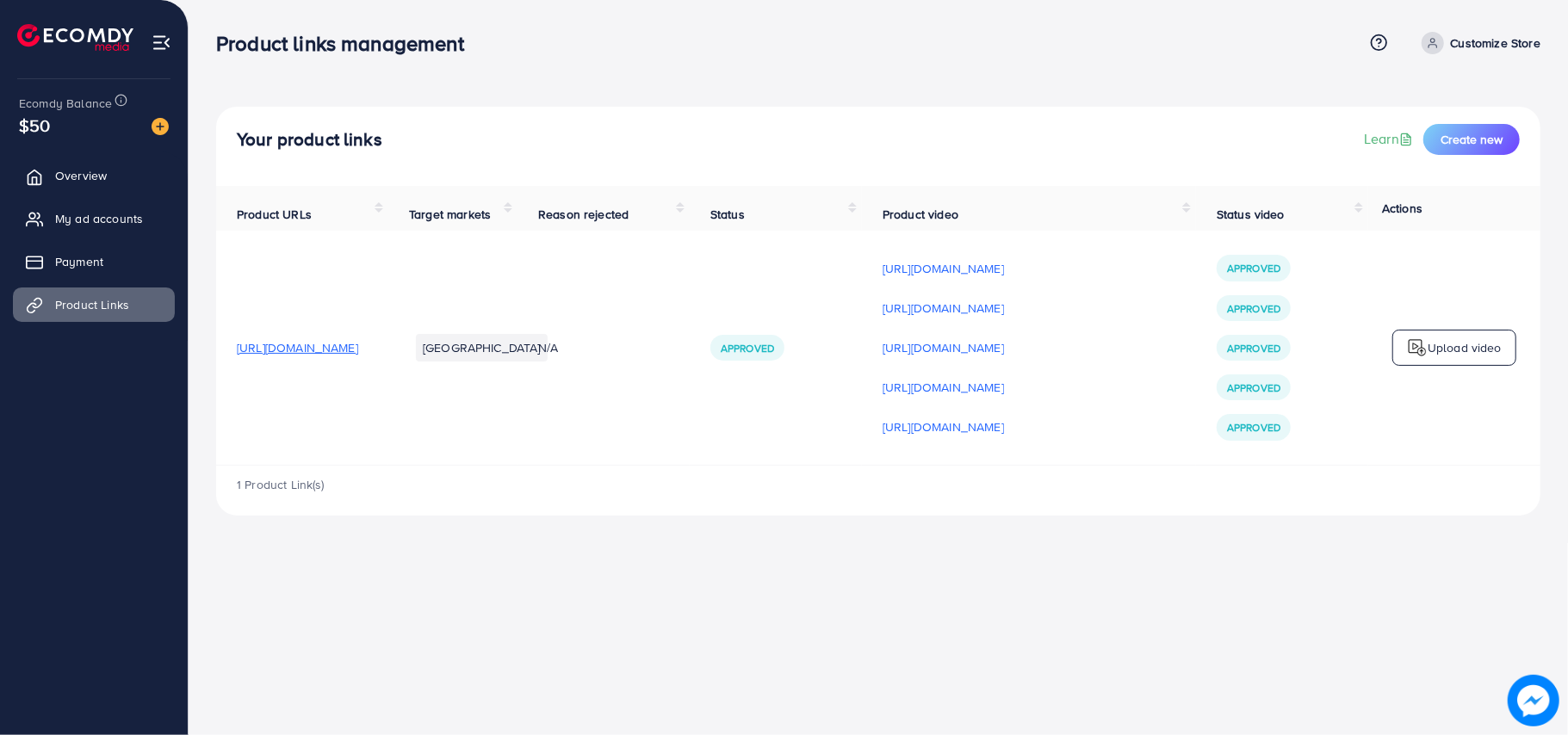
click at [882, 640] on div "Product links management Help Center Contact Support Term and policy About Us C…" at bounding box center [784, 368] width 1568 height 735
click at [817, 543] on div "Your product links Learn Create new Product URLs Target markets Reason rejected…" at bounding box center [878, 271] width 1380 height 543
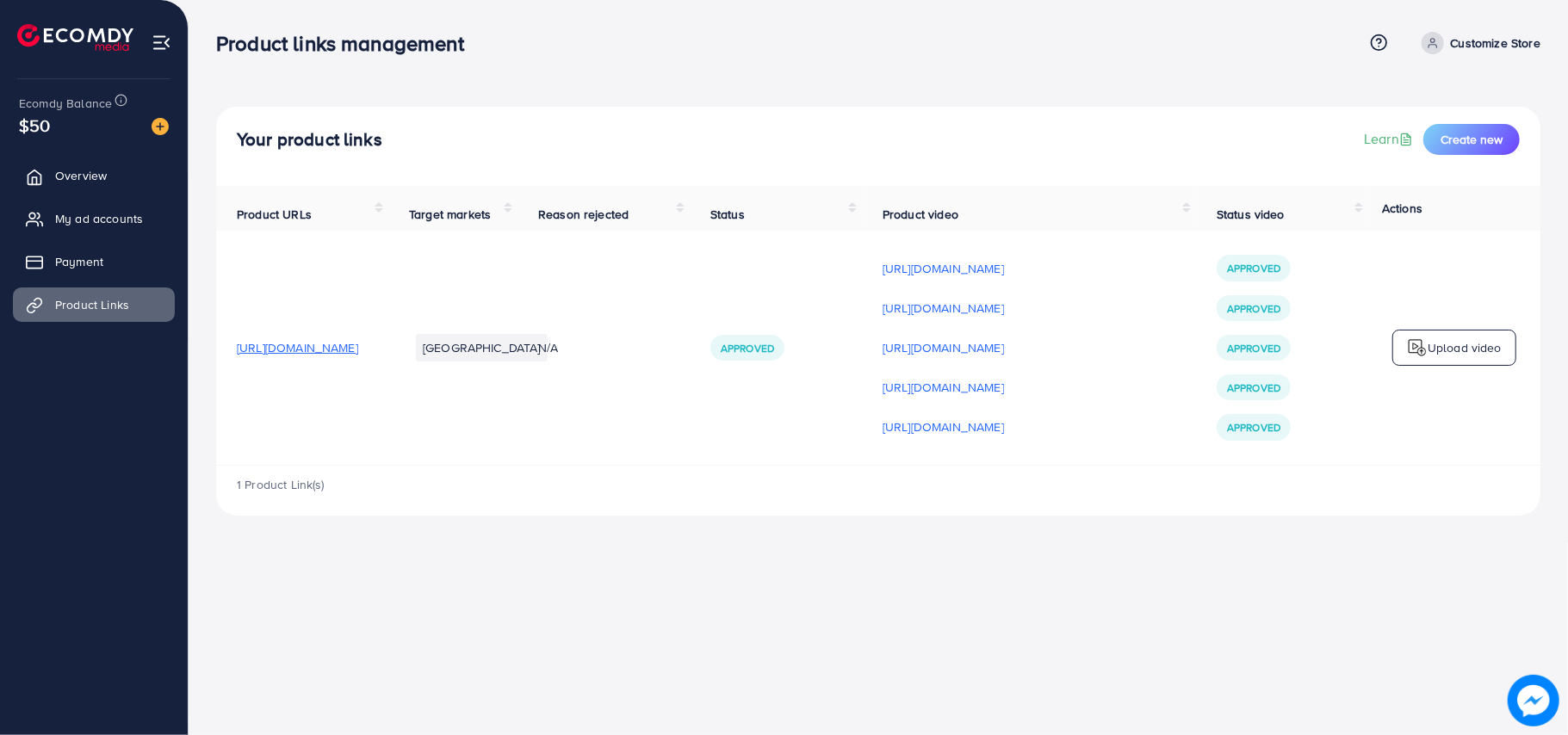
click at [817, 543] on div "Your product links Learn Create new Product URLs Target markets Reason rejected…" at bounding box center [878, 271] width 1380 height 543
click at [114, 211] on span "My ad accounts" at bounding box center [103, 218] width 88 height 17
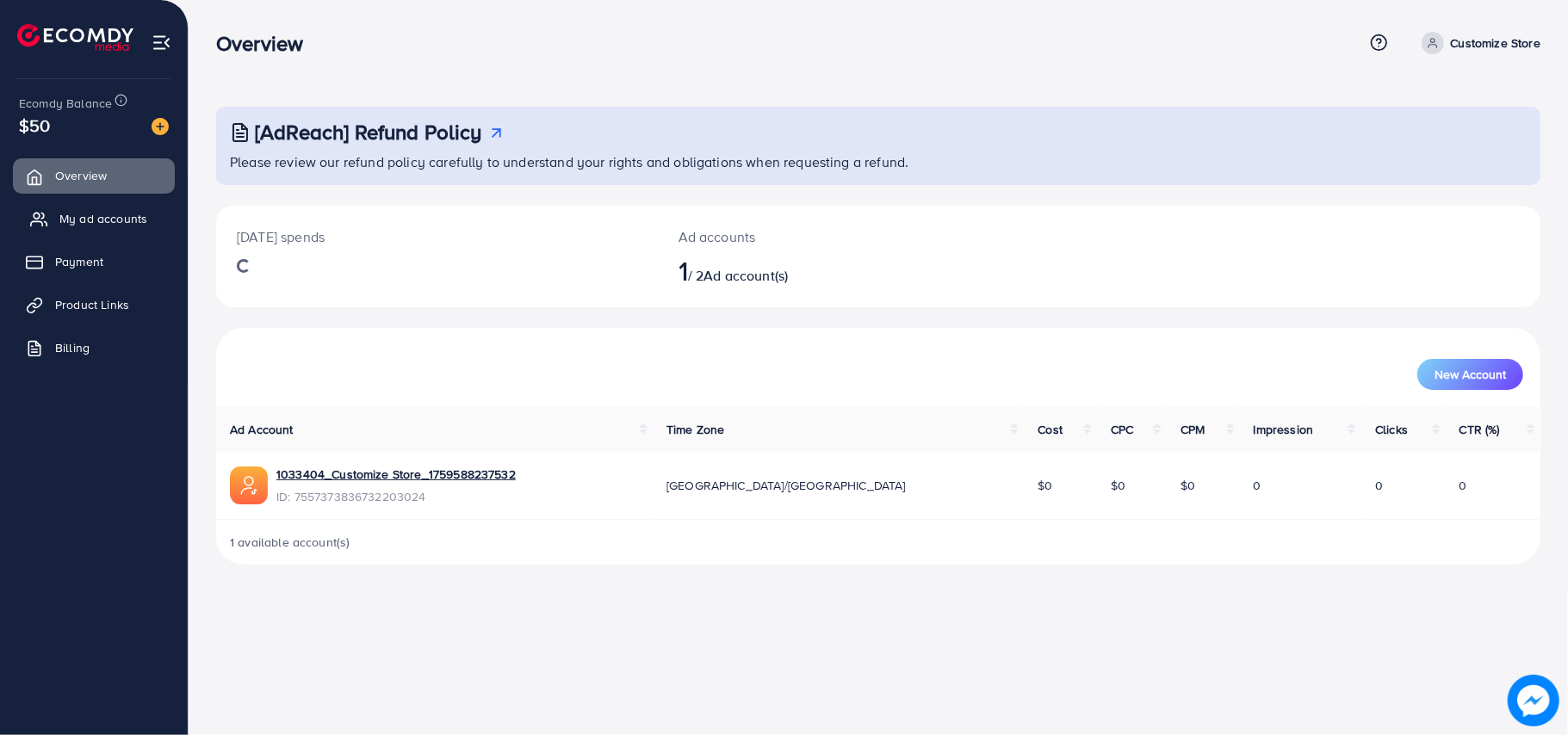
click at [121, 217] on span "My ad accounts" at bounding box center [103, 218] width 88 height 17
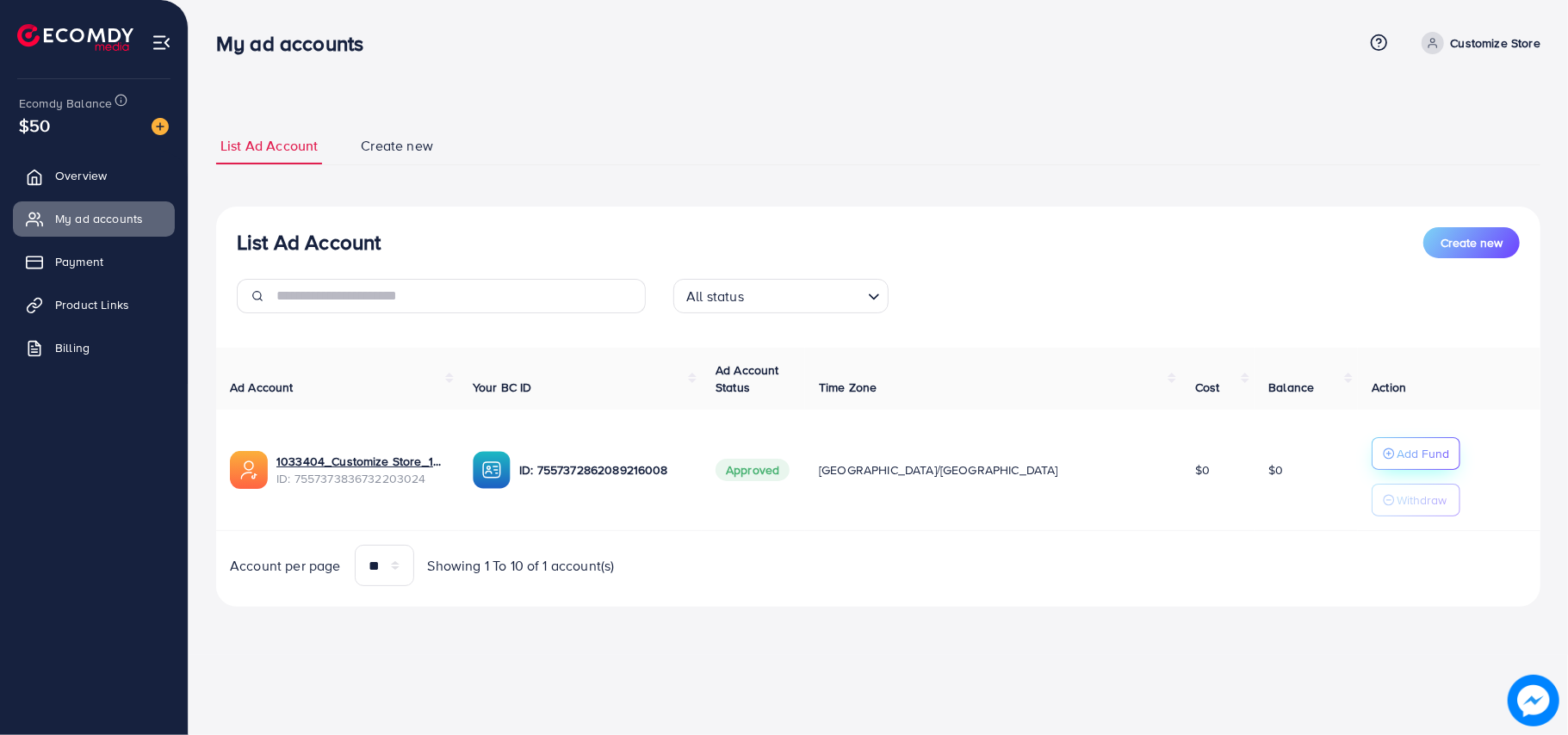
click at [1397, 446] on p "Add Fund" at bounding box center [1422, 453] width 53 height 21
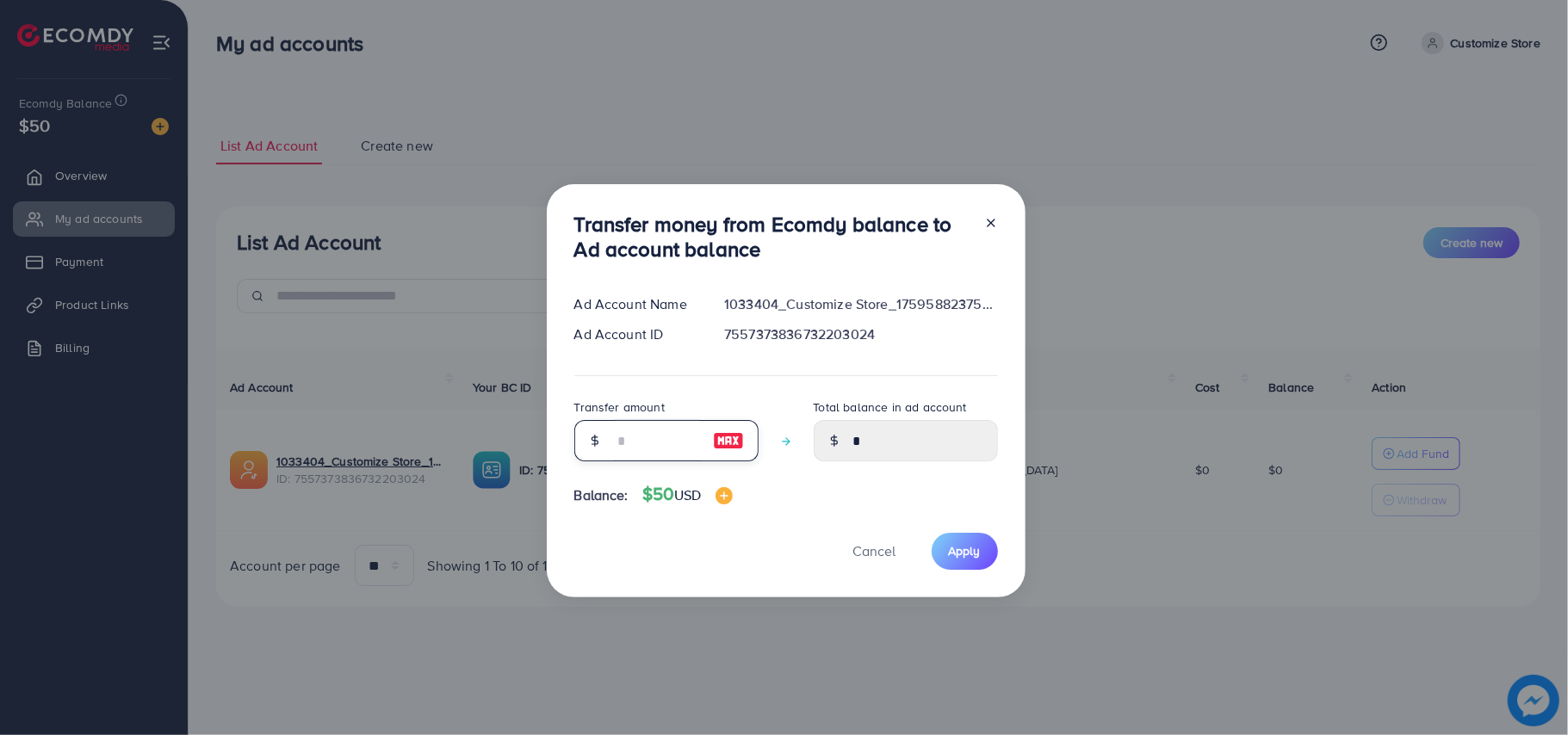
click at [665, 451] on input "number" at bounding box center [656, 441] width 86 height 42
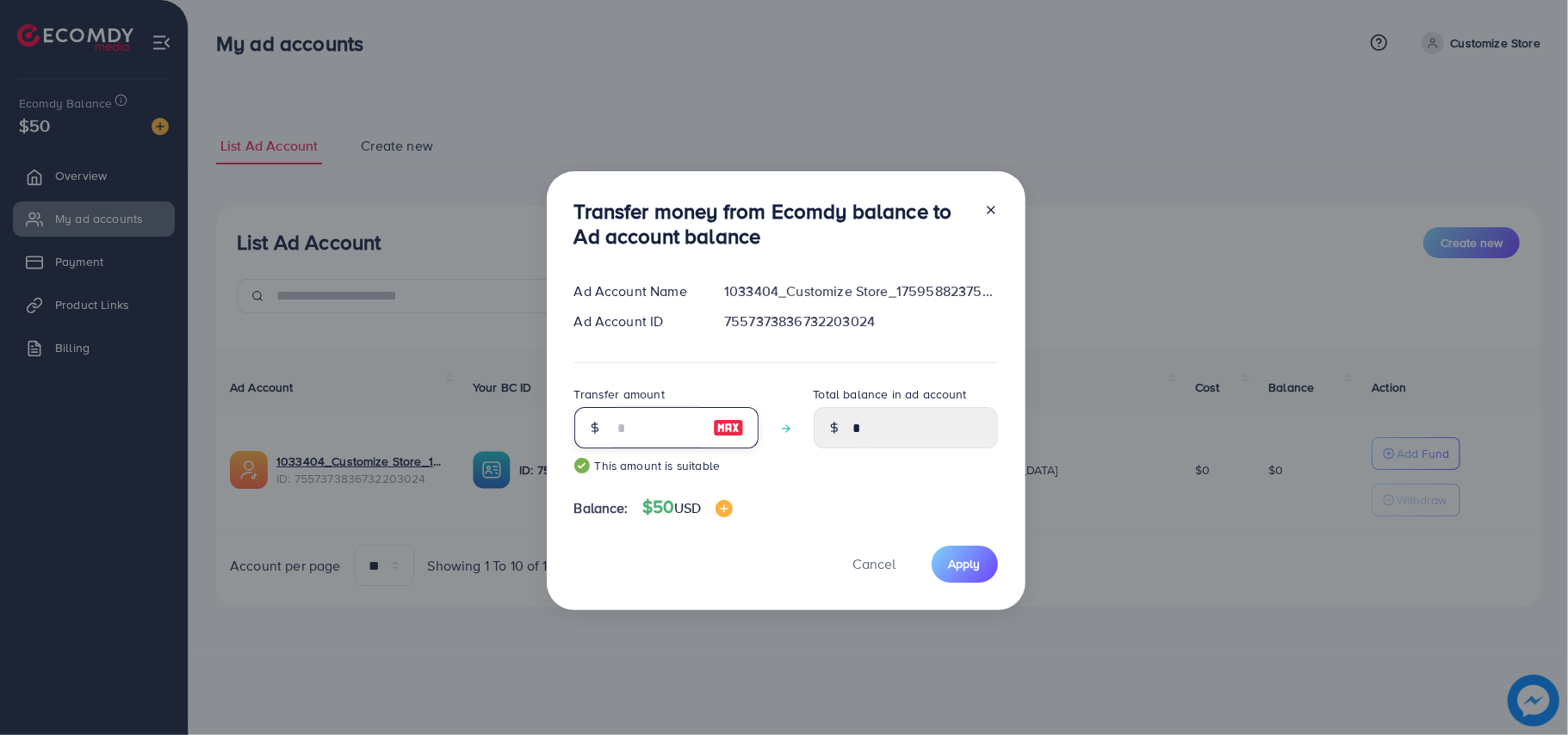
type input "**"
type input "*****"
type input "**"
click at [959, 566] on span "Apply" at bounding box center [964, 563] width 32 height 17
click at [955, 570] on span "Apply" at bounding box center [964, 563] width 32 height 17
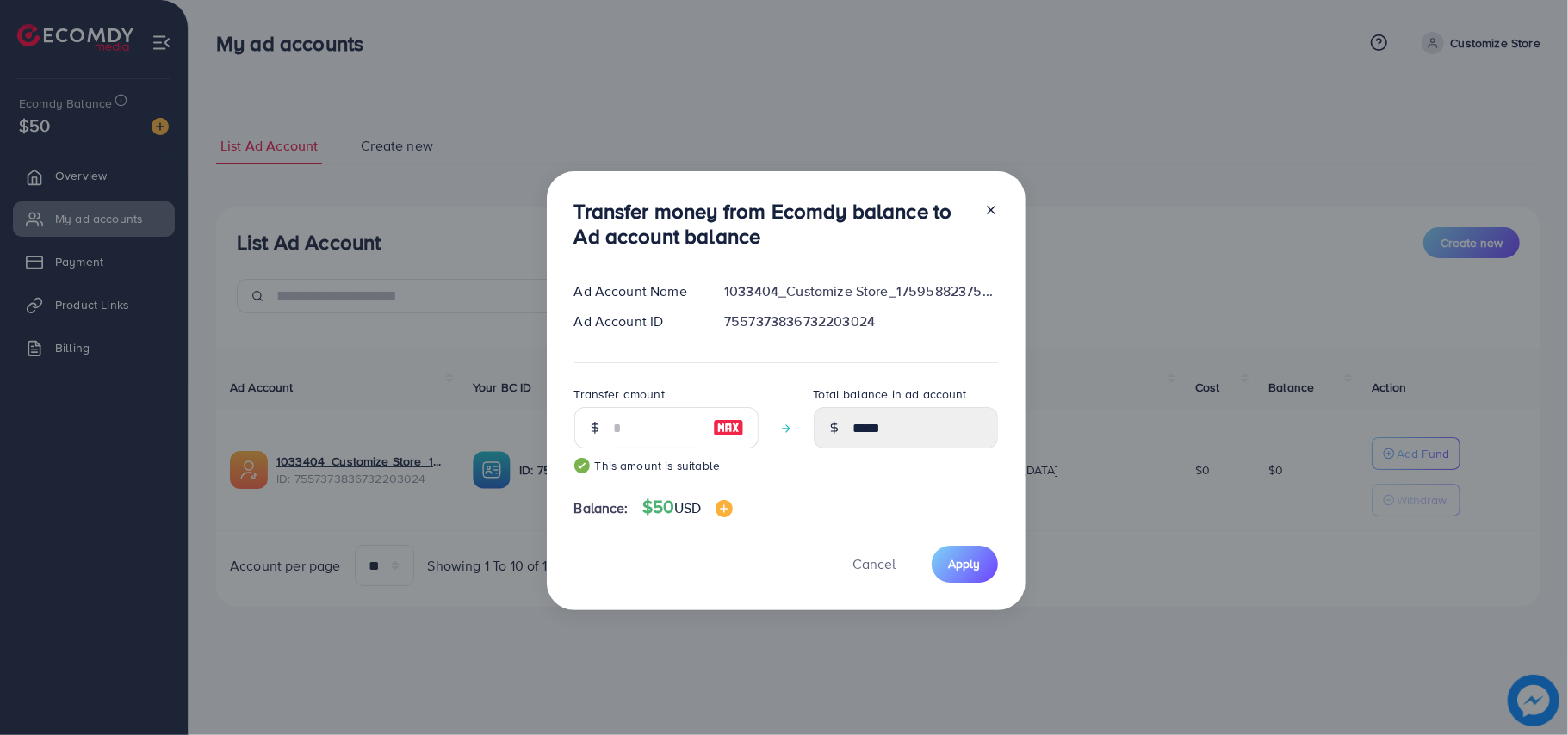
click at [993, 210] on icon at bounding box center [991, 210] width 14 height 14
type input "*"
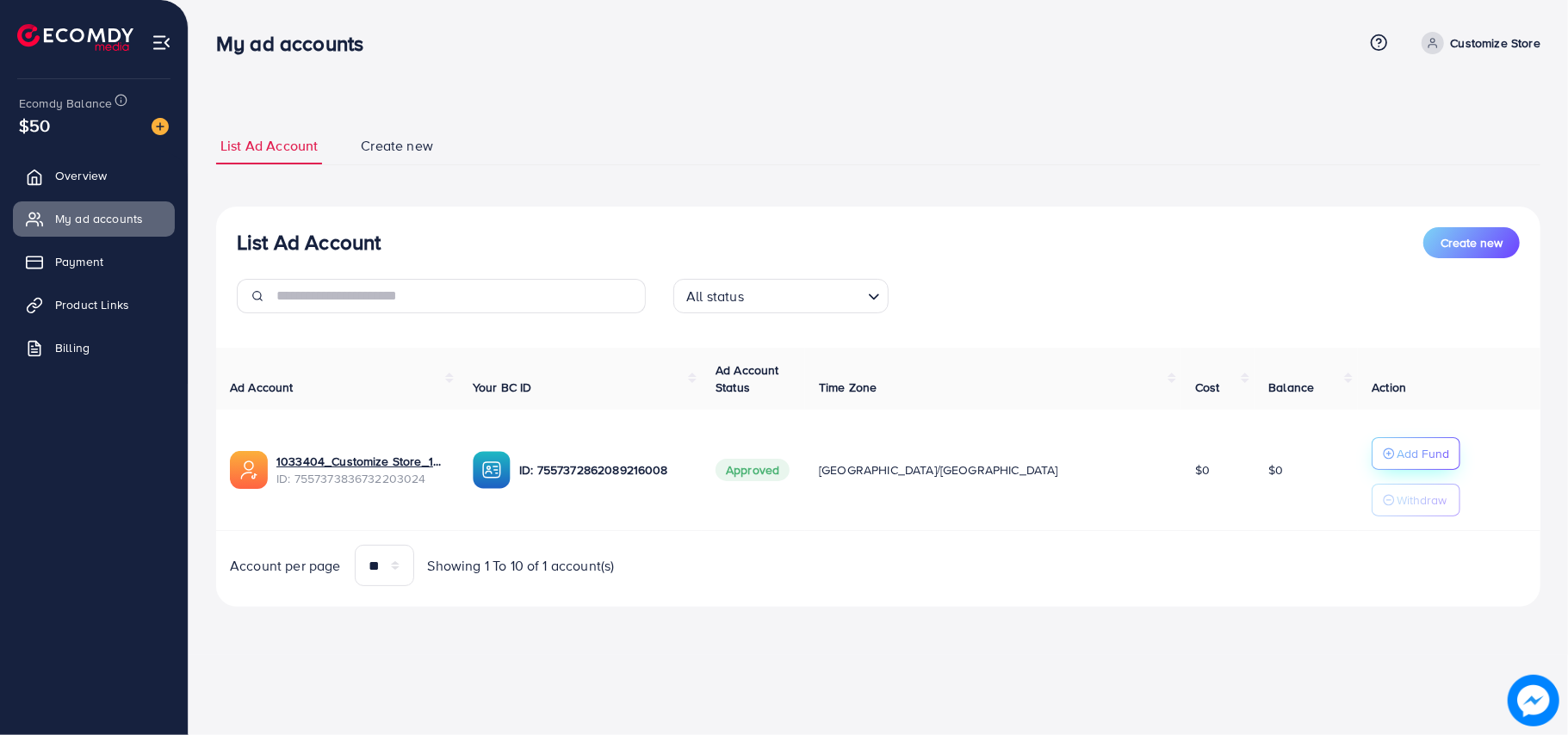
click at [1397, 446] on p "Add Fund" at bounding box center [1422, 453] width 53 height 21
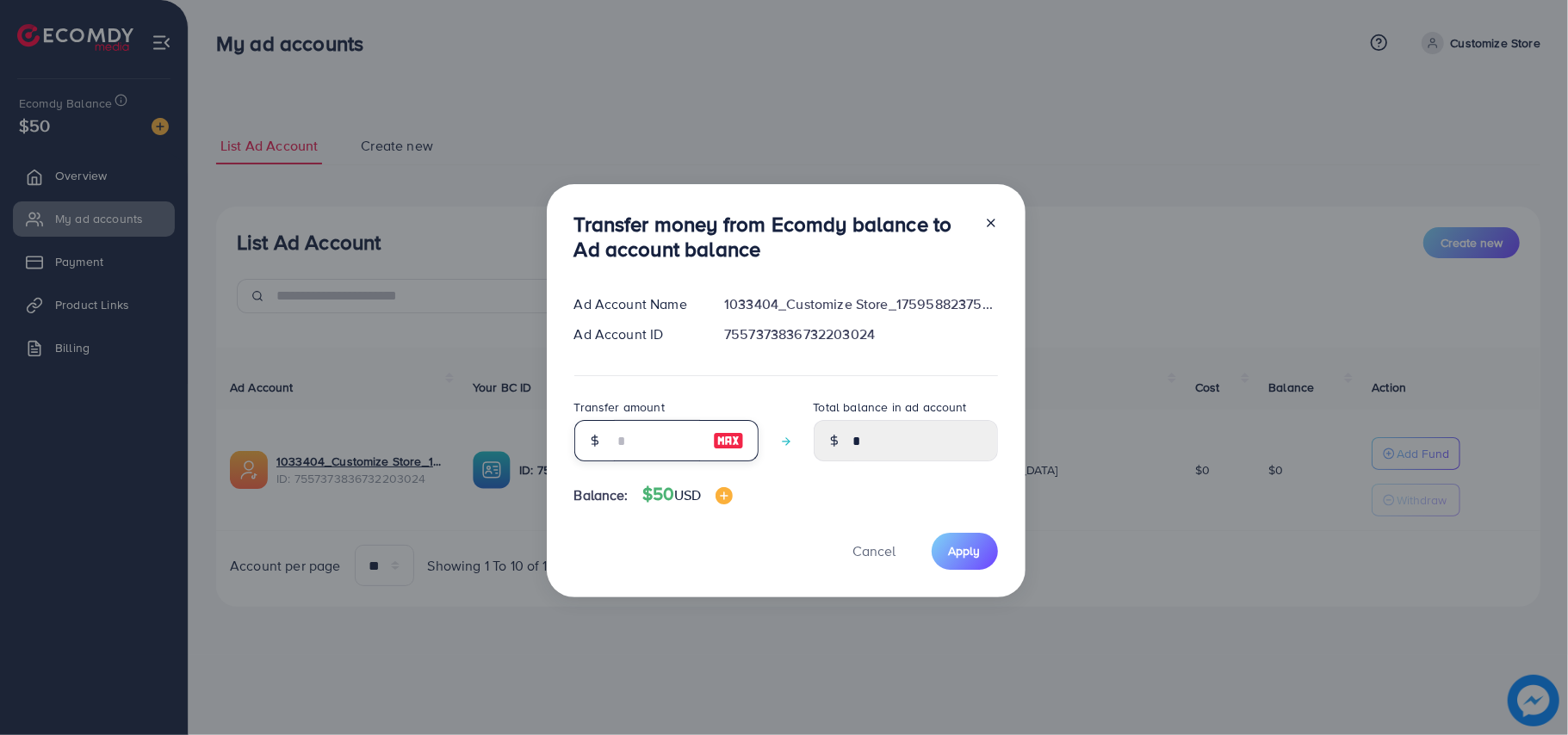
click at [648, 449] on input "number" at bounding box center [656, 441] width 86 height 42
type input "*"
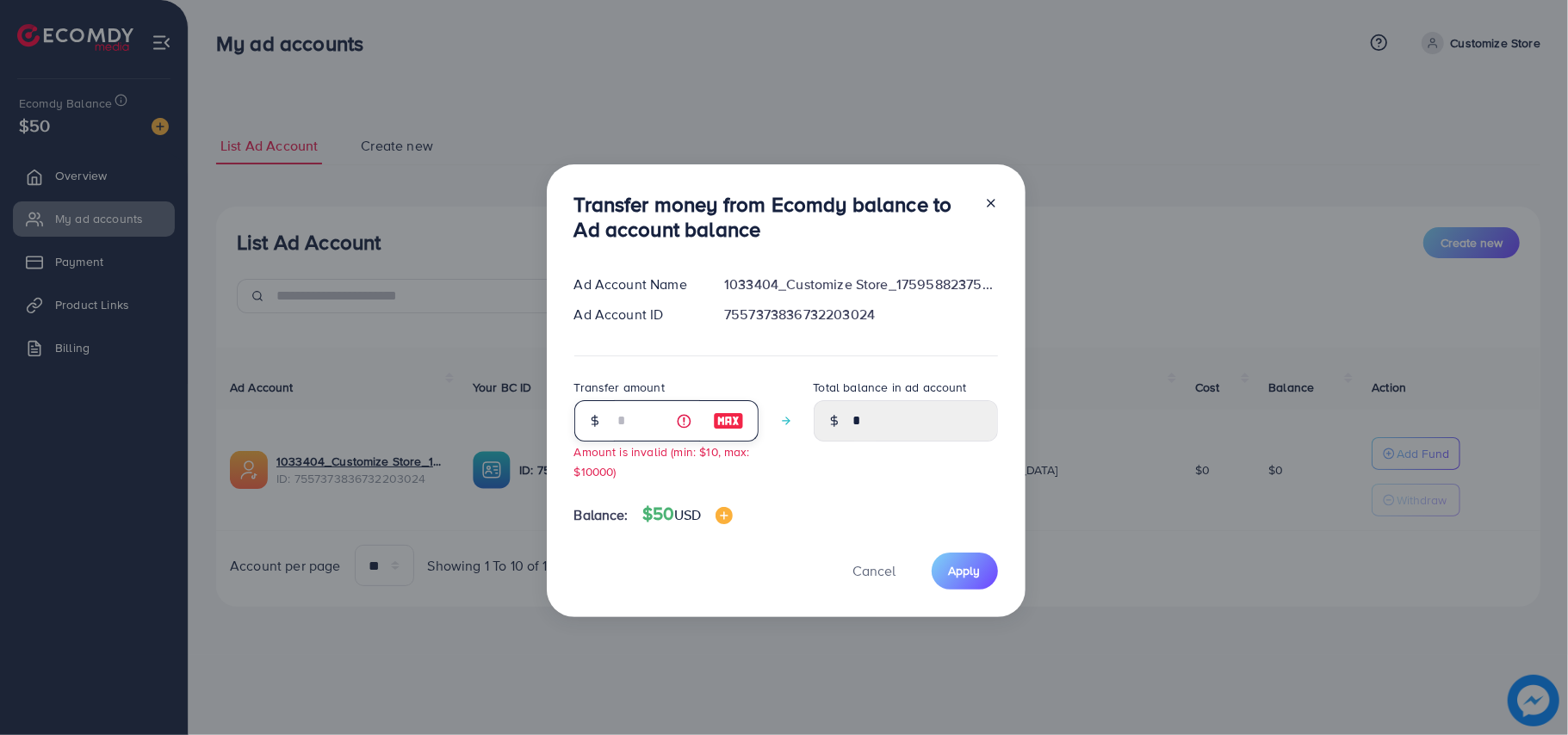
type input "****"
type input "**"
type input "*****"
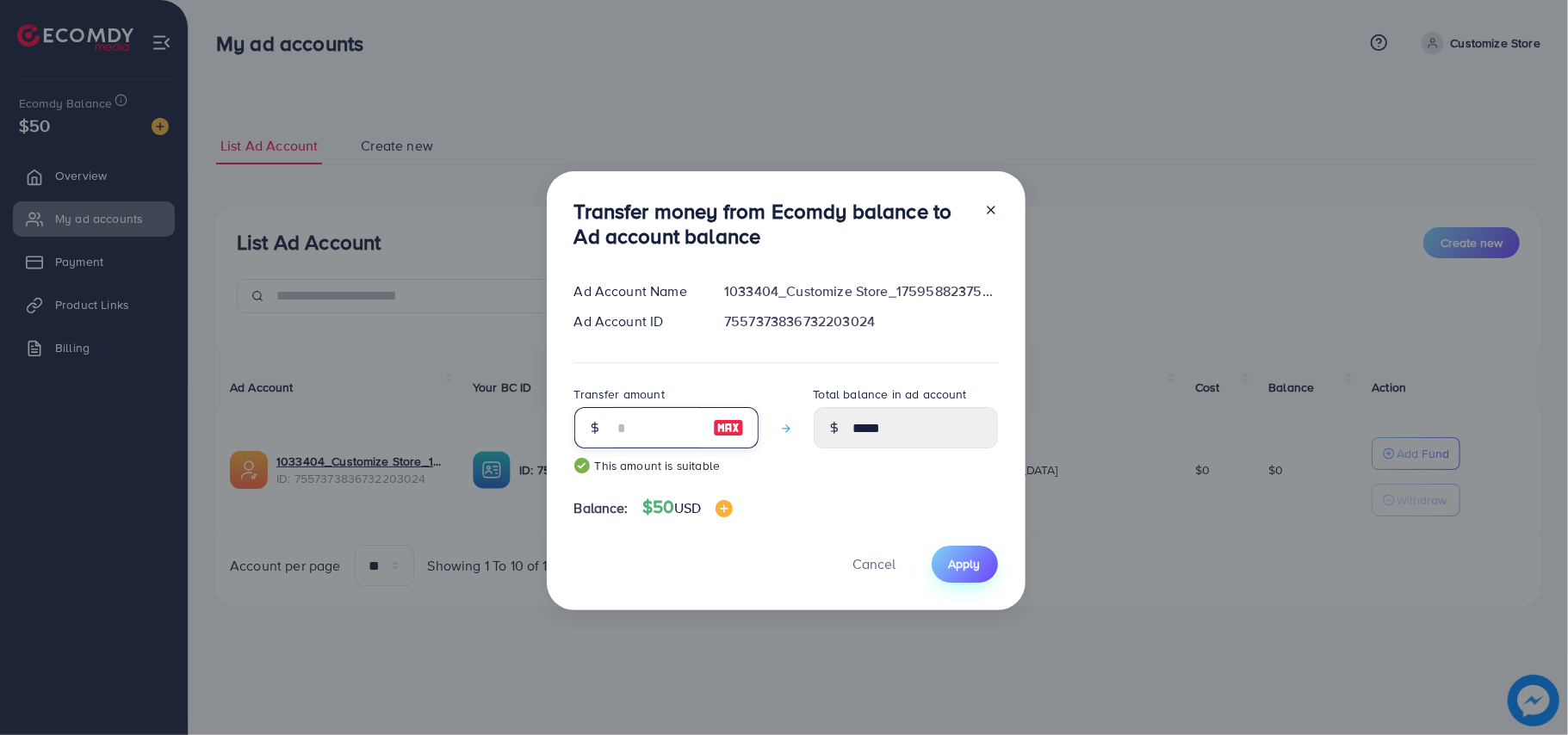
type input "**"
click at [962, 563] on span "Apply" at bounding box center [964, 563] width 32 height 17
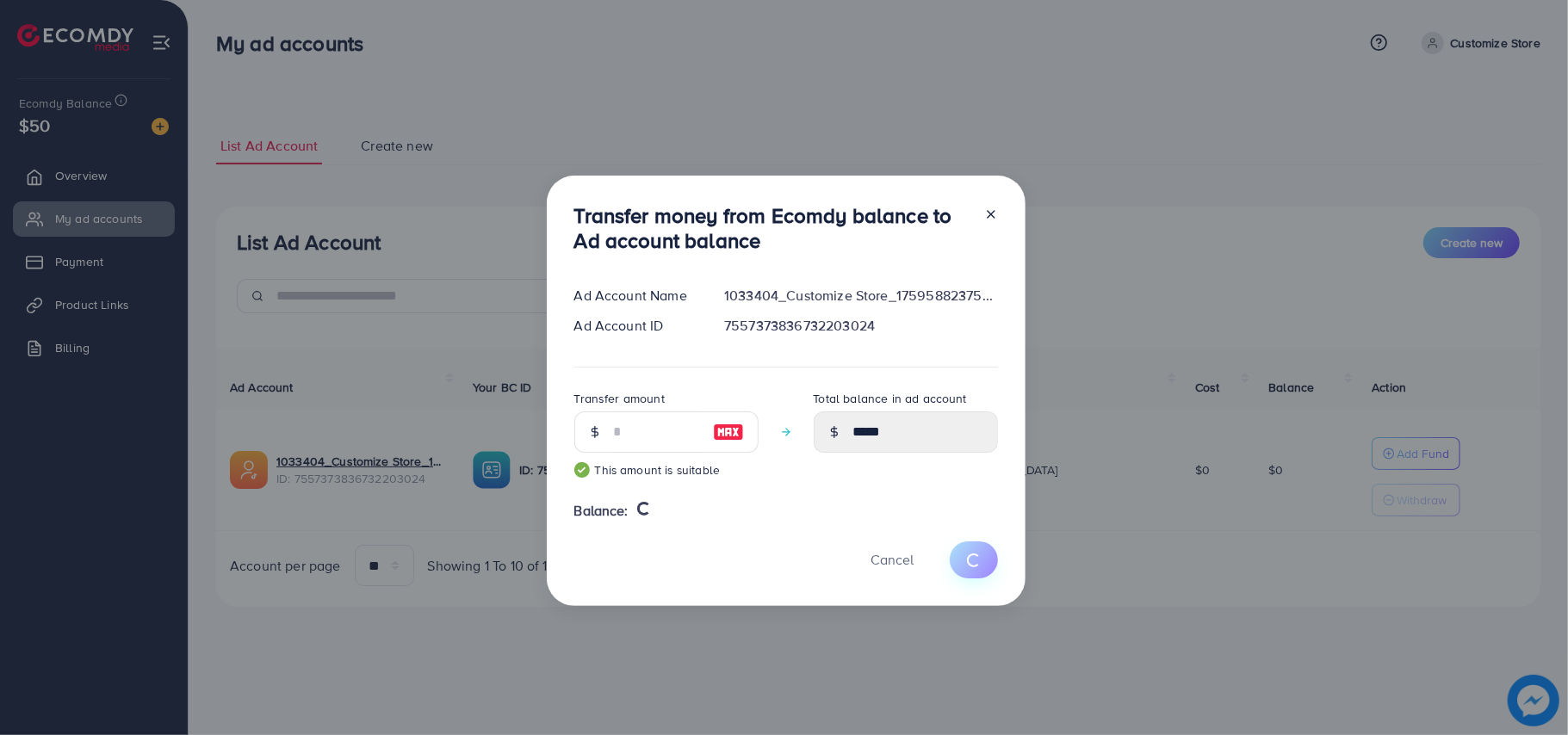
type input "*"
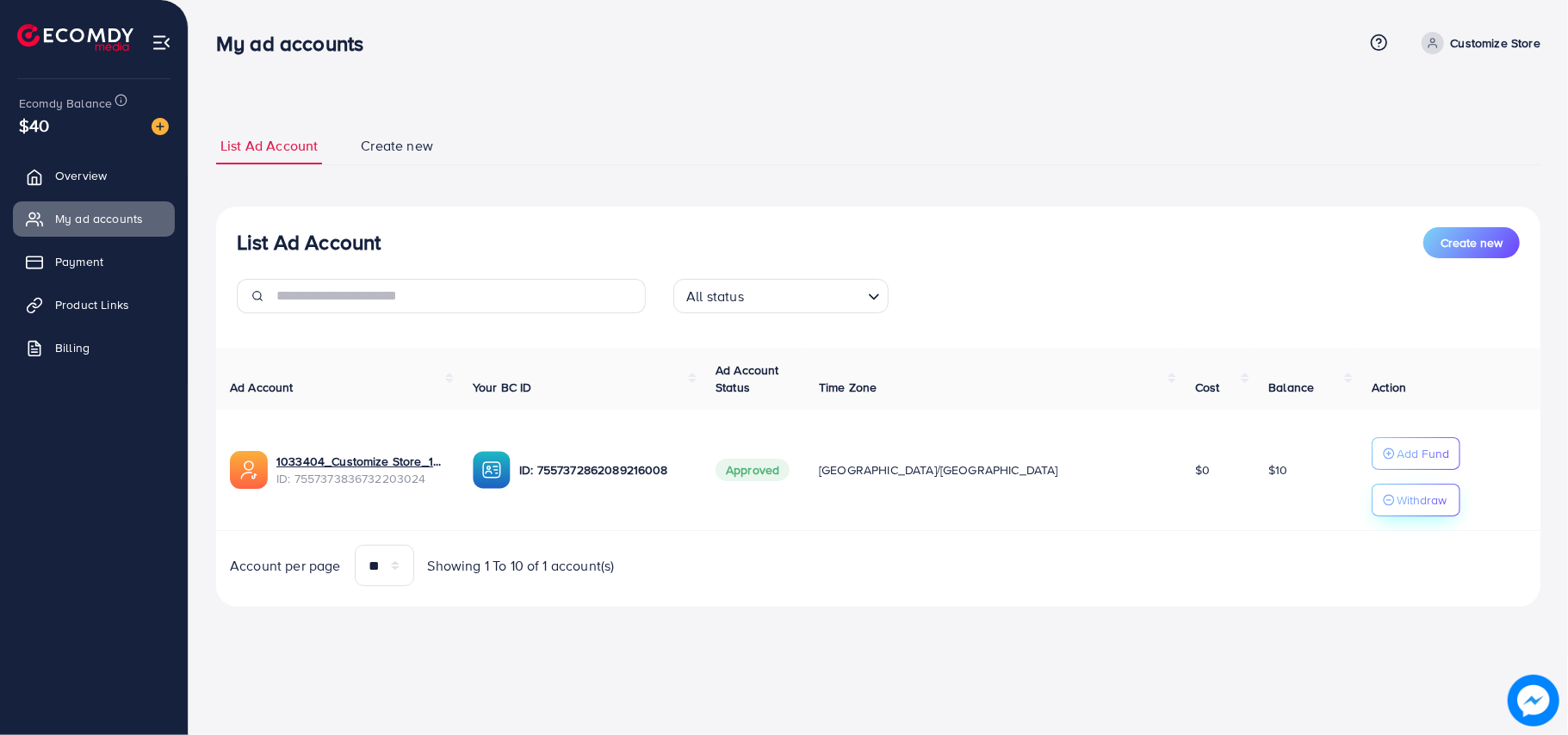
click at [1397, 504] on p "Withdraw" at bounding box center [1421, 499] width 50 height 21
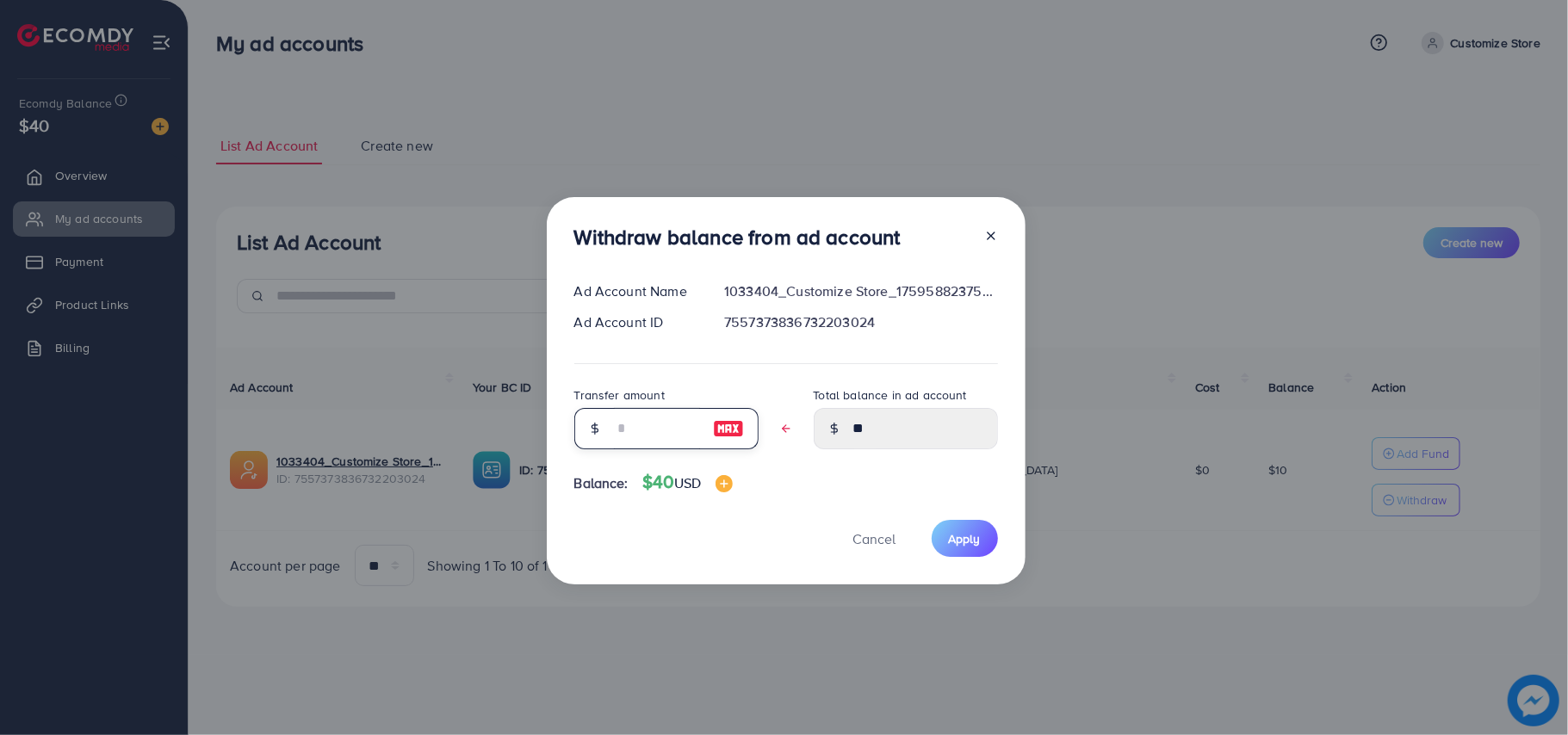
click at [661, 424] on input "text" at bounding box center [656, 429] width 86 height 42
type input "*"
type input "****"
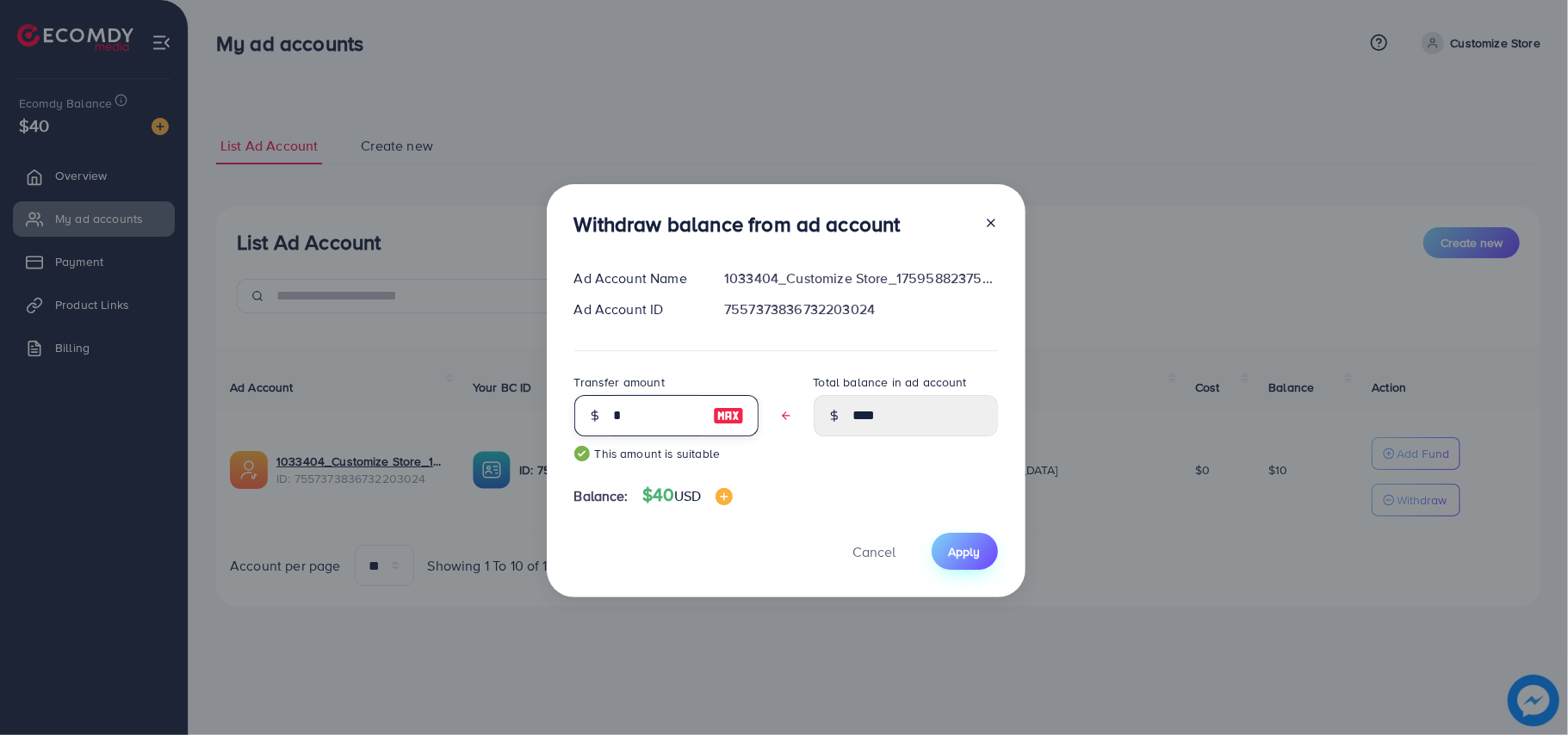
type input "*"
click at [982, 553] on button "Apply" at bounding box center [964, 551] width 66 height 37
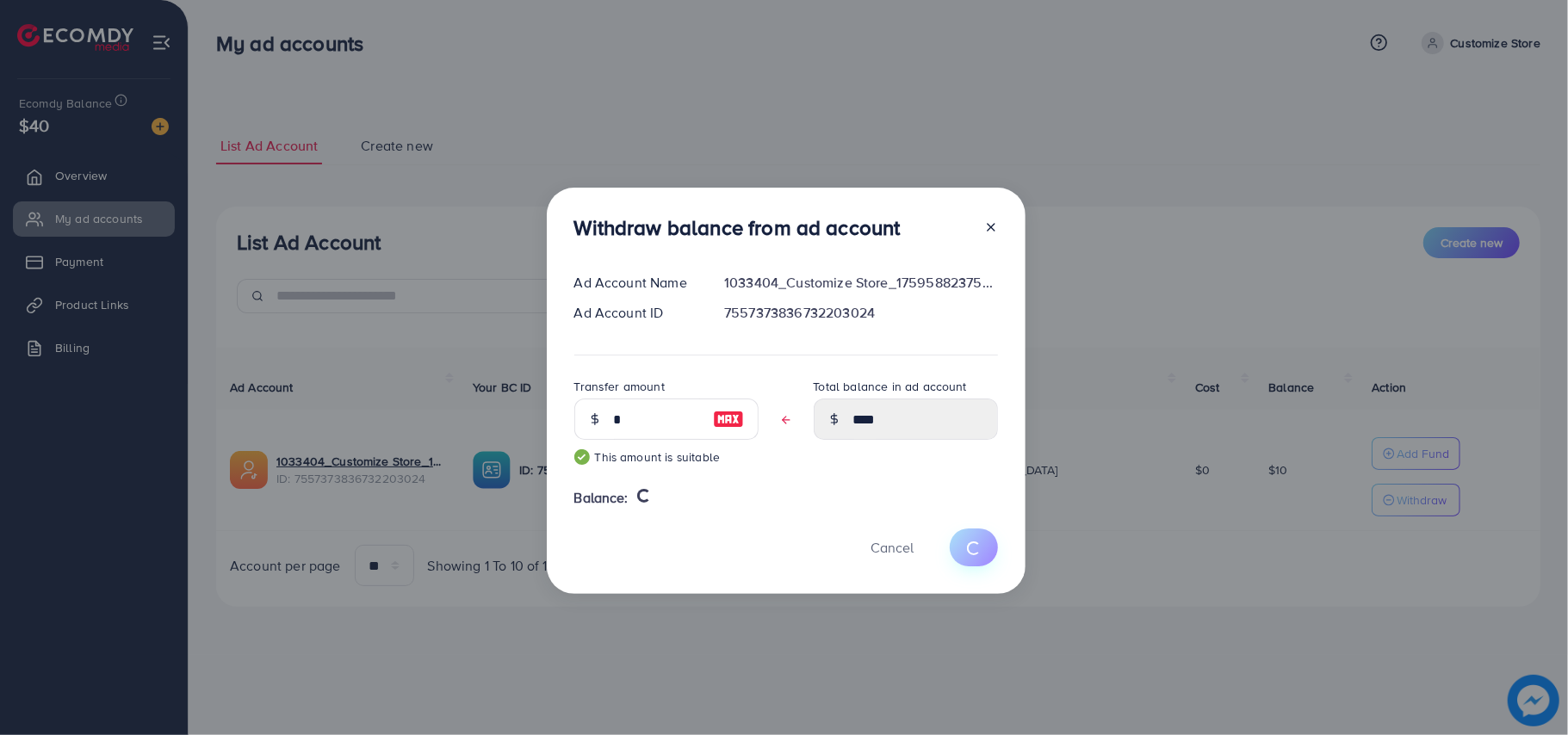
type input "**"
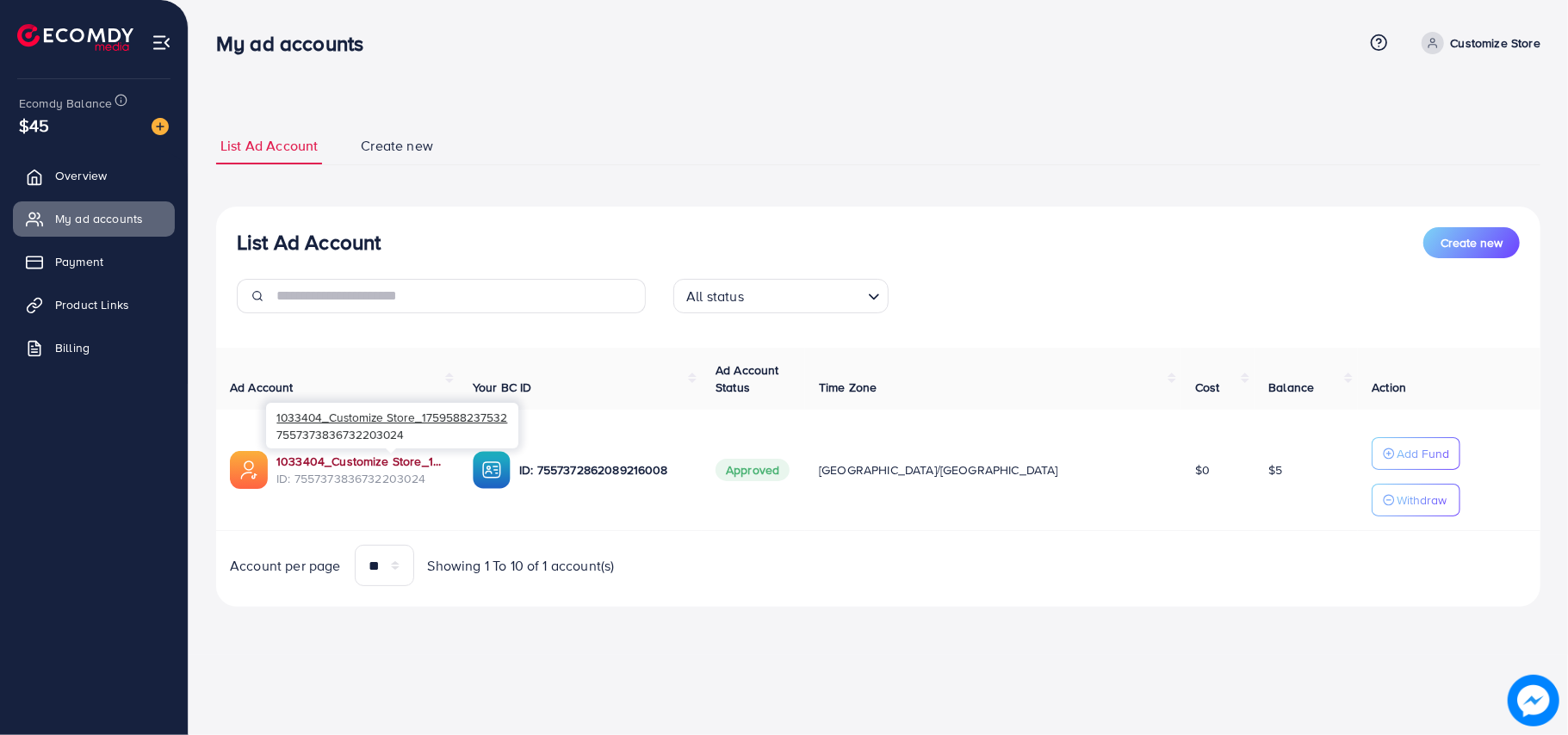
click at [392, 462] on link "1033404_Customize Store_1759588237532" at bounding box center [361, 461] width 168 height 17
